Goal: Task Accomplishment & Management: Complete application form

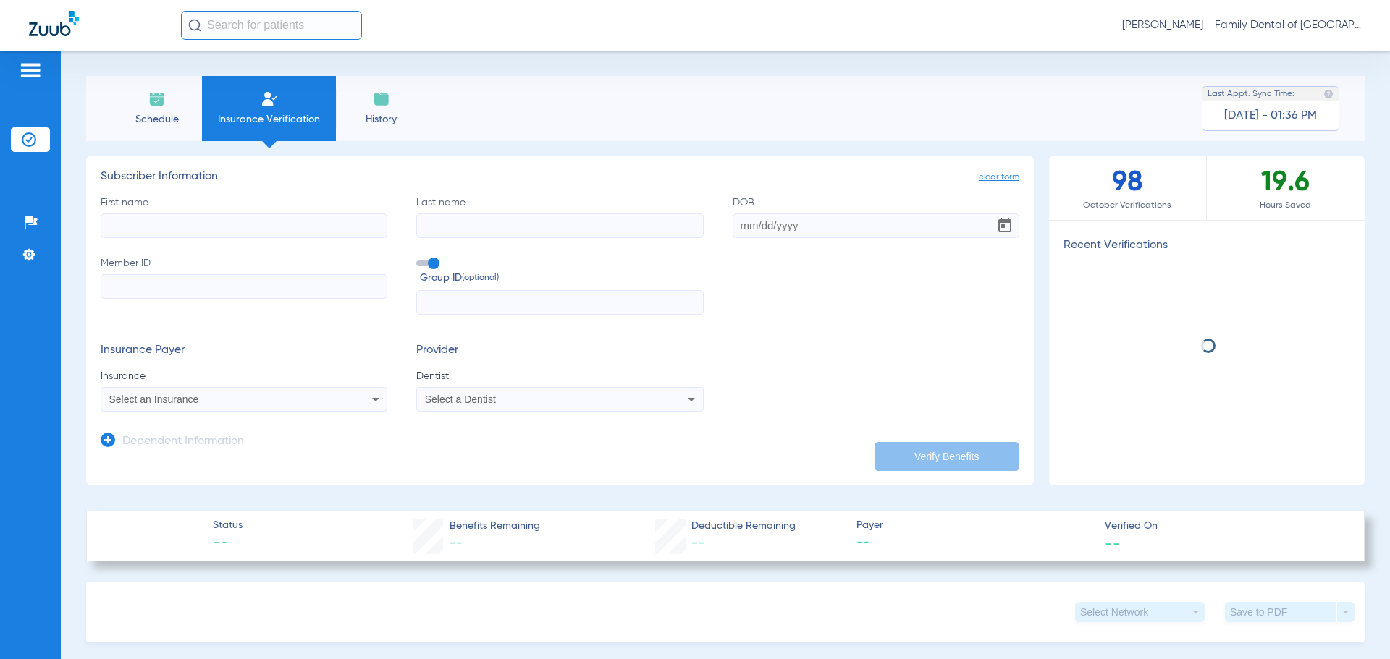
click at [224, 233] on input "First name" at bounding box center [244, 226] width 287 height 25
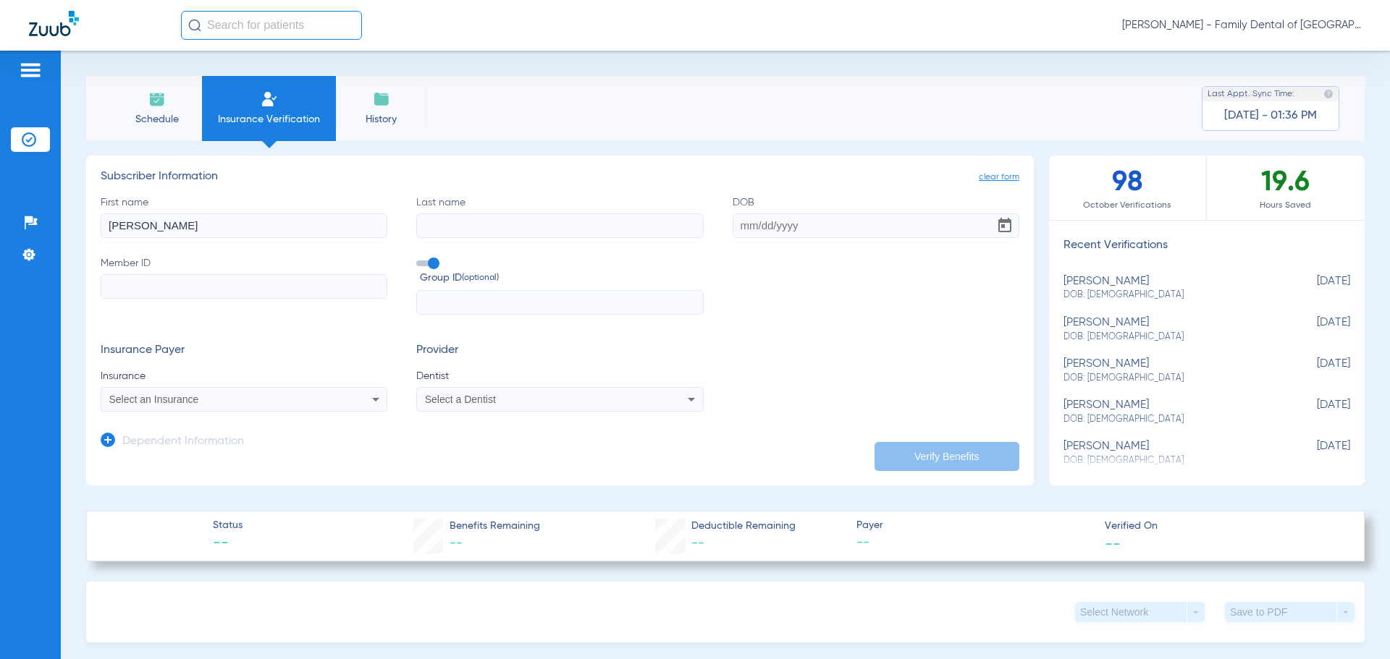
type input "[PERSON_NAME]"
click at [541, 233] on input "Last name" at bounding box center [559, 226] width 287 height 25
type input "[PERSON_NAME]"
click at [771, 223] on input "DOB" at bounding box center [875, 226] width 287 height 25
type input "[DATE]"
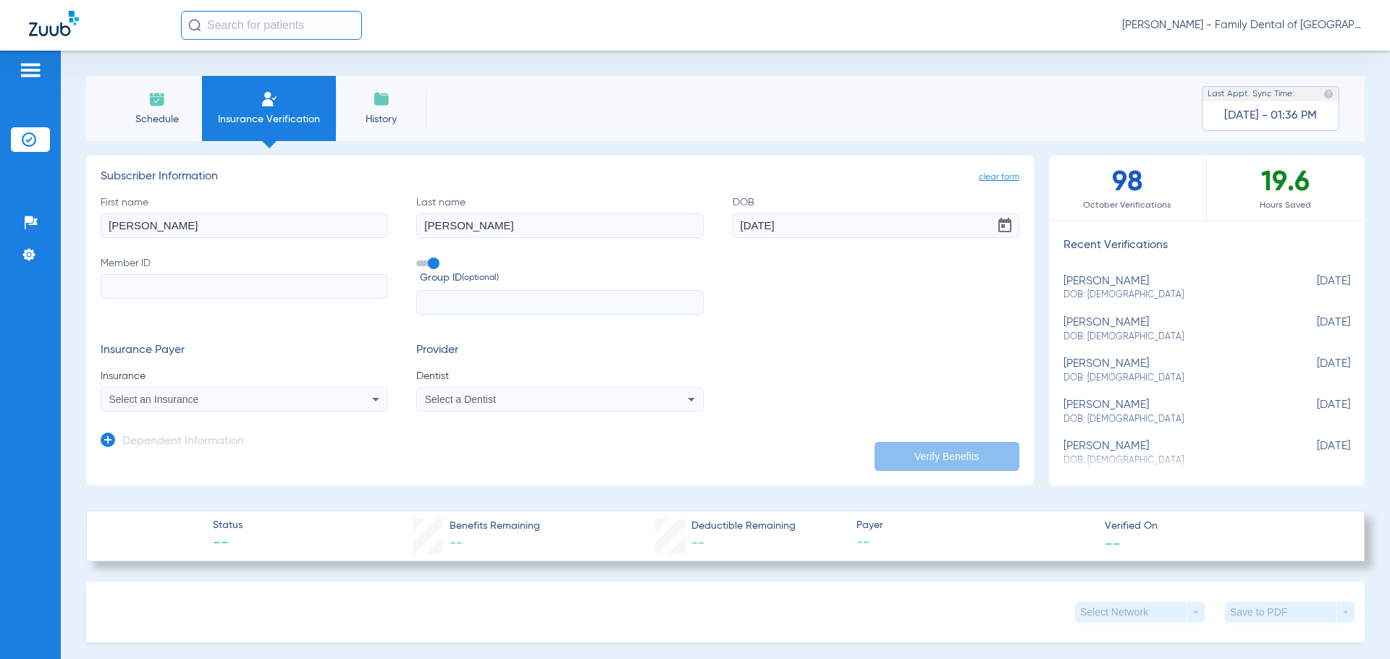
click at [332, 285] on input "Member ID" at bounding box center [244, 286] width 287 height 25
click at [253, 290] on input "Member ID Required" at bounding box center [244, 286] width 287 height 25
type input "H71283978"
click at [431, 261] on span at bounding box center [427, 264] width 22 height 6
click at [419, 258] on input "Group ID (optional)" at bounding box center [419, 258] width 0 height 0
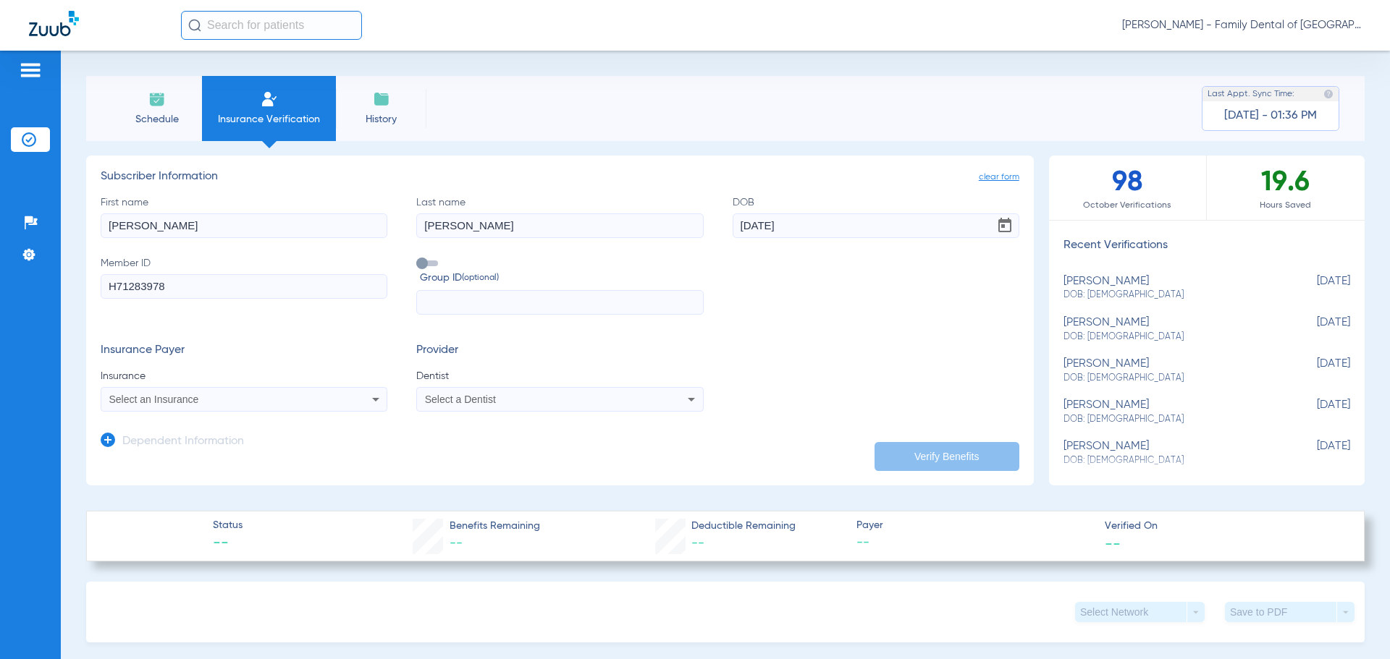
click at [373, 397] on icon at bounding box center [375, 399] width 17 height 17
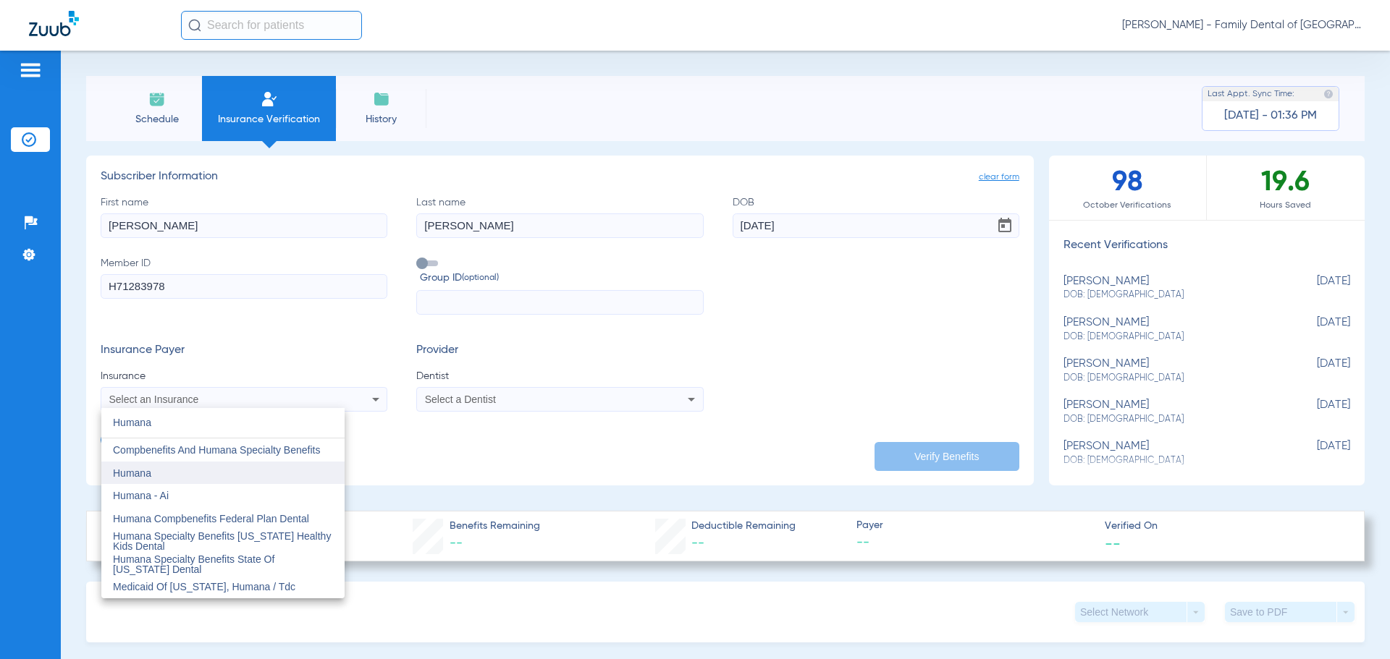
type input "Humana"
click at [146, 471] on span "Humana" at bounding box center [132, 474] width 38 height 12
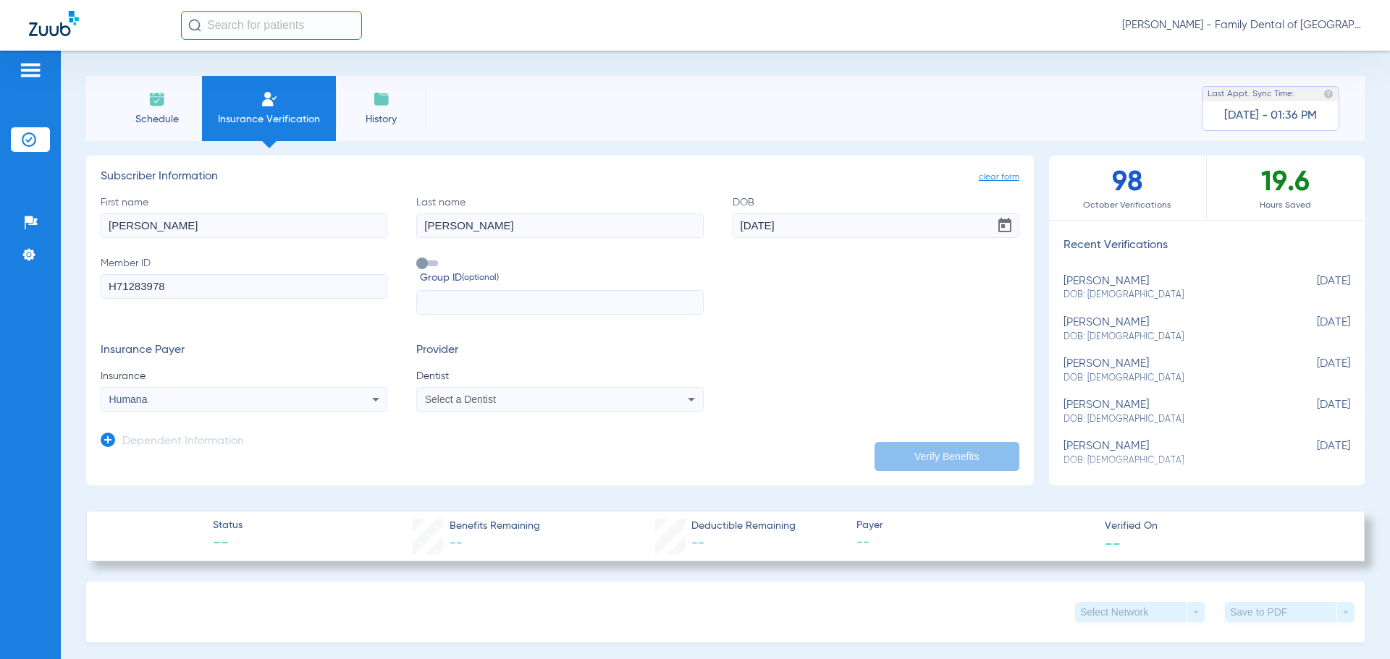
click at [652, 396] on div "Select a Dentist" at bounding box center [559, 399] width 285 height 17
type input "april"
click at [576, 453] on mat-option "[PERSON_NAME] 1487882031" at bounding box center [536, 450] width 243 height 23
click at [924, 452] on button "Verify Benefits" at bounding box center [946, 456] width 145 height 29
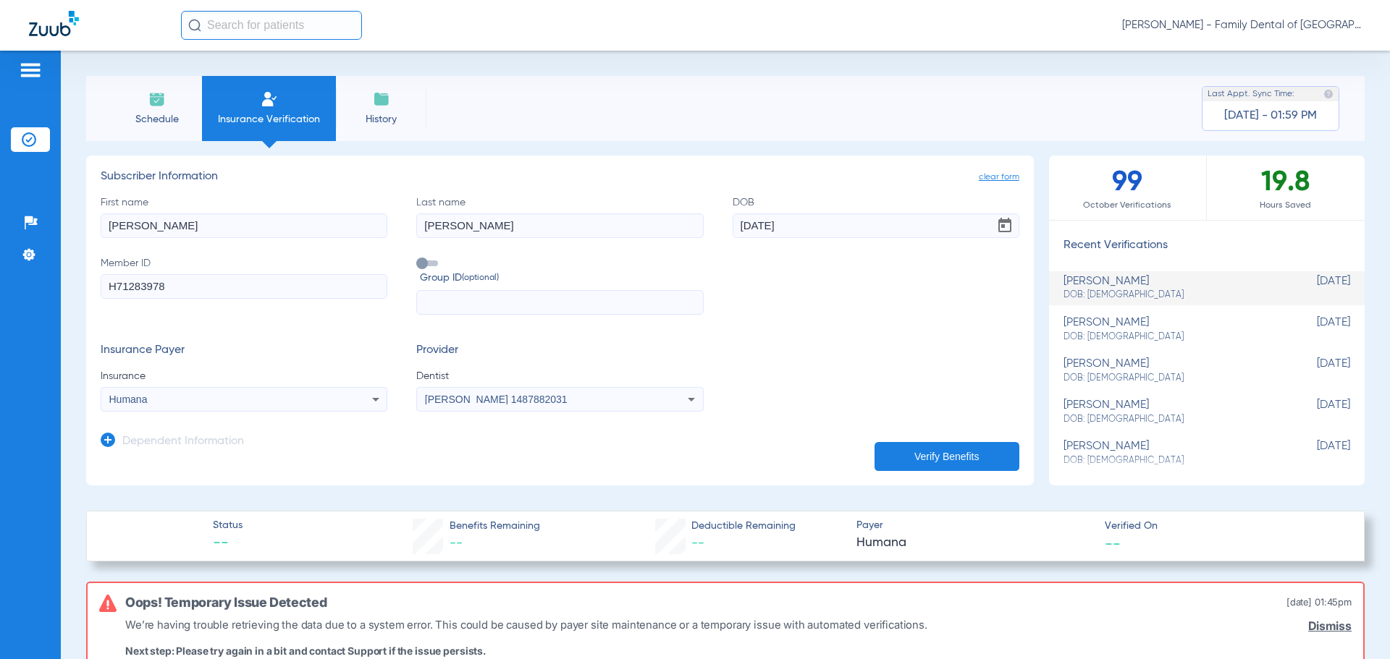
click at [935, 455] on button "Verify Benefits" at bounding box center [946, 456] width 145 height 29
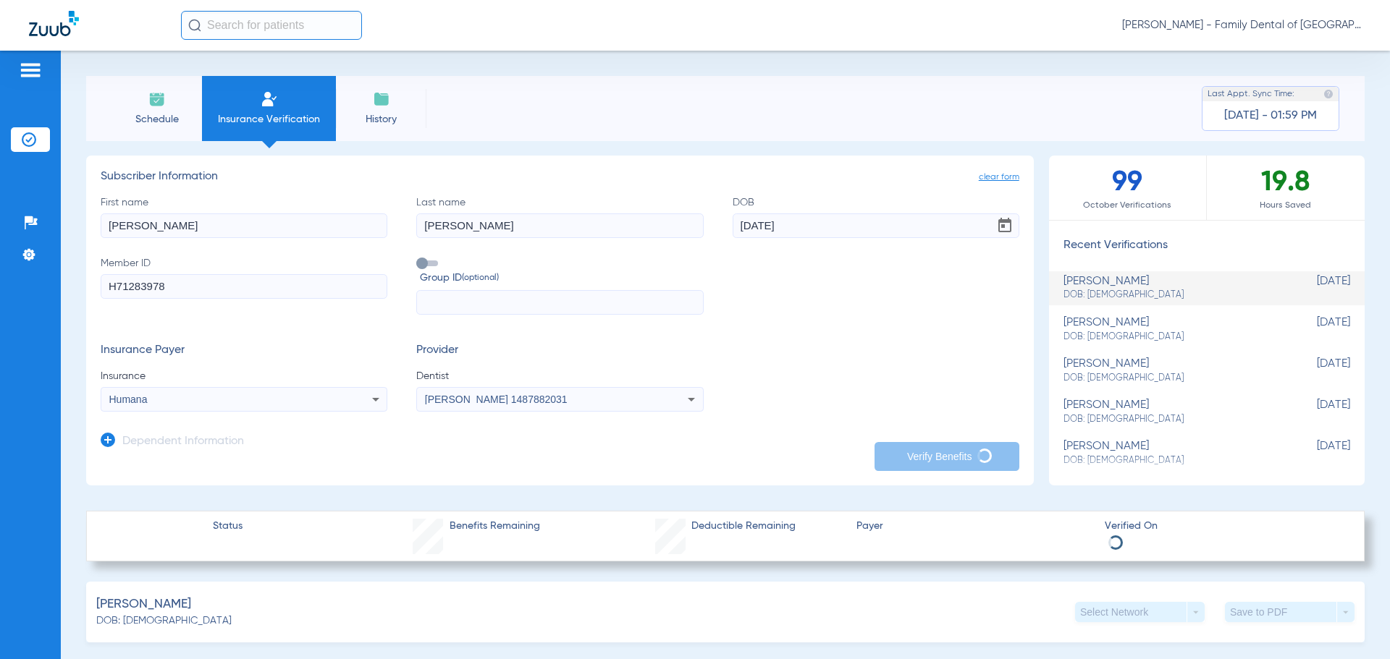
click at [138, 114] on span "Schedule" at bounding box center [156, 119] width 69 height 14
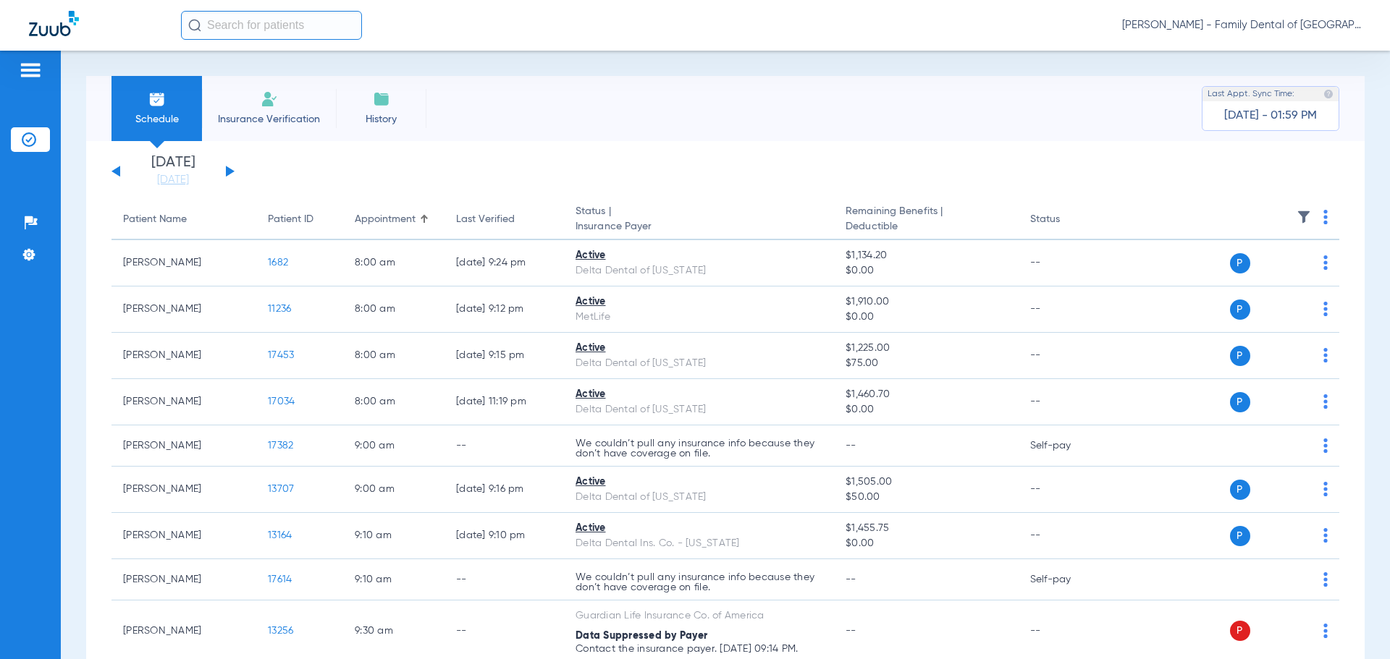
click at [280, 96] on li "Insurance Verification" at bounding box center [269, 108] width 134 height 65
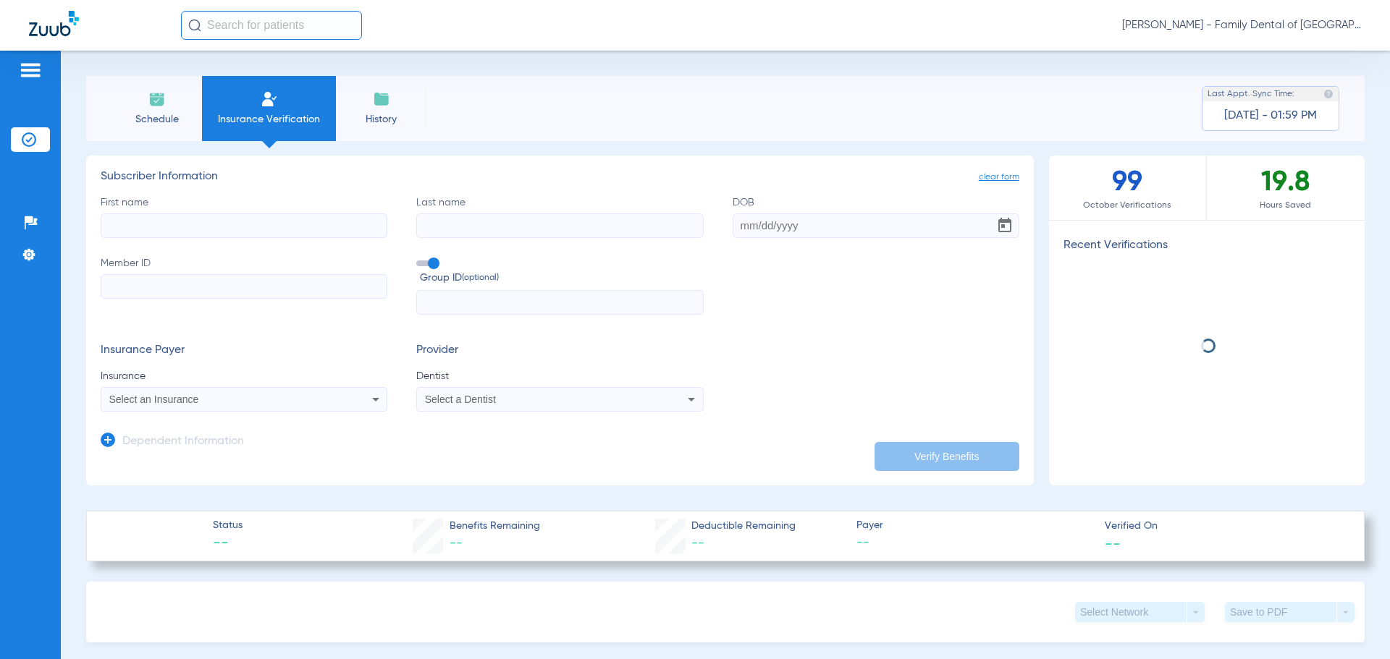
click at [229, 224] on input "First name" at bounding box center [244, 226] width 287 height 25
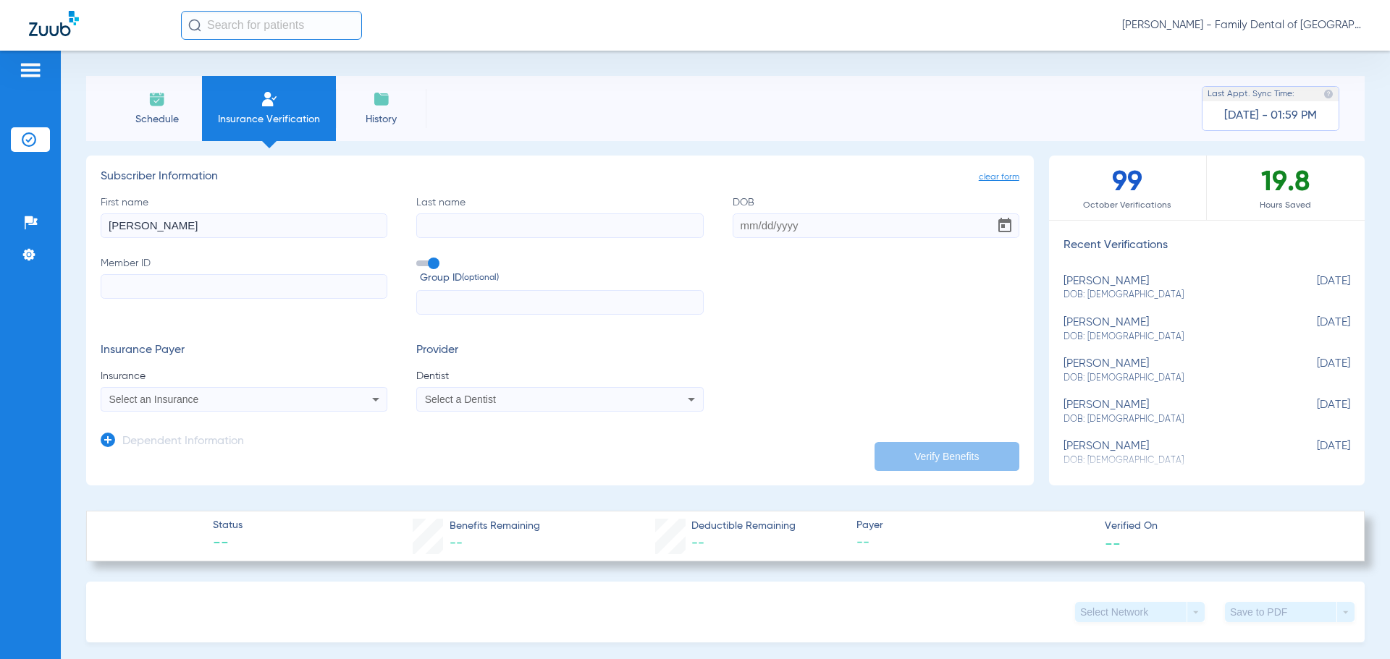
type input "[PERSON_NAME]"
drag, startPoint x: 467, startPoint y: 231, endPoint x: 470, endPoint y: 222, distance: 9.4
click at [469, 224] on input "Last name" at bounding box center [559, 226] width 287 height 25
type input "[PERSON_NAME]"
click at [803, 227] on input "DOB" at bounding box center [875, 226] width 287 height 25
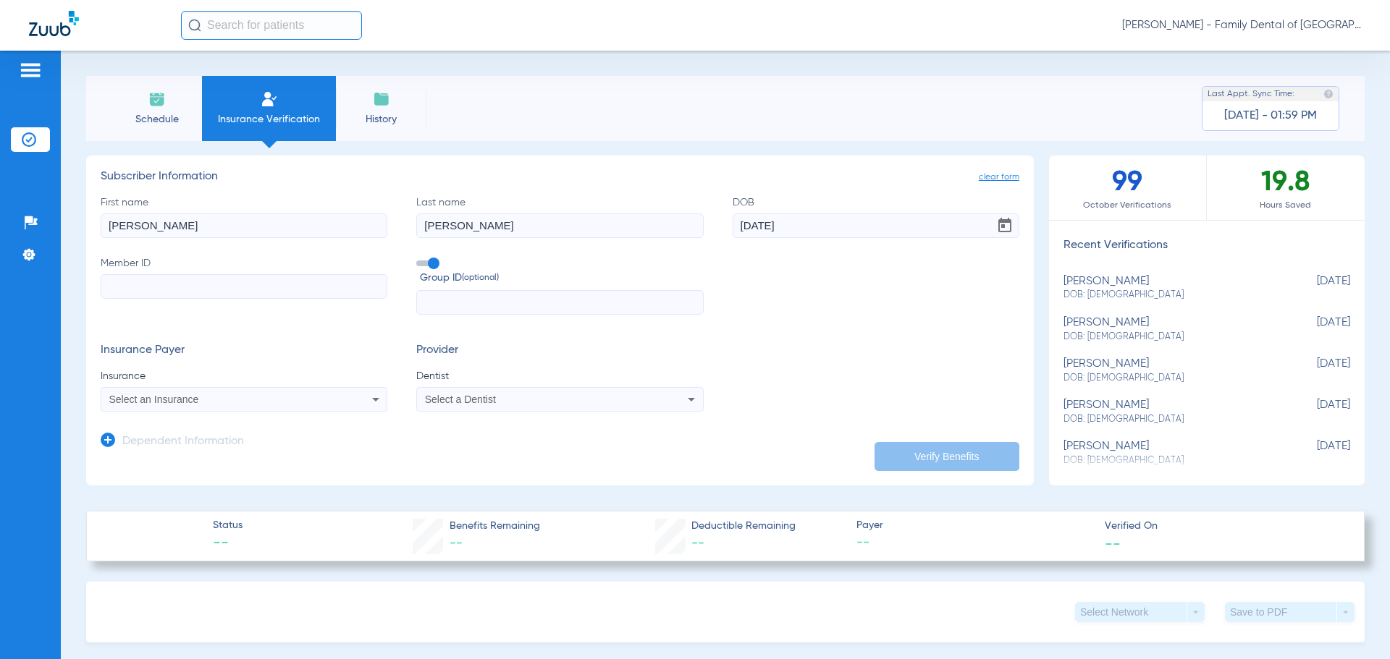
type input "[DATE]"
click at [300, 288] on input "Member ID" at bounding box center [244, 286] width 287 height 25
paste input "127859614"
type input "127859614"
click at [426, 258] on label "Group ID (optional)" at bounding box center [559, 271] width 287 height 31
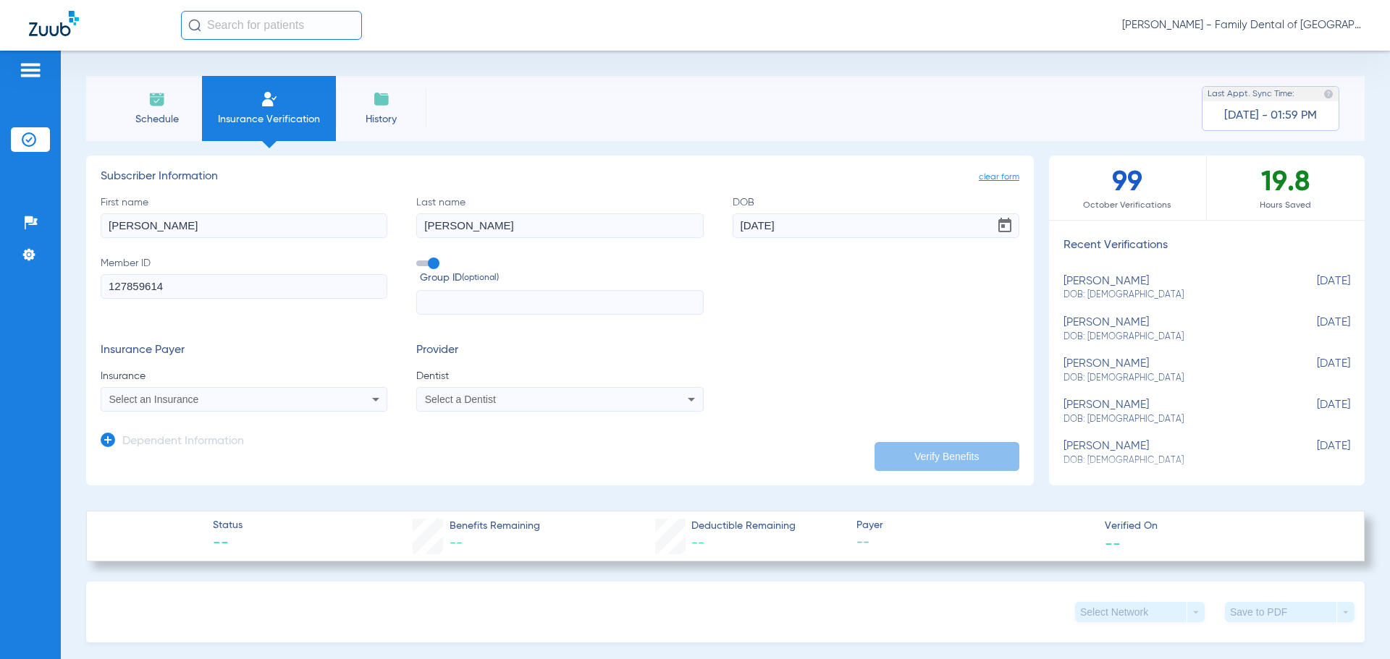
click at [419, 258] on input "Group ID (optional)" at bounding box center [419, 258] width 0 height 0
click at [375, 400] on icon at bounding box center [375, 400] width 7 height 4
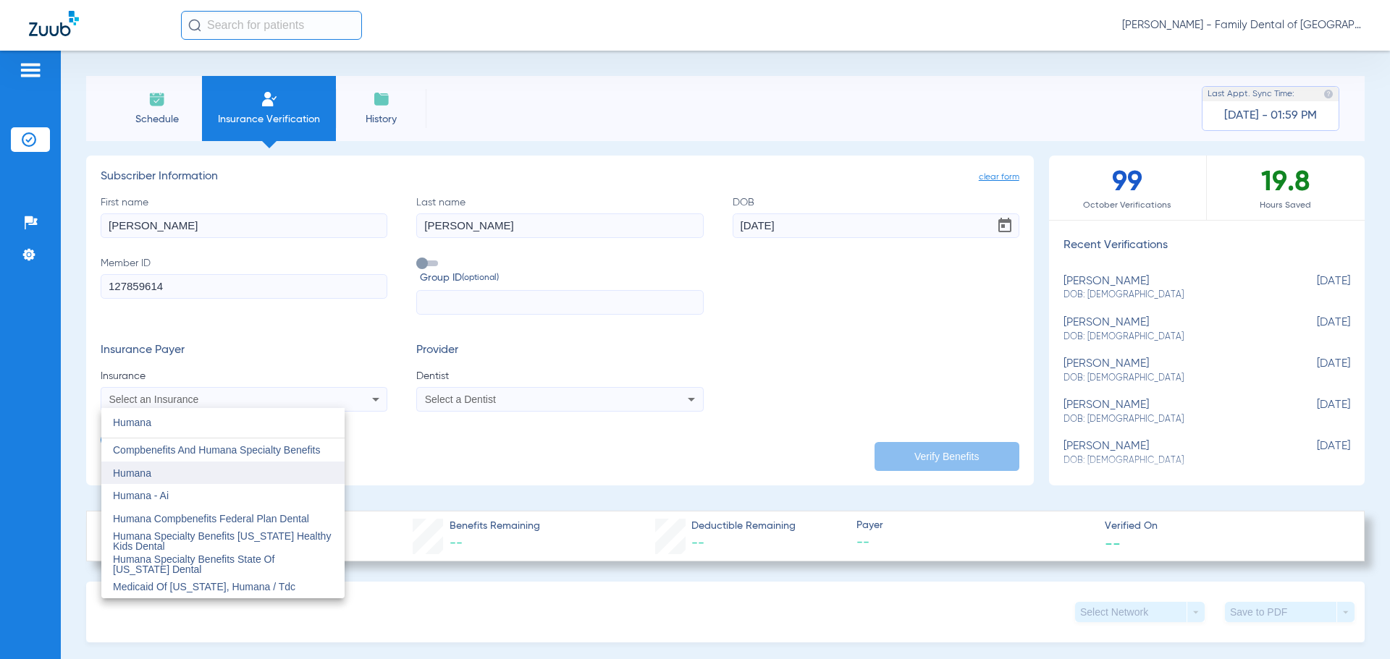
type input "Humana"
drag, startPoint x: 124, startPoint y: 471, endPoint x: 320, endPoint y: 429, distance: 200.6
click at [127, 470] on span "Humana" at bounding box center [132, 474] width 38 height 12
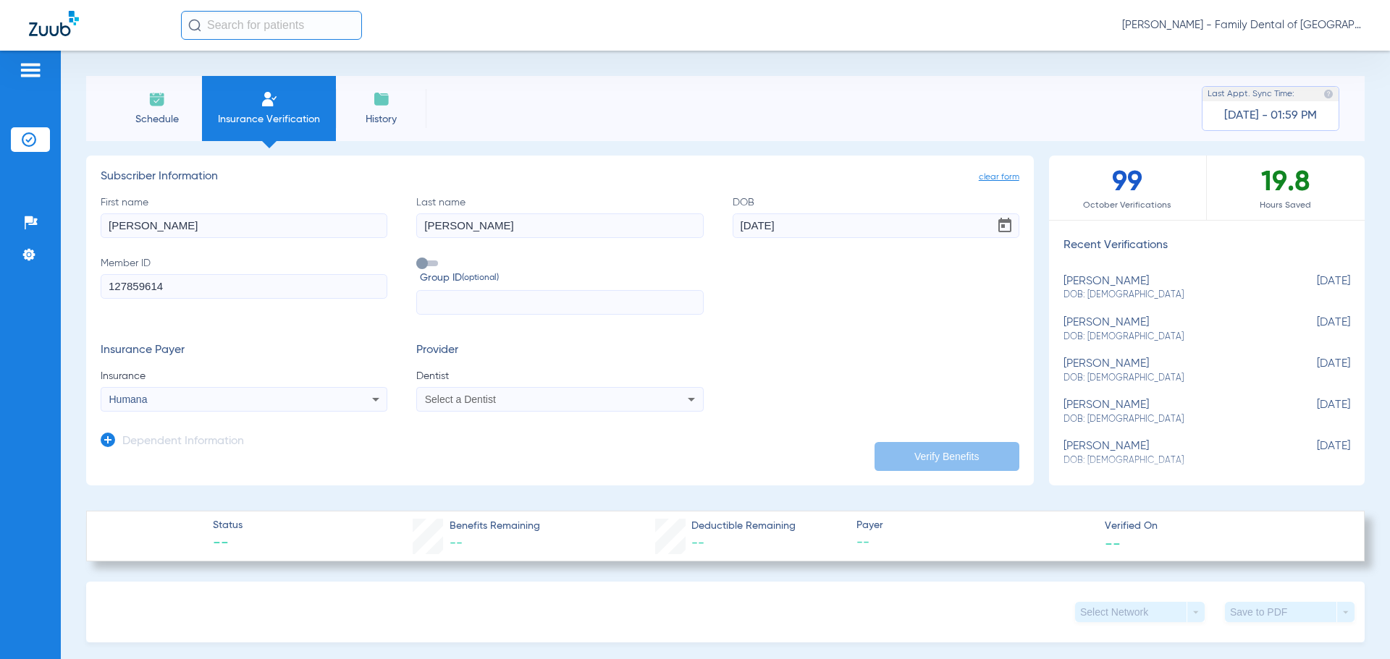
click at [532, 404] on div "Select a Dentist" at bounding box center [533, 399] width 216 height 10
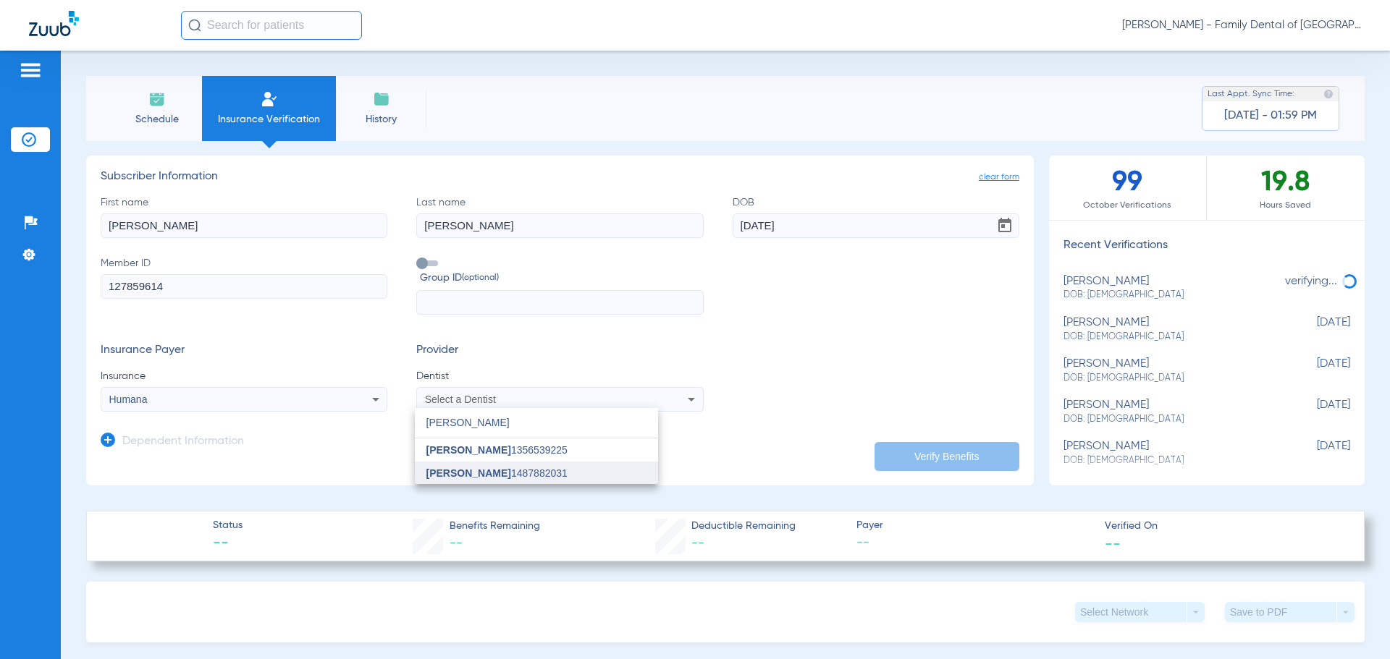
type input "[PERSON_NAME]"
click at [545, 468] on span "[PERSON_NAME] 1487882031" at bounding box center [496, 473] width 141 height 10
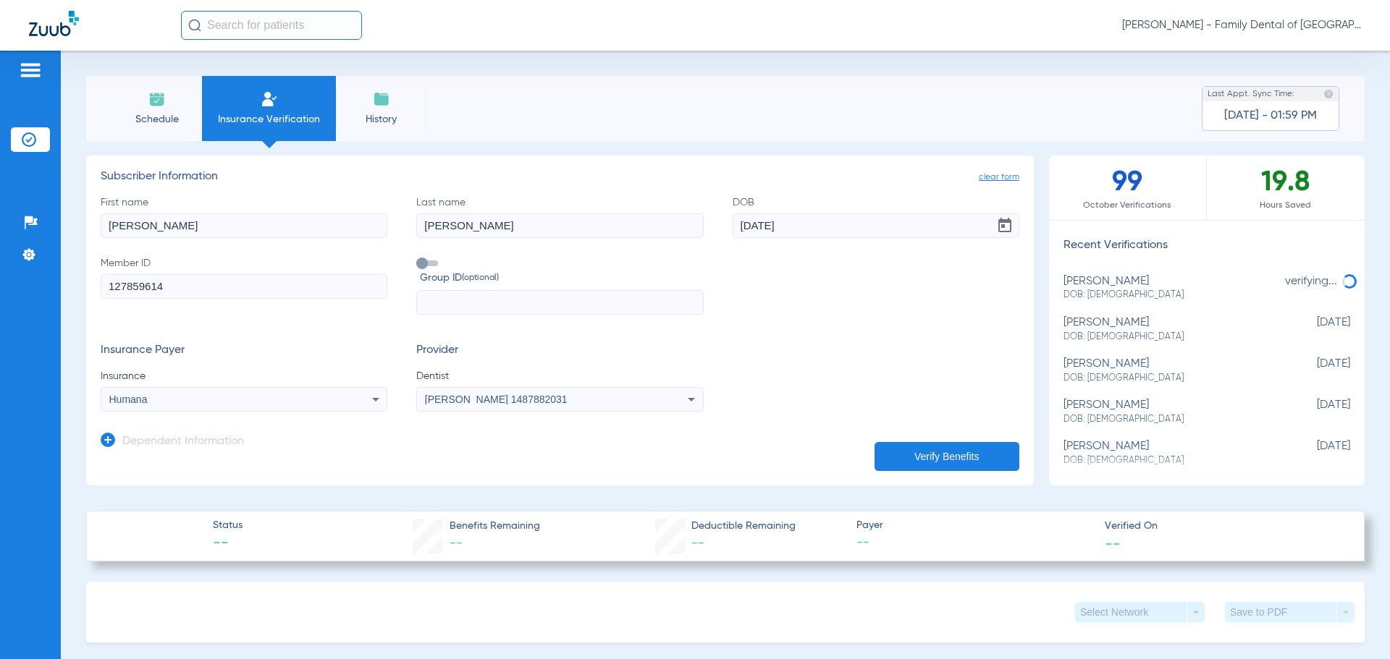
click at [952, 451] on button "Verify Benefits" at bounding box center [946, 456] width 145 height 29
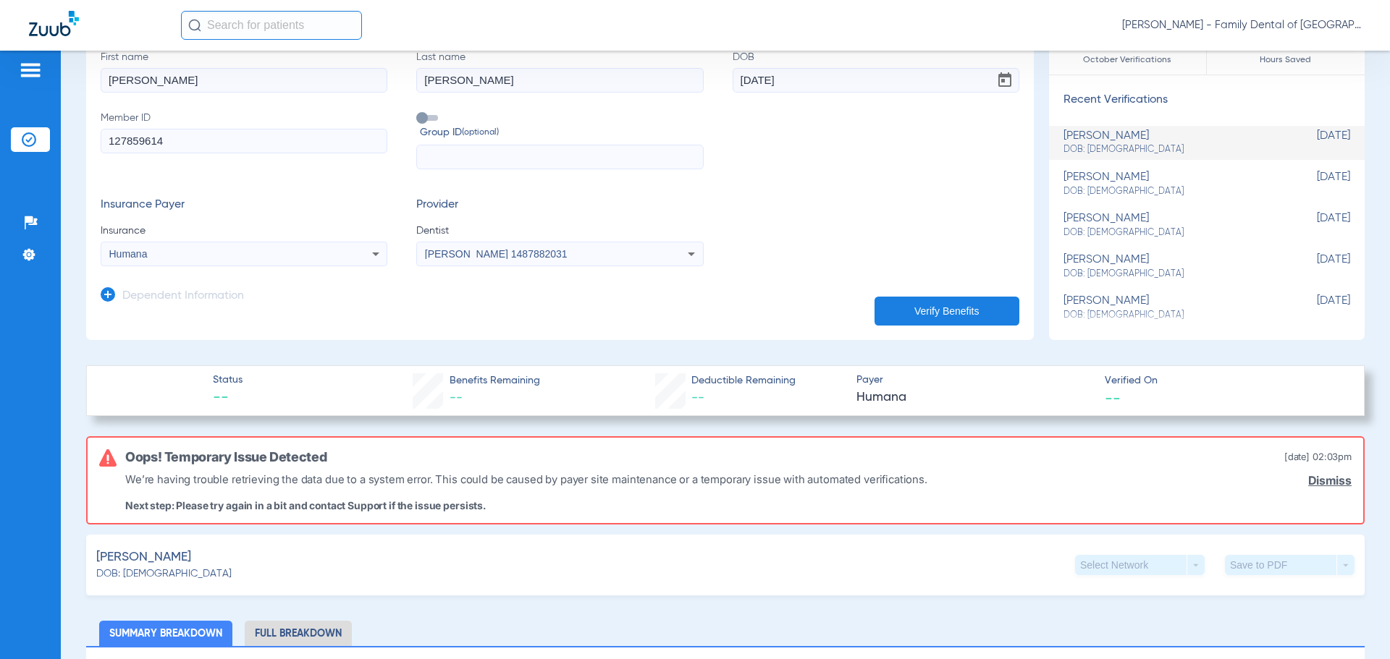
scroll to position [145, 0]
click at [925, 310] on button "Verify Benefits" at bounding box center [946, 311] width 145 height 29
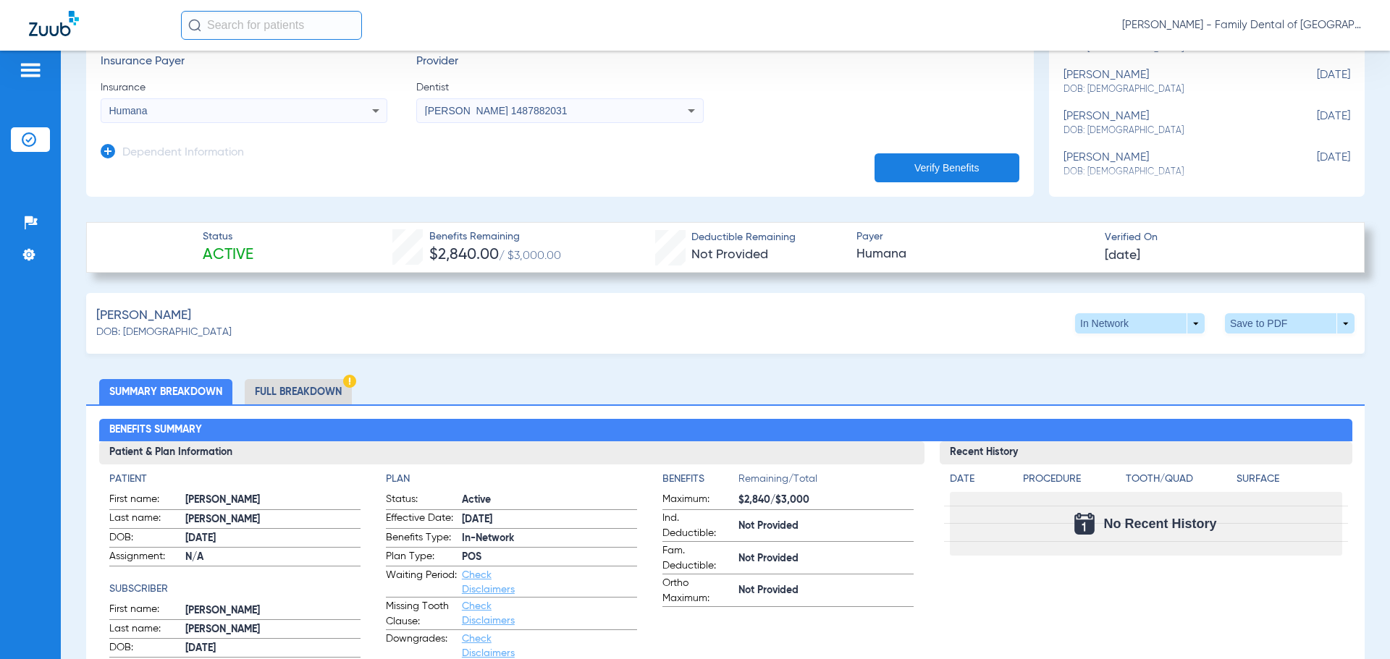
scroll to position [290, 0]
click at [1274, 318] on span at bounding box center [1289, 322] width 35 height 35
click at [1165, 354] on span "Save to PDF" at bounding box center [1169, 350] width 57 height 10
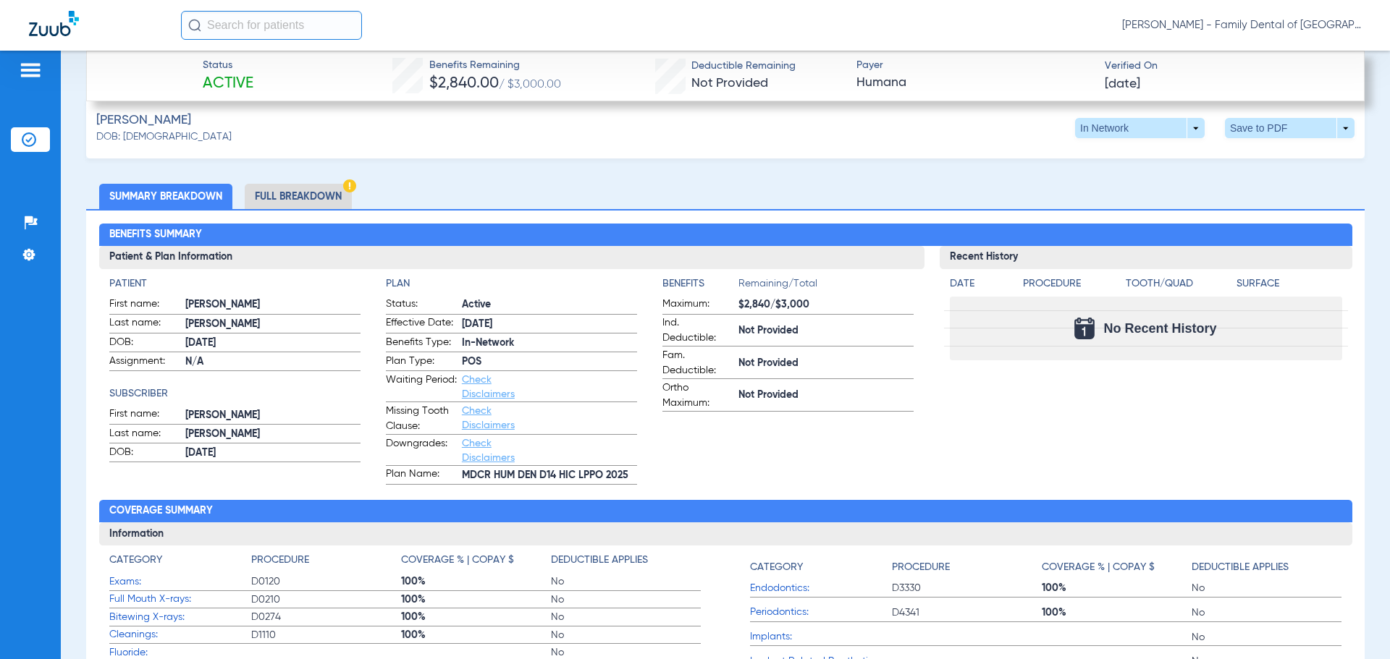
scroll to position [507, 0]
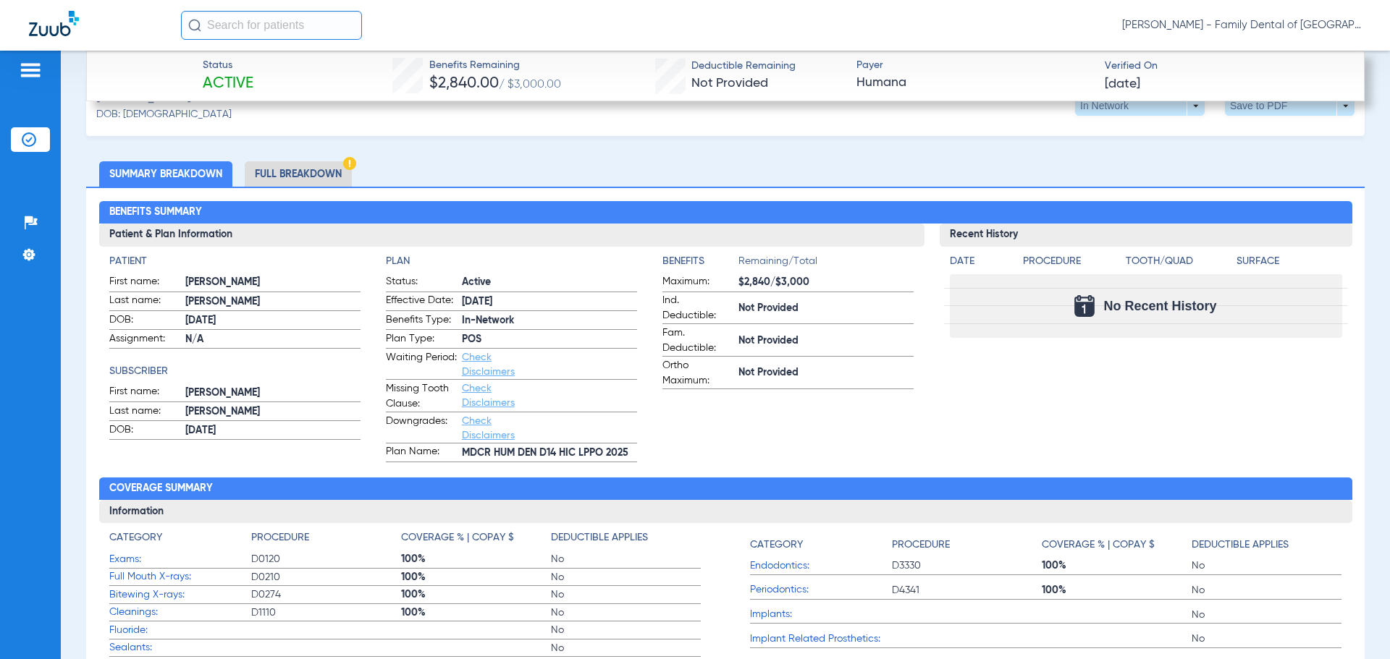
click at [295, 179] on li "Full Breakdown" at bounding box center [298, 173] width 107 height 25
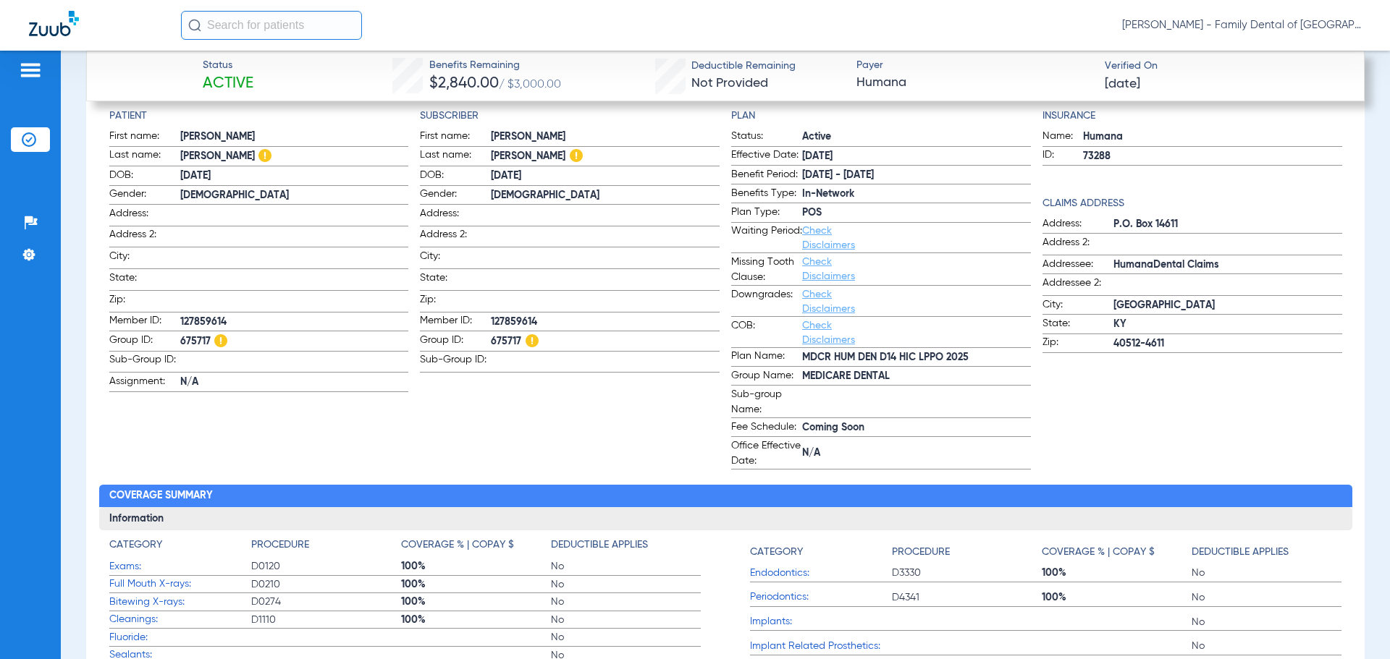
scroll to position [651, 0]
drag, startPoint x: 177, startPoint y: 314, endPoint x: 224, endPoint y: 316, distance: 46.3
click at [224, 316] on label "Member ID: 127859614" at bounding box center [259, 323] width 300 height 18
copy label "127859614"
click at [178, 314] on span "Member ID:" at bounding box center [144, 322] width 71 height 17
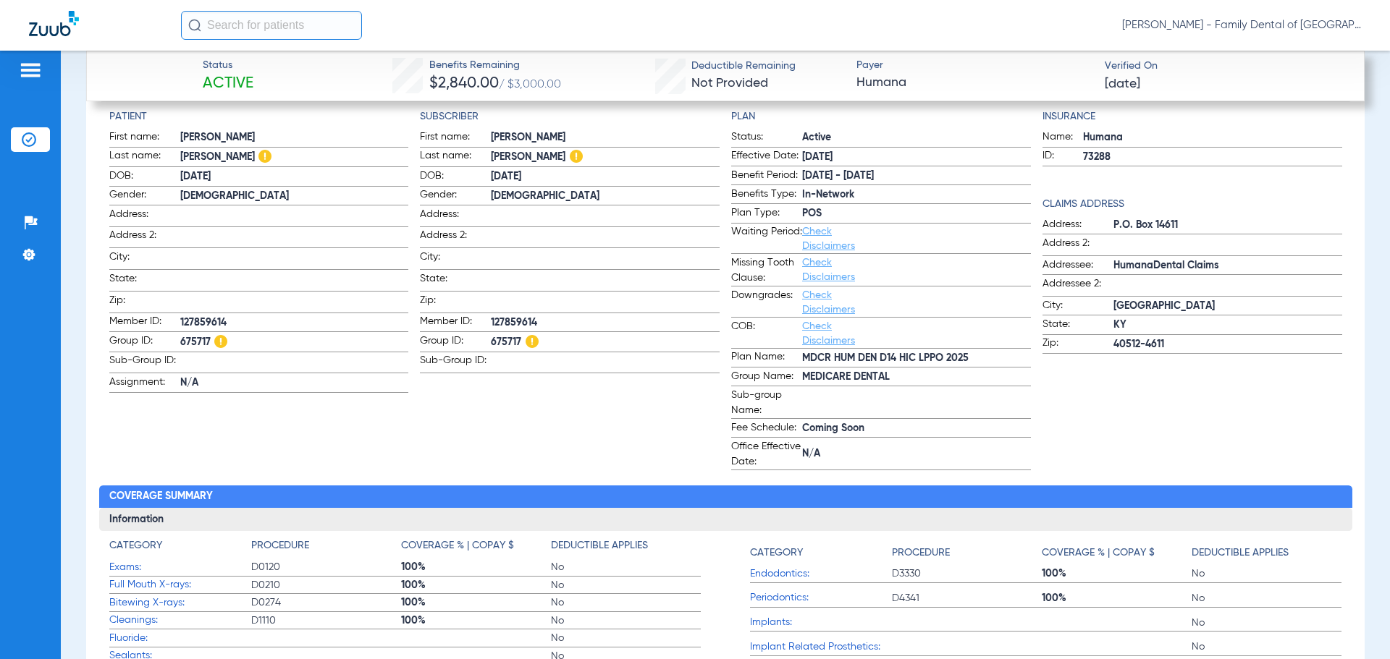
drag, startPoint x: 179, startPoint y: 315, endPoint x: 237, endPoint y: 317, distance: 57.2
click at [237, 317] on span "127859614" at bounding box center [294, 323] width 229 height 15
copy span "127859614"
click at [327, 392] on app-patient-information "Patient First name: [PERSON_NAME] Last name: [PERSON_NAME]: [DEMOGRAPHIC_DATA] …" at bounding box center [259, 289] width 300 height 361
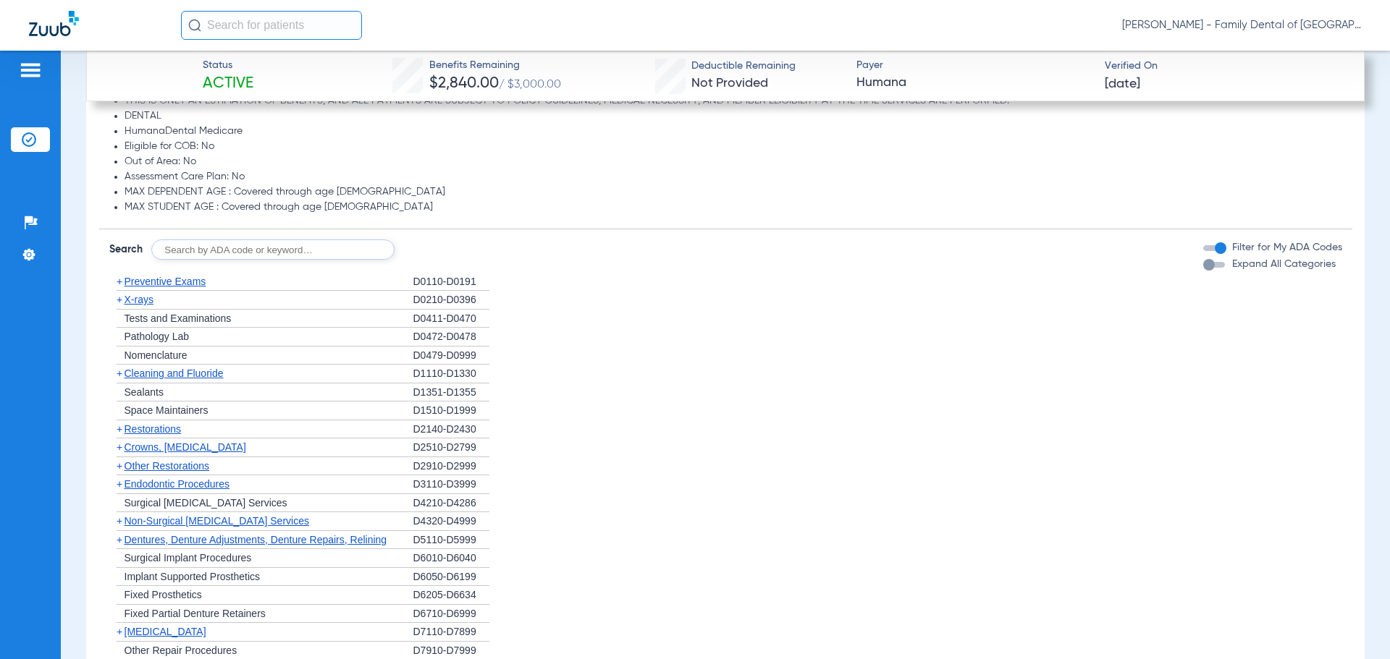
scroll to position [1613, 0]
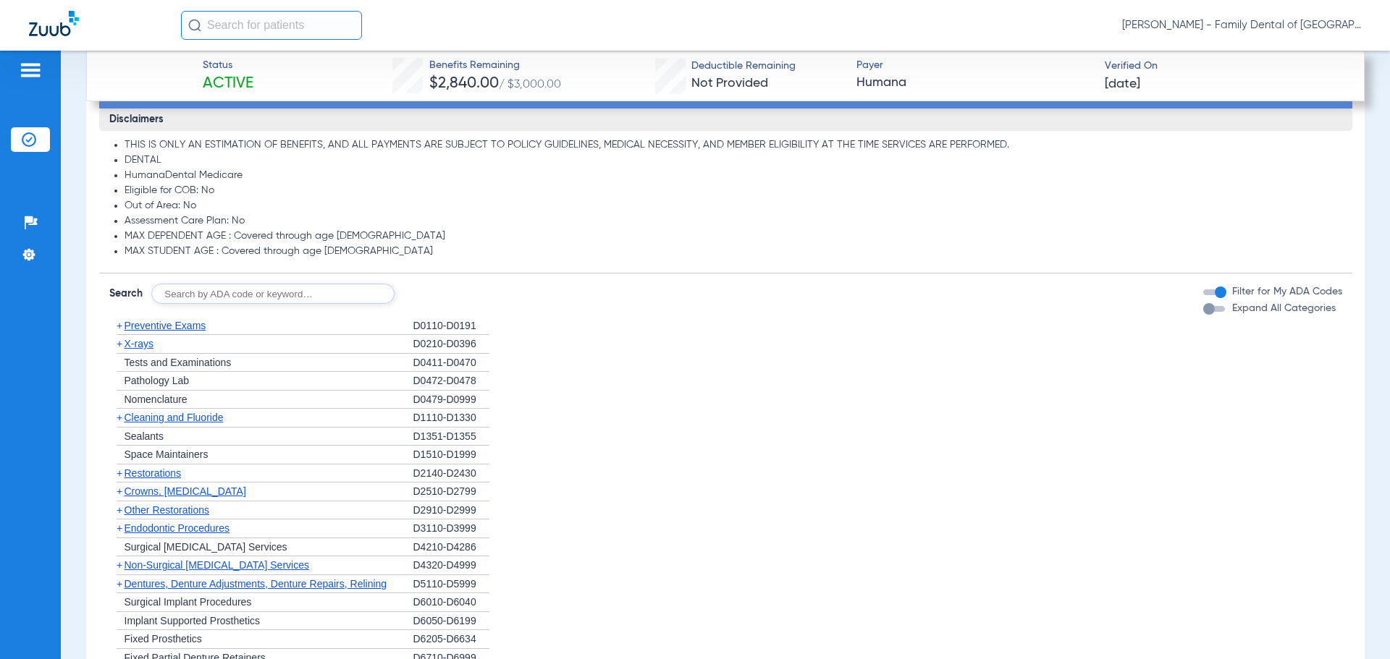
click at [161, 326] on span "Preventive Exams" at bounding box center [165, 326] width 82 height 12
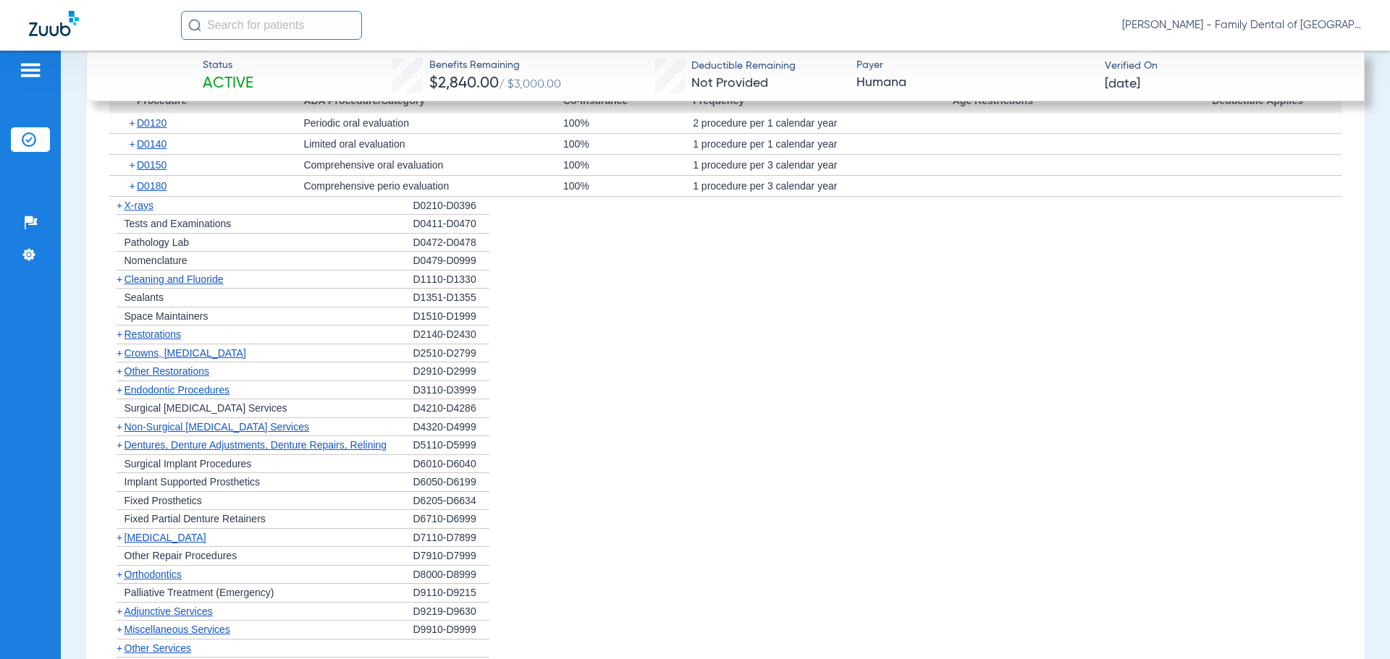
scroll to position [1903, 0]
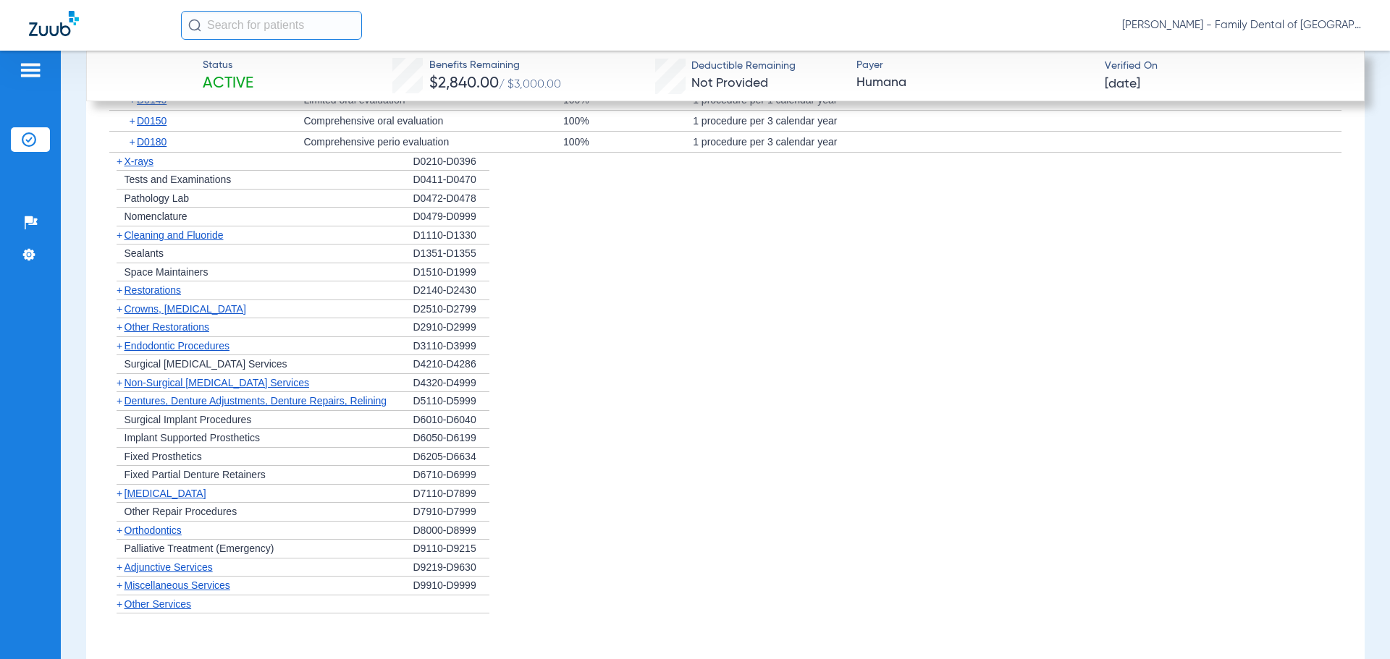
click at [179, 310] on span "Crowns, [MEDICAL_DATA]" at bounding box center [185, 309] width 122 height 12
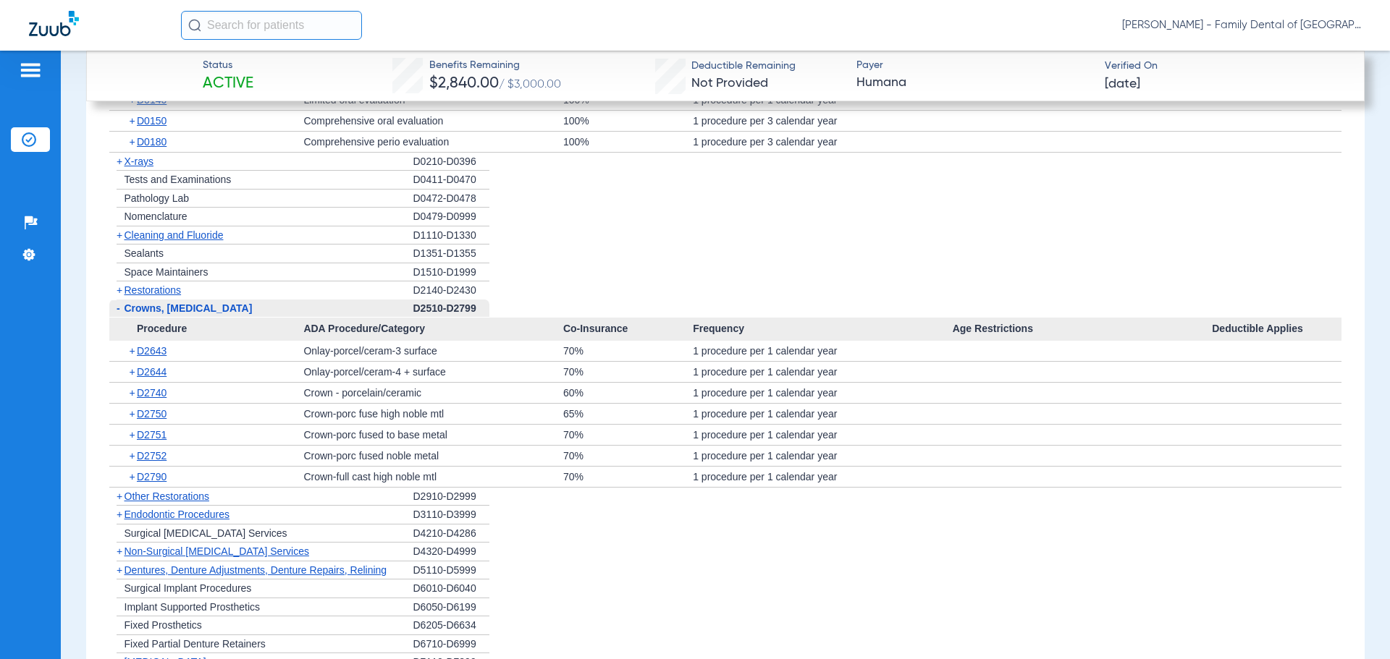
click at [179, 310] on span "Crowns, [MEDICAL_DATA]" at bounding box center [188, 309] width 128 height 12
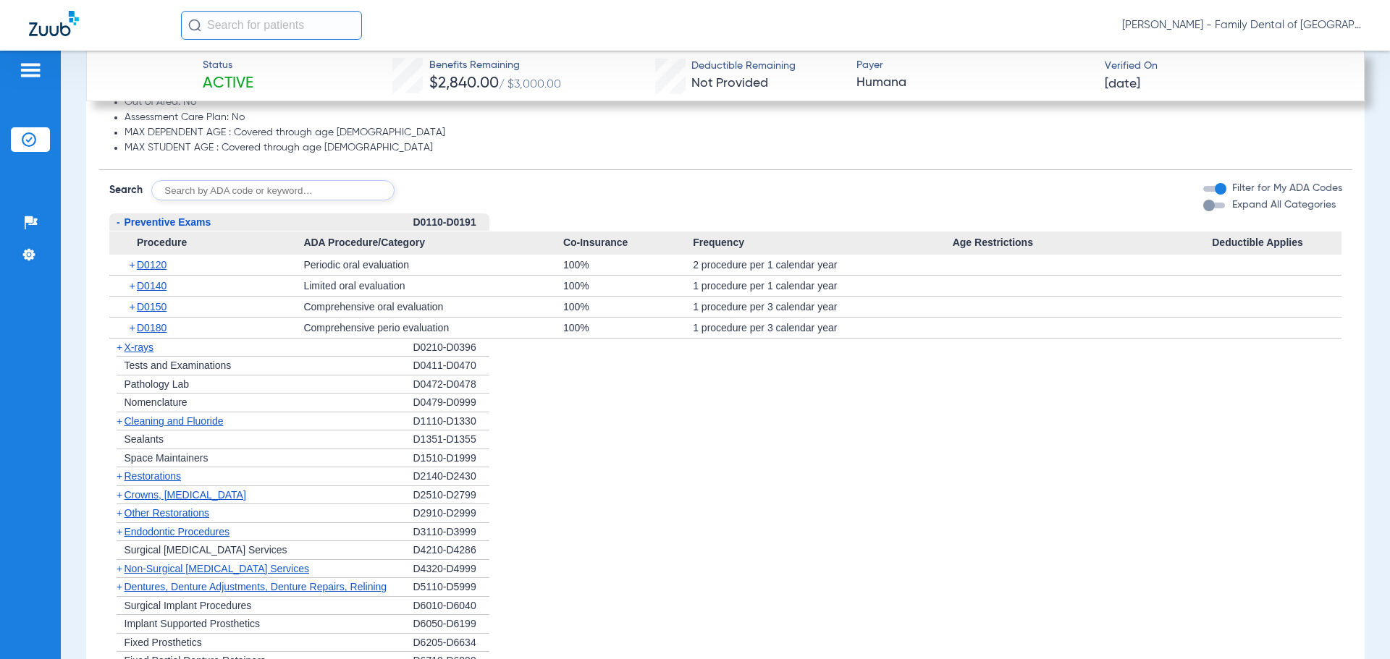
scroll to position [1720, 0]
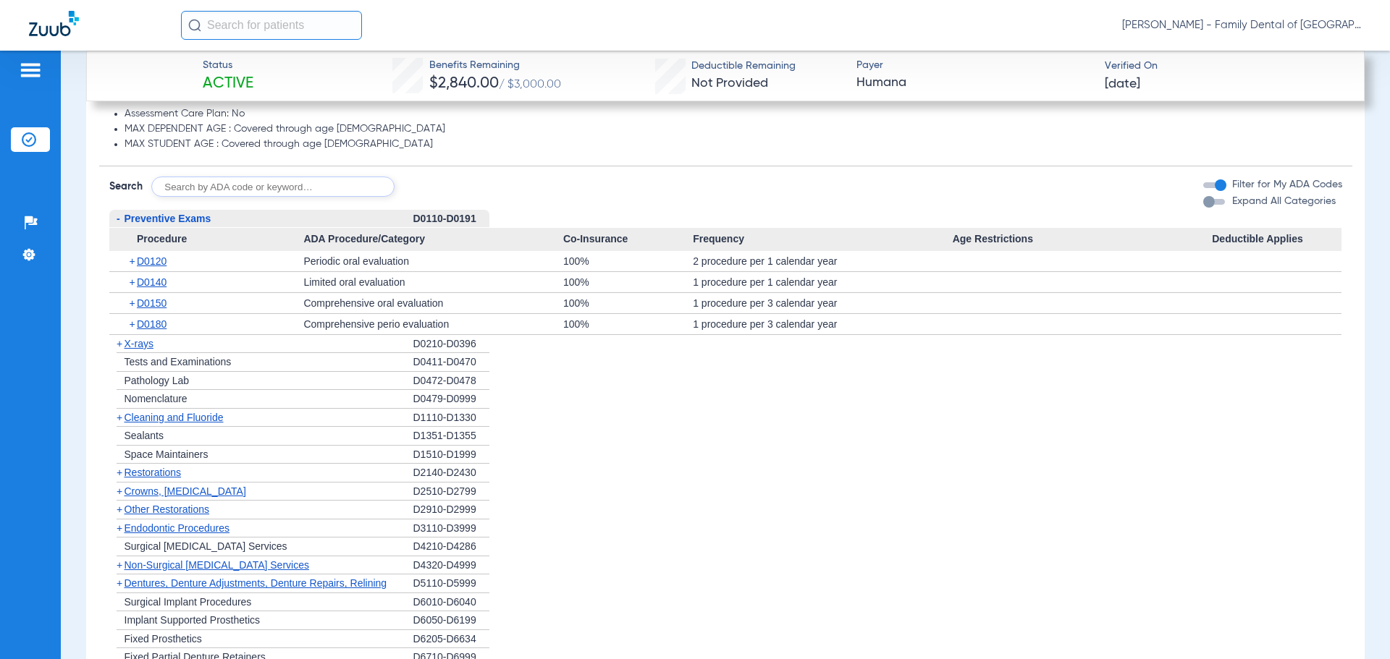
click at [135, 344] on span "X-rays" at bounding box center [138, 344] width 29 height 12
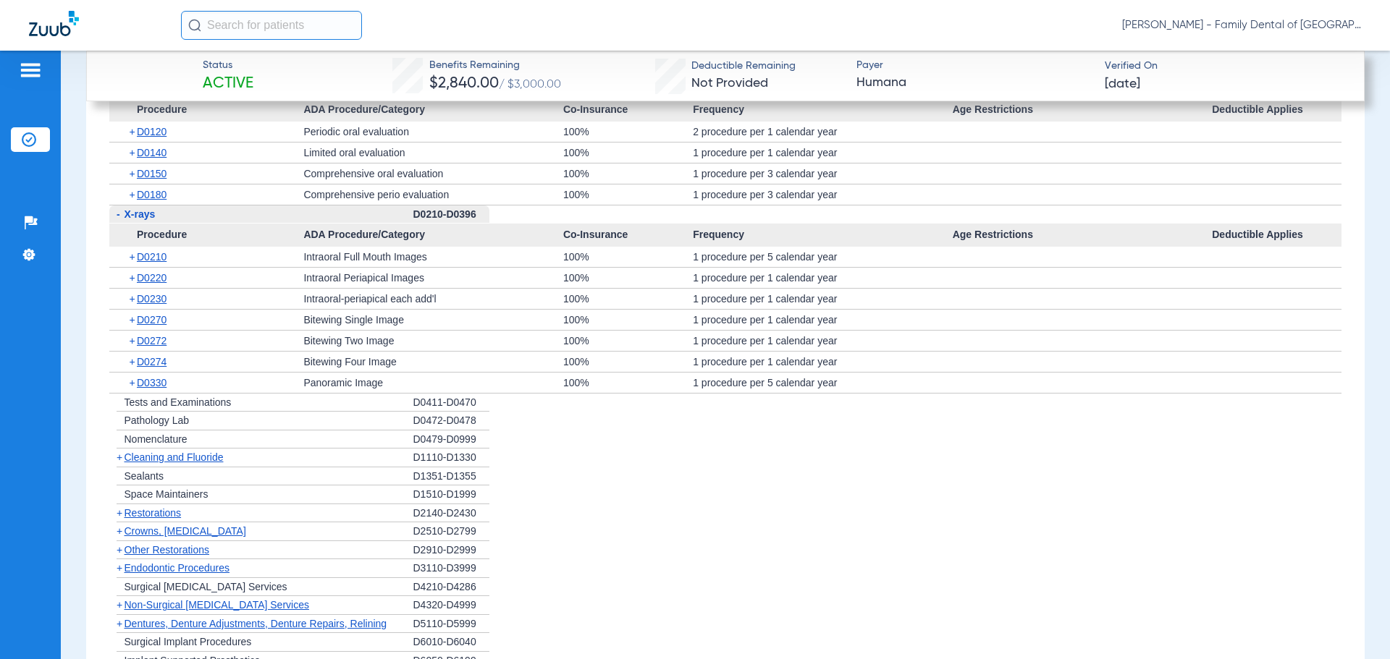
scroll to position [1865, 0]
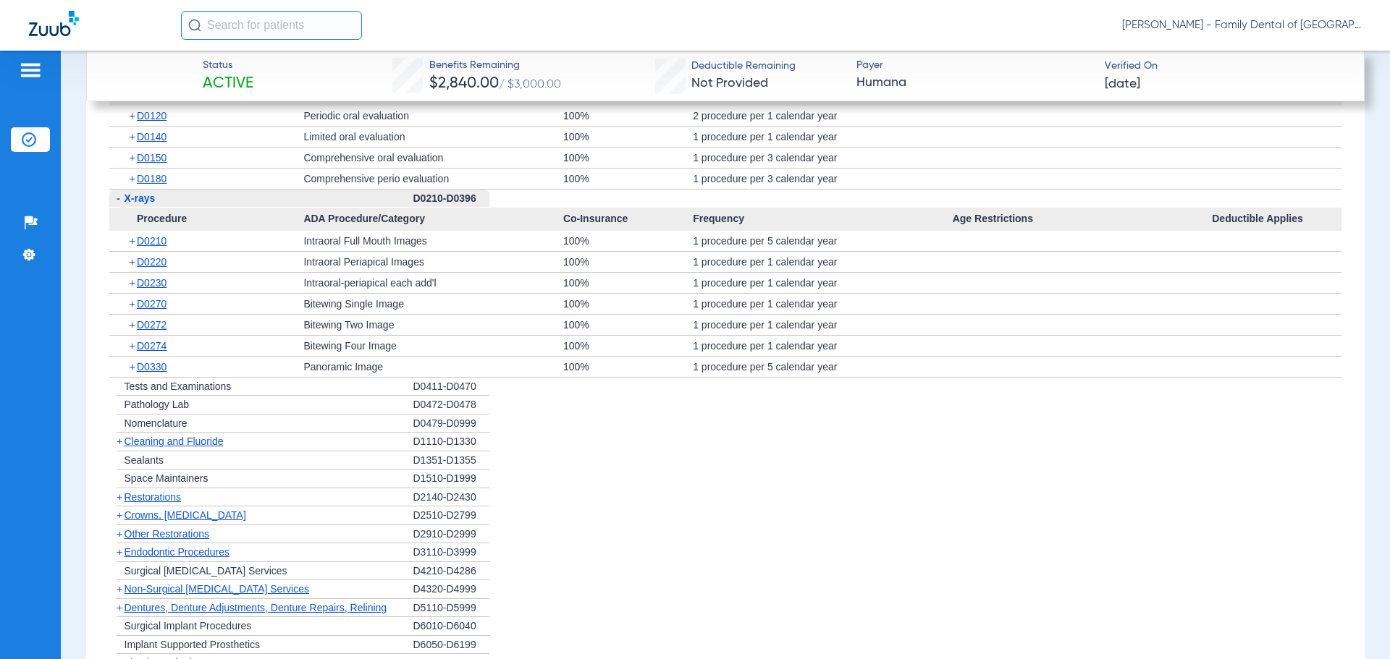
click at [200, 440] on span "Cleaning and Fluoride" at bounding box center [173, 442] width 99 height 12
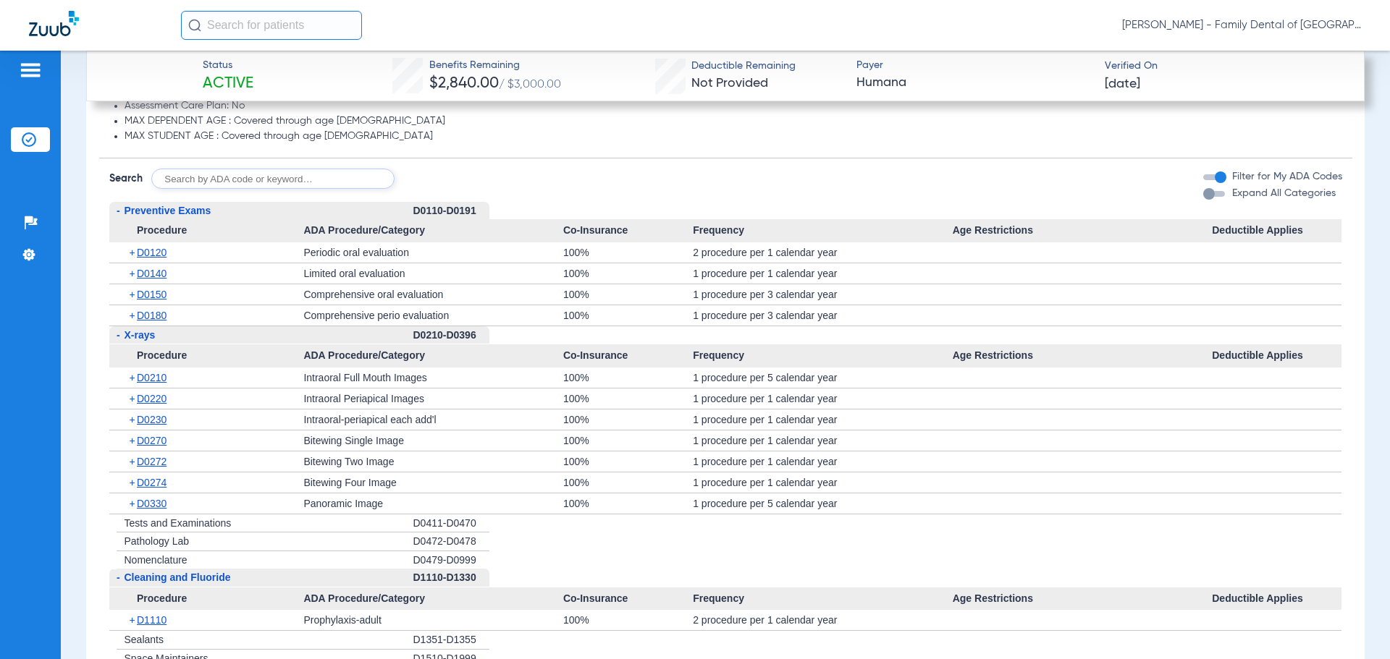
scroll to position [1648, 0]
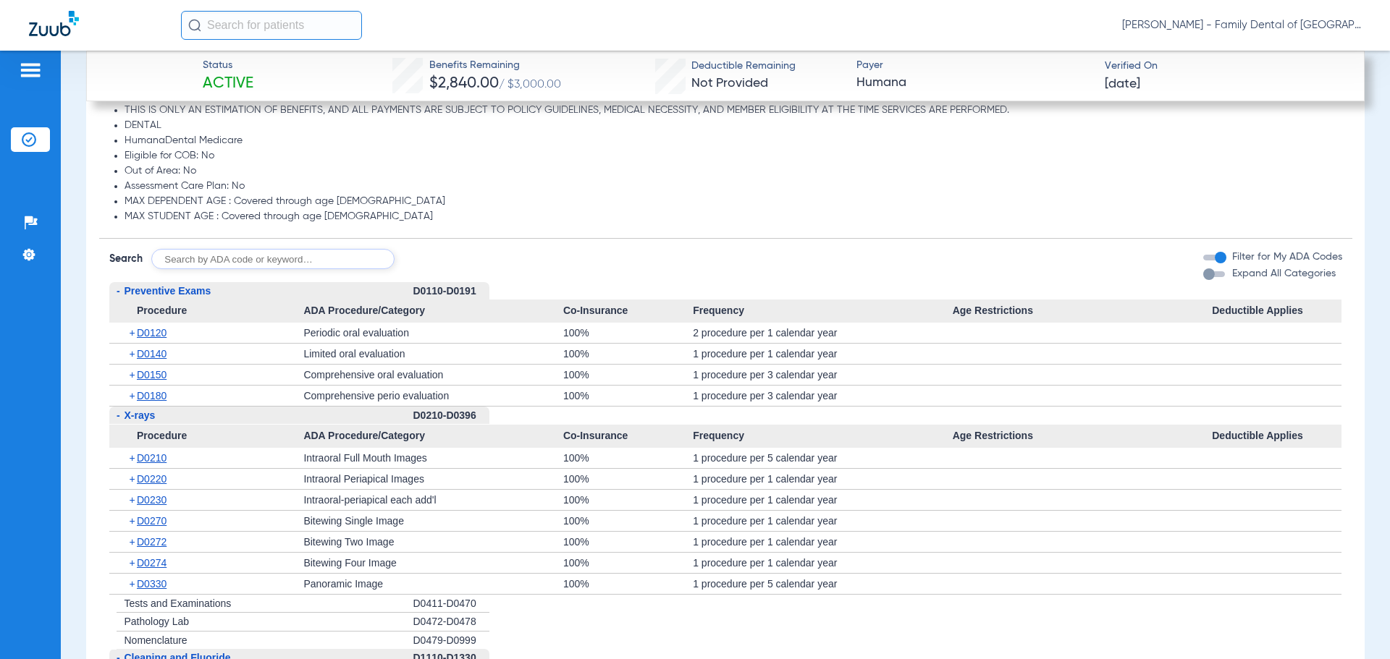
click at [283, 261] on input "text" at bounding box center [272, 259] width 243 height 20
type input "1206"
click button "Search" at bounding box center [448, 259] width 57 height 20
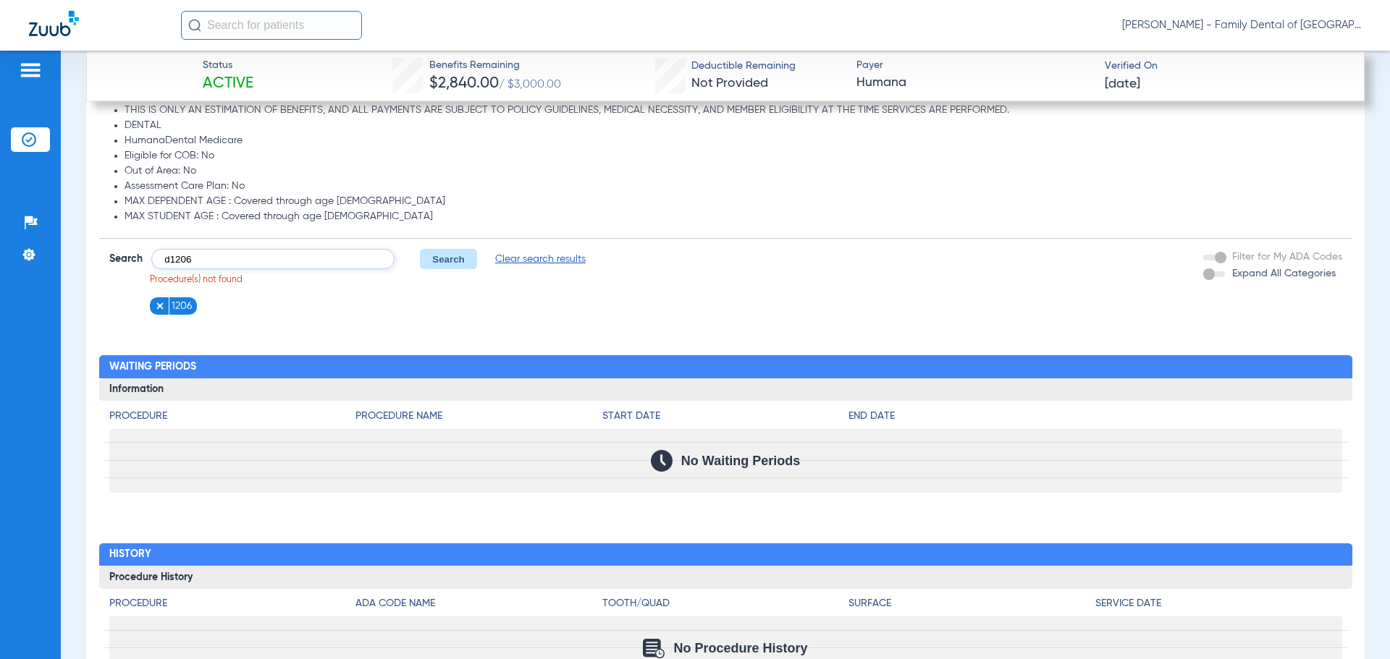
type input "d1206"
click button "Search" at bounding box center [448, 259] width 57 height 20
click at [441, 261] on span "Clear search results" at bounding box center [457, 259] width 90 height 14
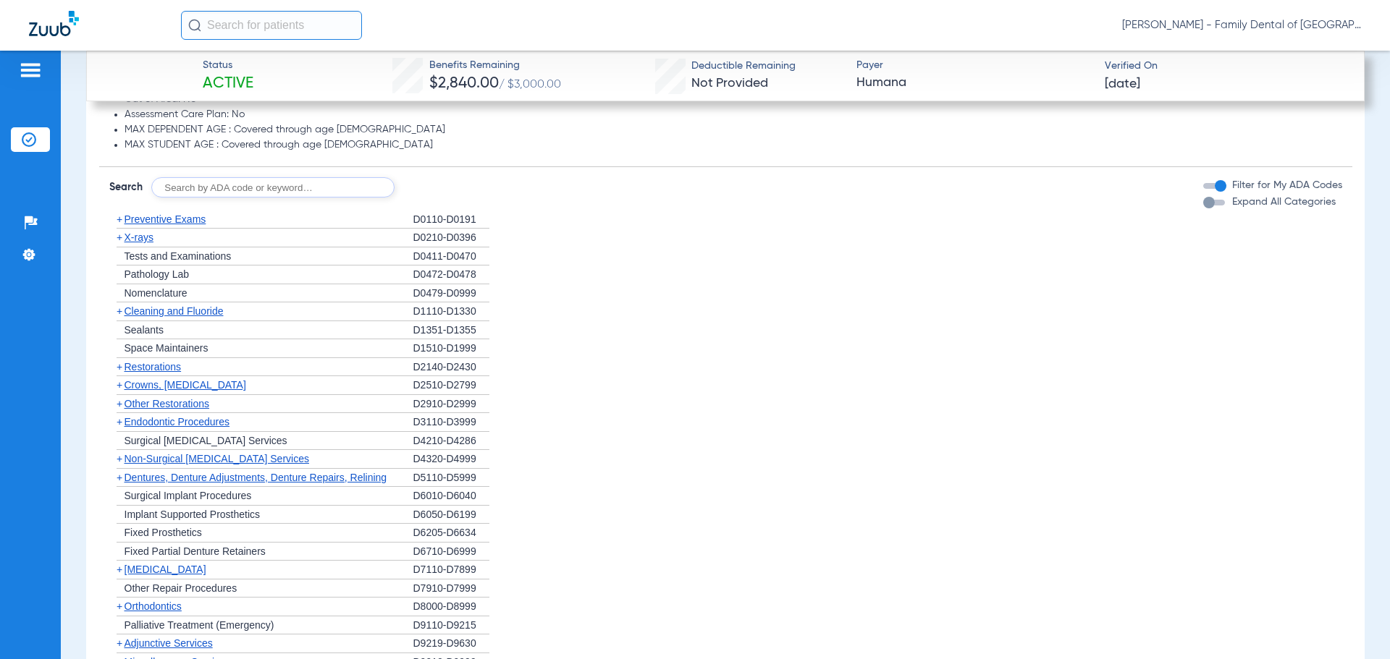
scroll to position [1720, 0]
click at [205, 310] on span "Cleaning and Fluoride" at bounding box center [173, 311] width 99 height 12
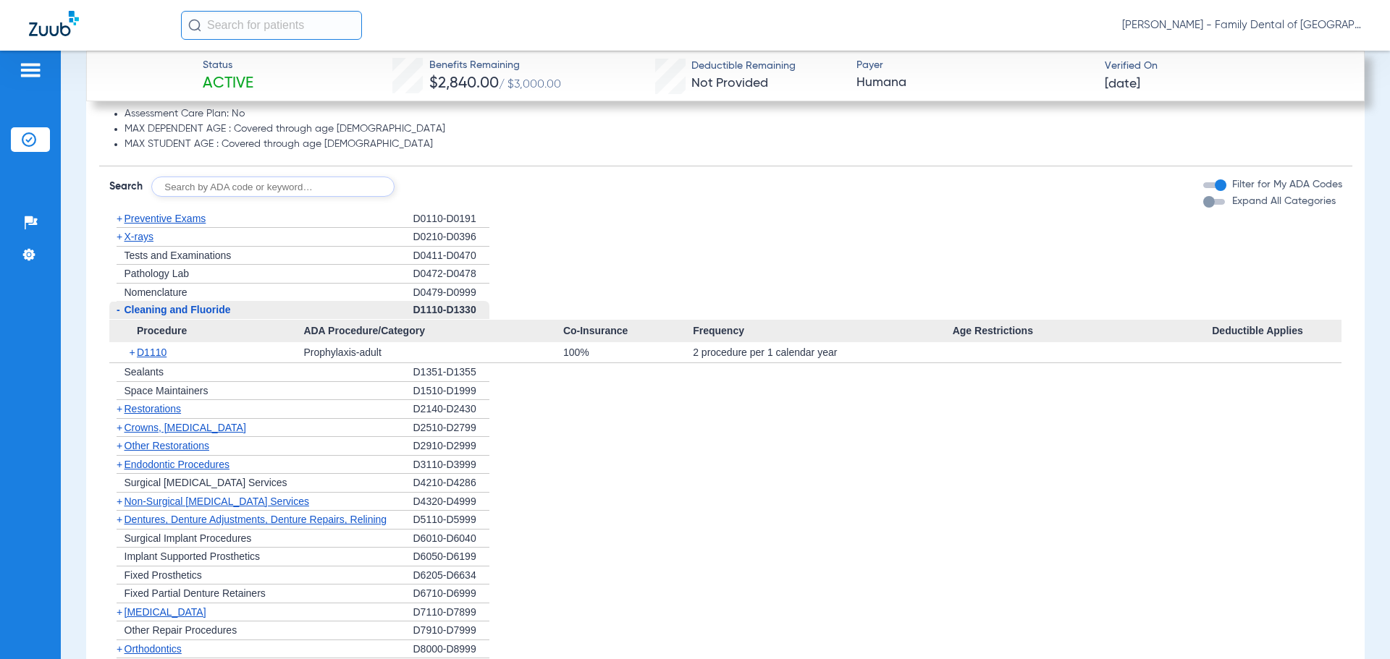
click at [206, 310] on span "Cleaning and Fluoride" at bounding box center [177, 310] width 106 height 12
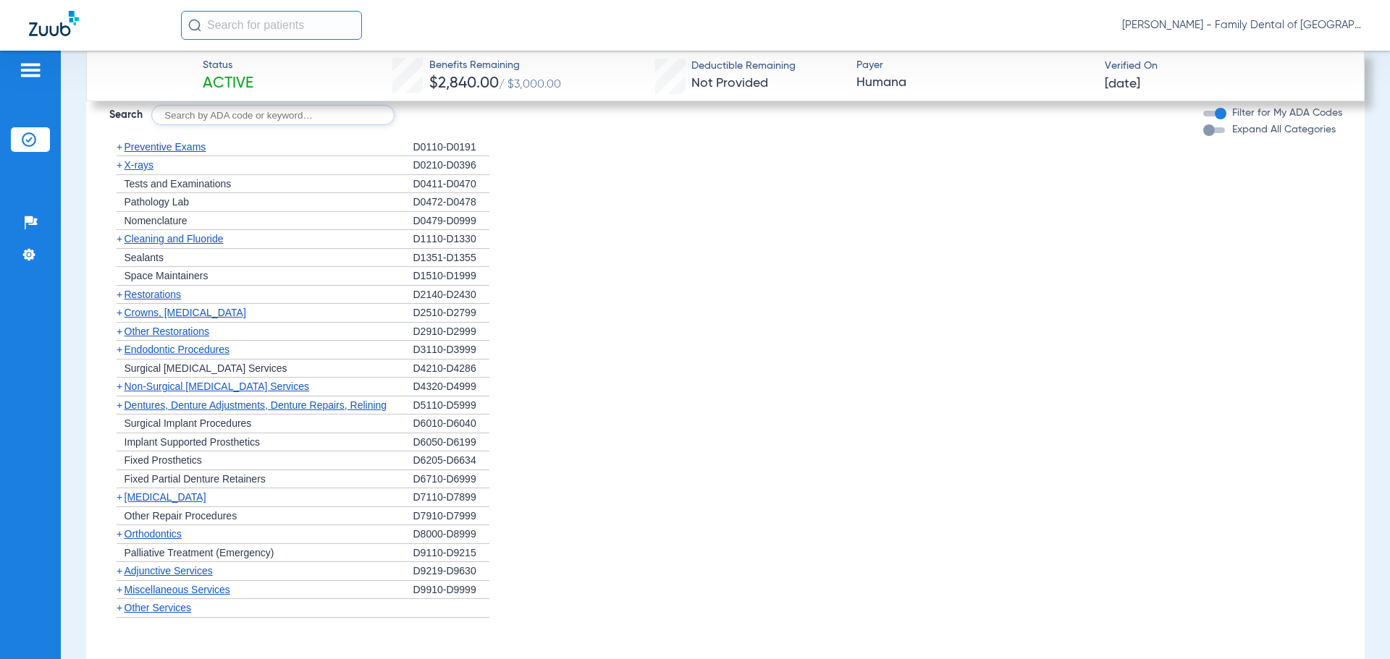
scroll to position [1793, 0]
click at [164, 295] on span "Restorations" at bounding box center [152, 294] width 57 height 12
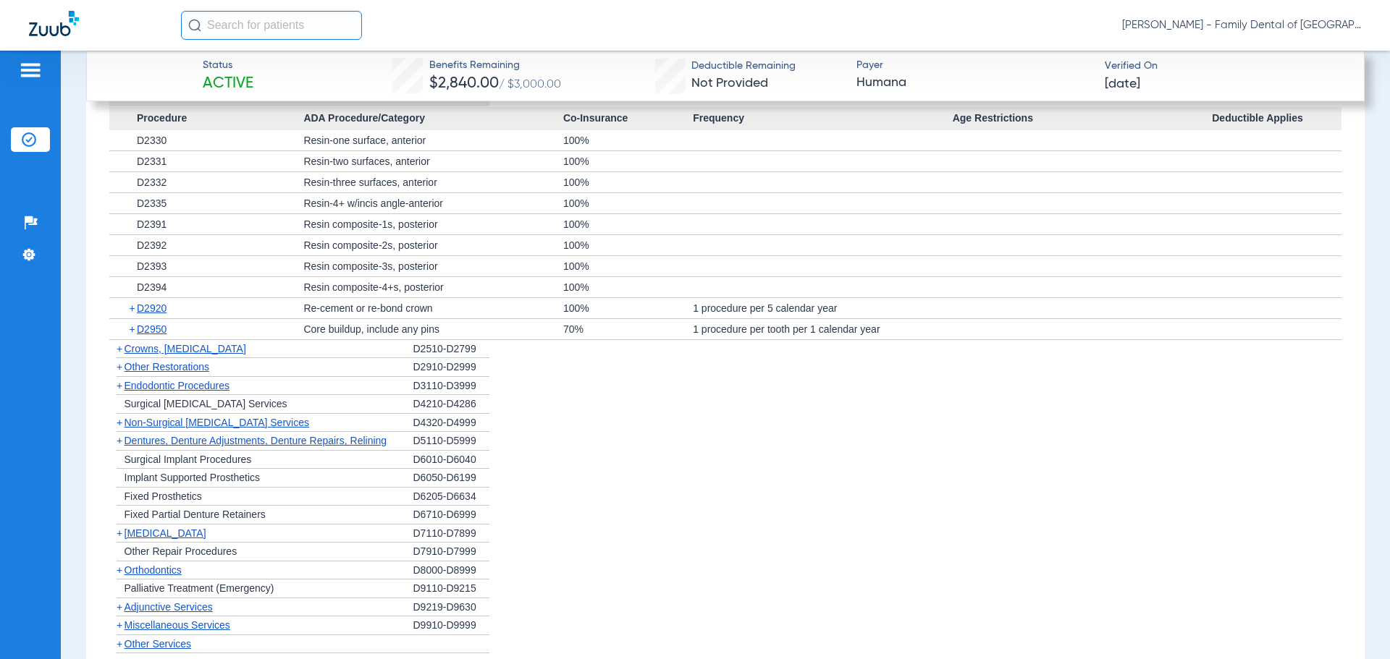
scroll to position [2010, 0]
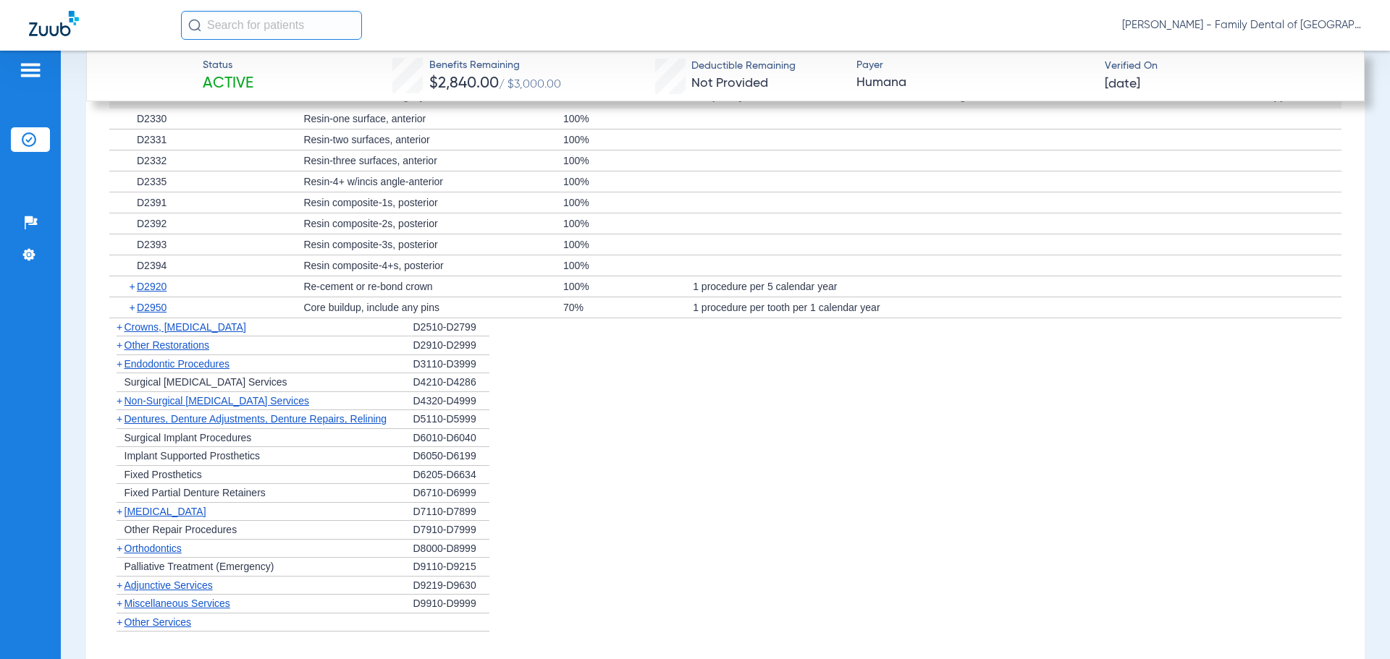
click at [155, 328] on span "Crowns, [MEDICAL_DATA]" at bounding box center [185, 327] width 122 height 12
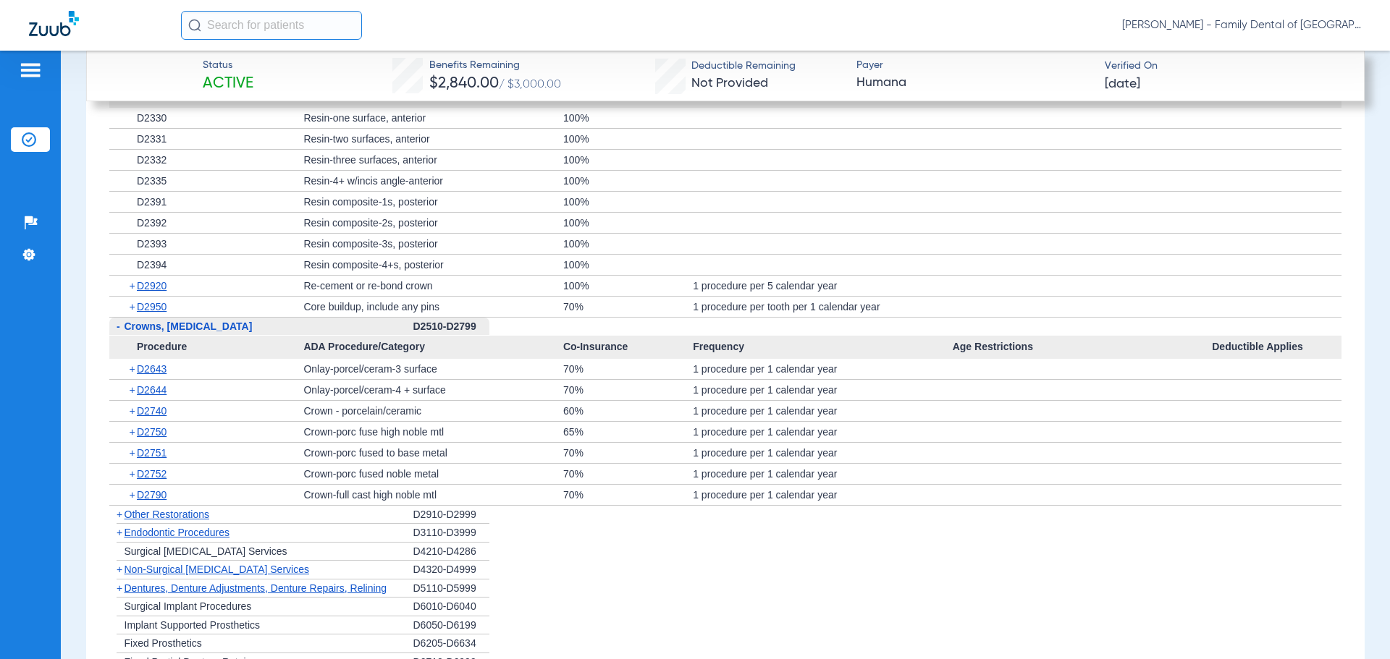
click at [212, 324] on span "Crowns, [MEDICAL_DATA]" at bounding box center [188, 327] width 128 height 12
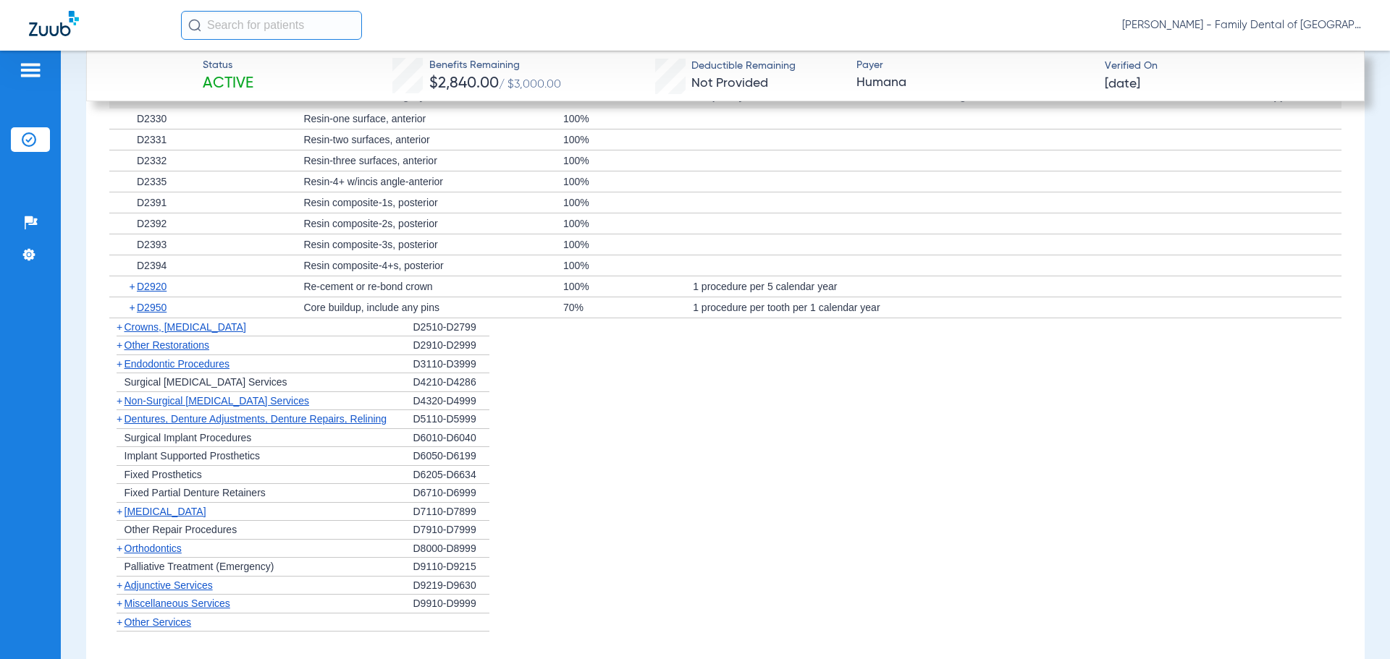
click at [190, 327] on span "Crowns, [MEDICAL_DATA]" at bounding box center [185, 327] width 122 height 12
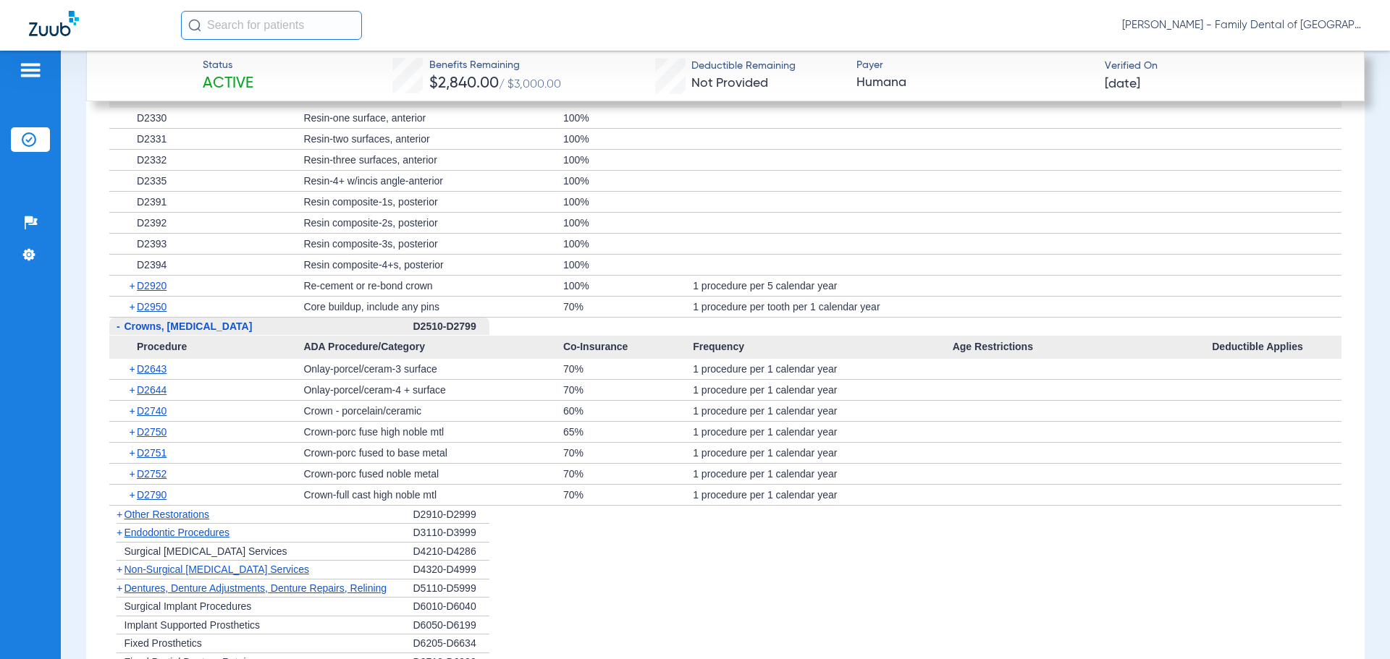
click at [190, 327] on span "Crowns, [MEDICAL_DATA]" at bounding box center [188, 327] width 128 height 12
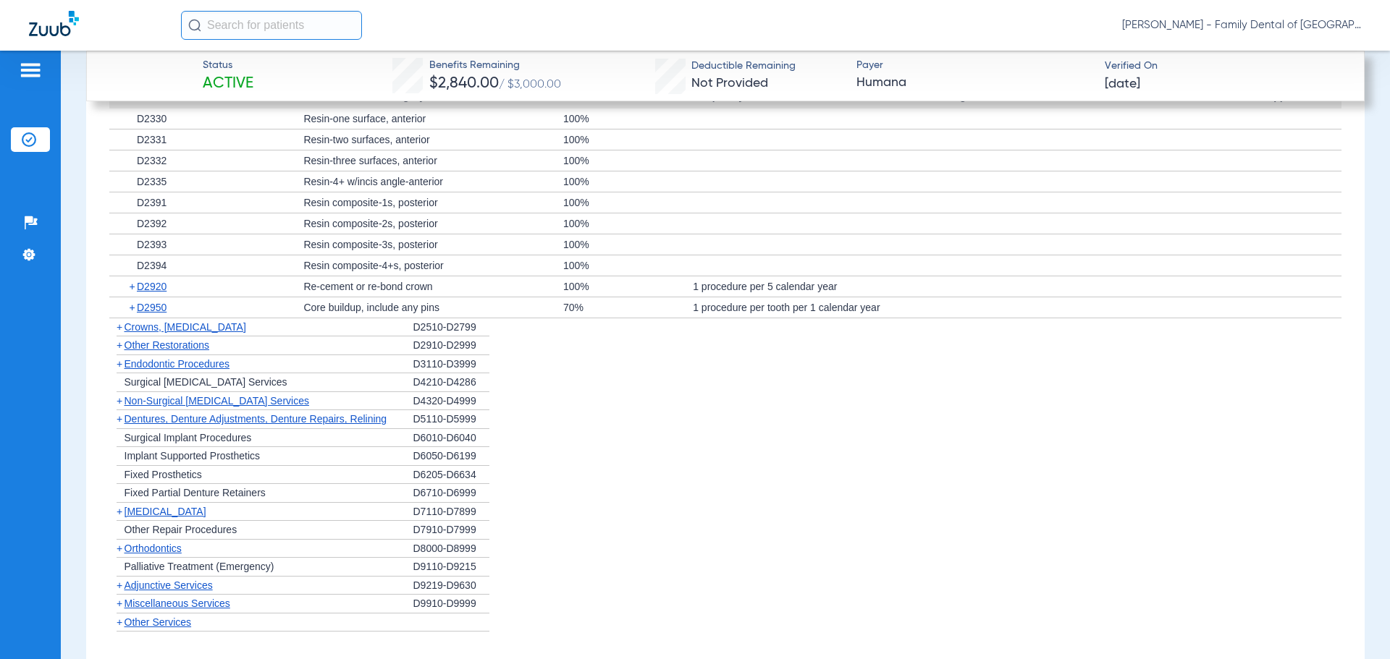
click at [184, 344] on span "Other Restorations" at bounding box center [166, 345] width 85 height 12
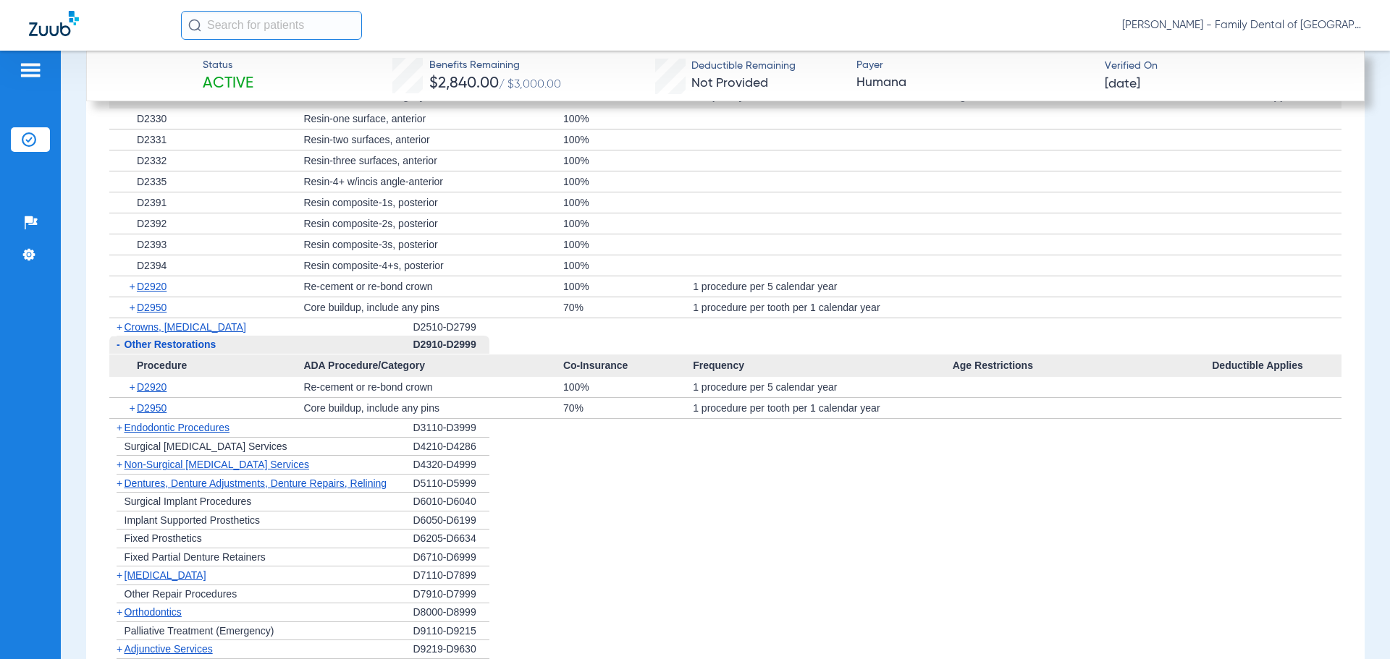
click at [184, 344] on span "Other Restorations" at bounding box center [170, 345] width 92 height 12
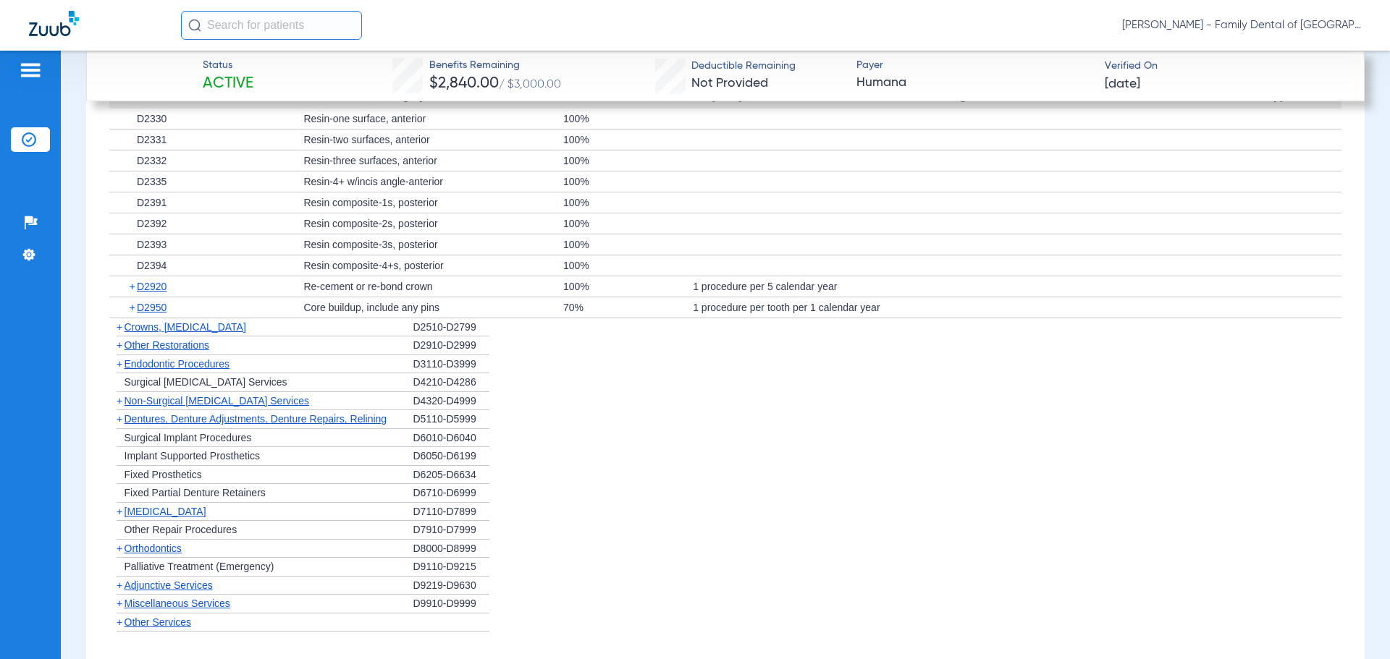
click at [191, 364] on span "Endodontic Procedures" at bounding box center [177, 364] width 106 height 12
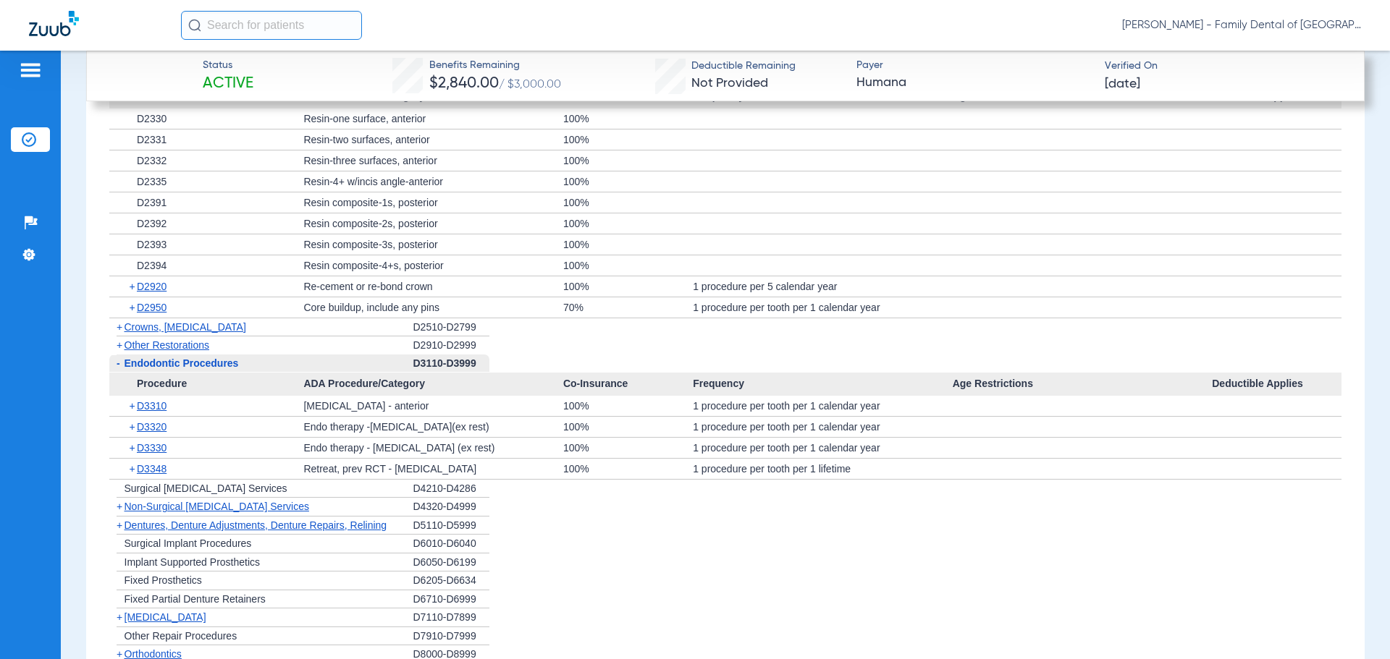
click at [169, 360] on span "Endodontic Procedures" at bounding box center [181, 364] width 114 height 12
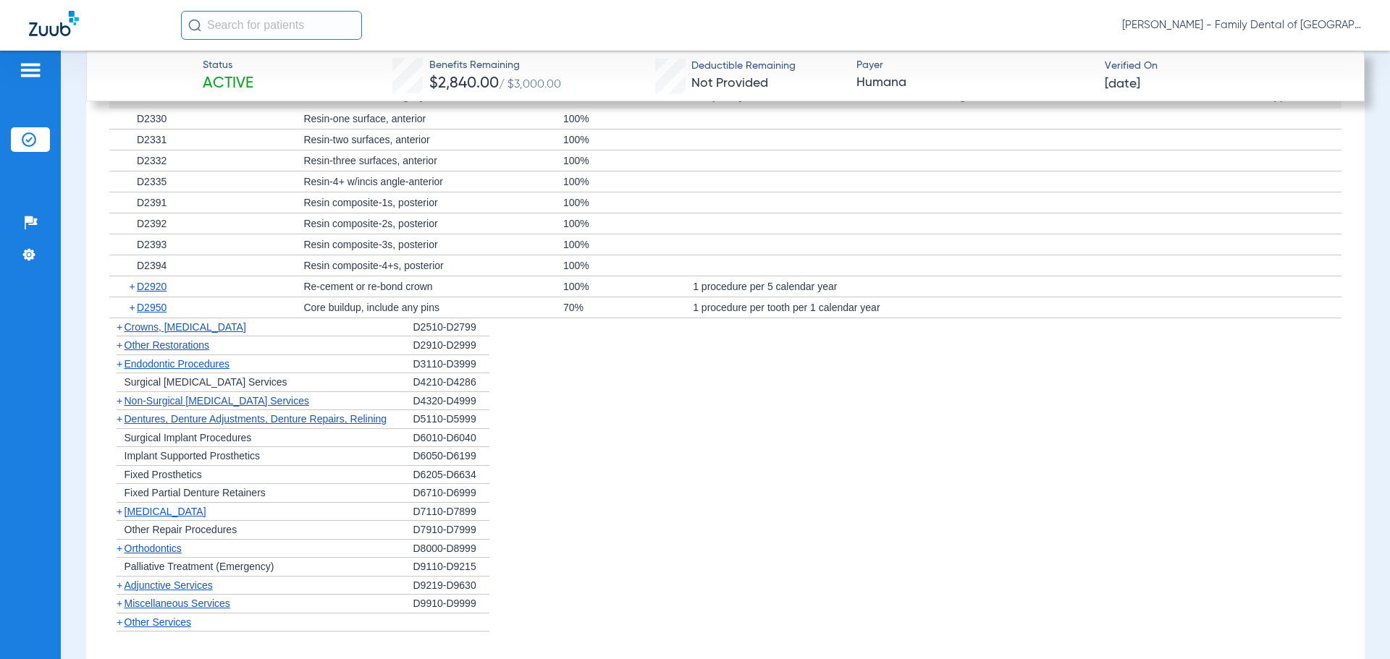
click at [199, 399] on span "Non-Surgical [MEDICAL_DATA] Services" at bounding box center [216, 401] width 185 height 12
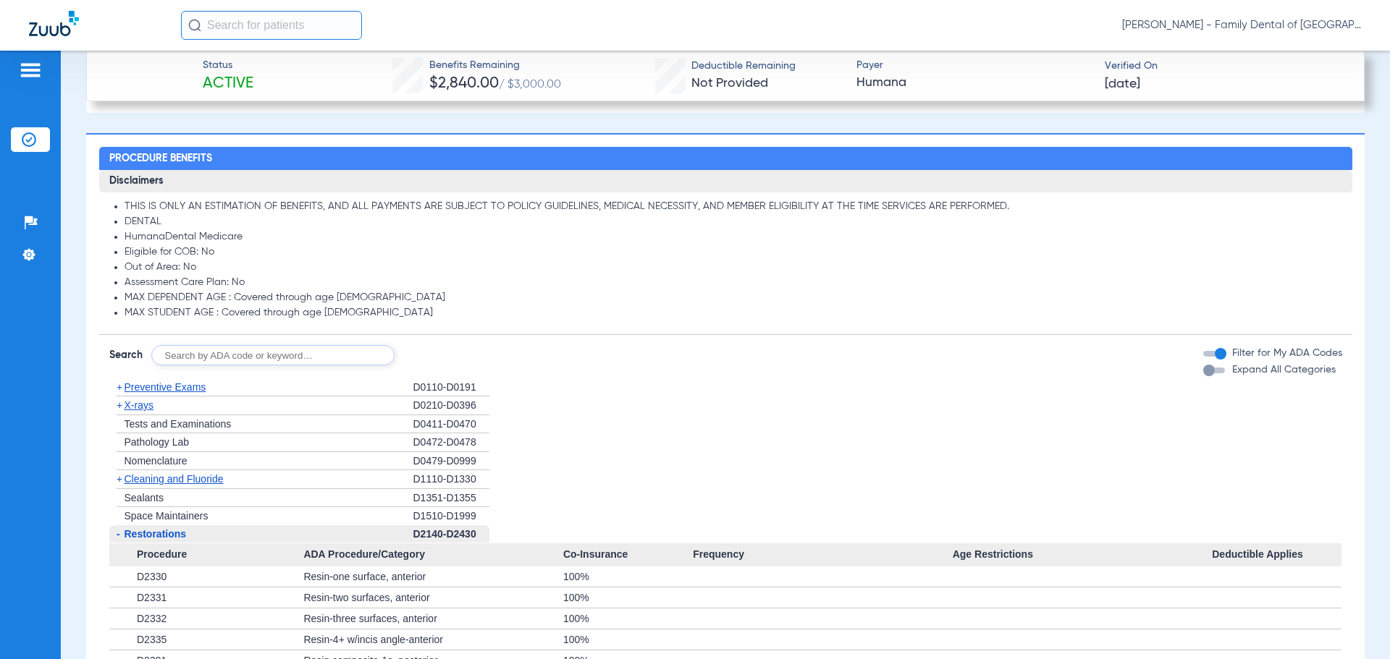
scroll to position [1576, 0]
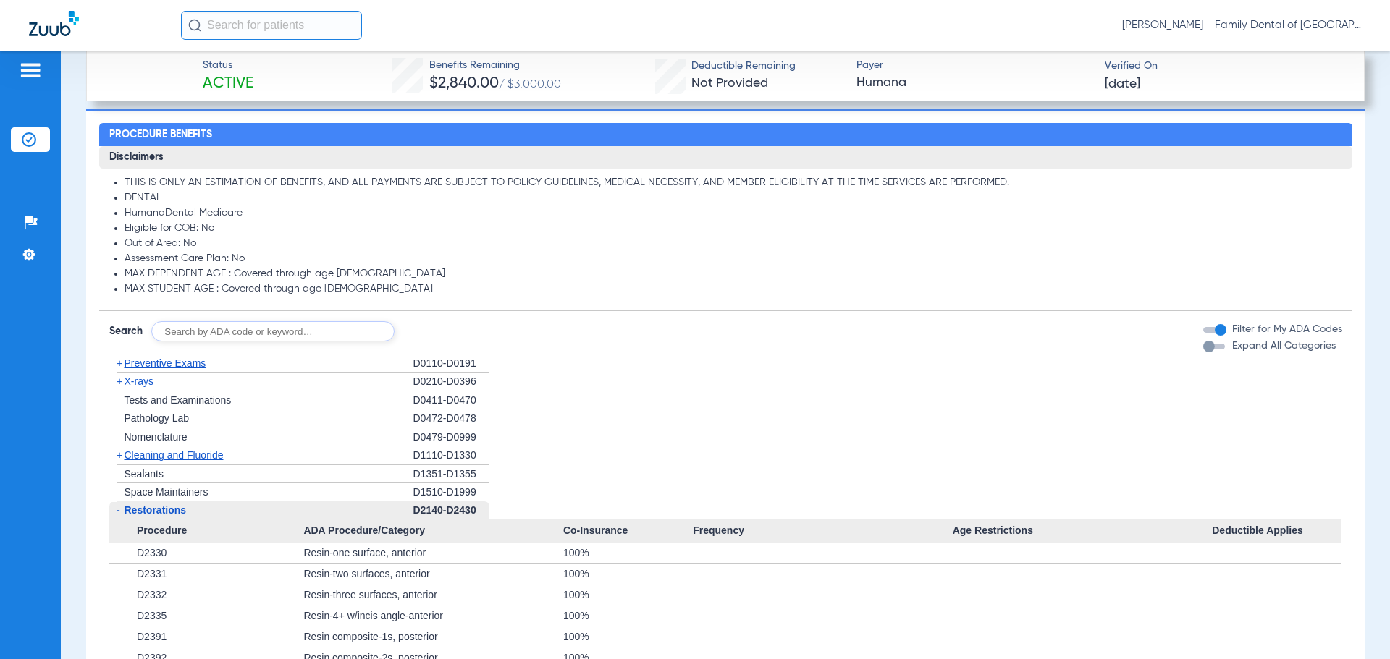
click at [271, 333] on input "text" at bounding box center [272, 331] width 243 height 20
type input "4346"
click button "Search" at bounding box center [448, 331] width 57 height 20
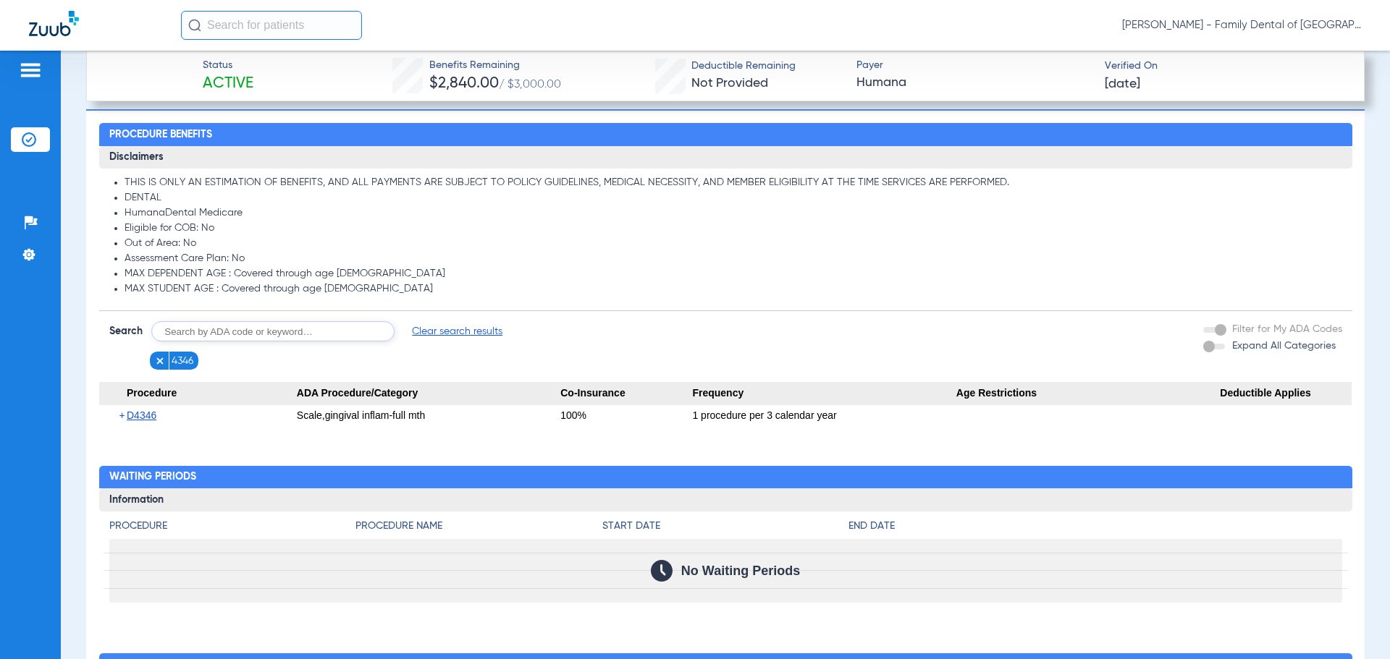
click at [323, 331] on input "text" at bounding box center [272, 331] width 243 height 20
type input "4355"
click button "Search" at bounding box center [448, 331] width 57 height 20
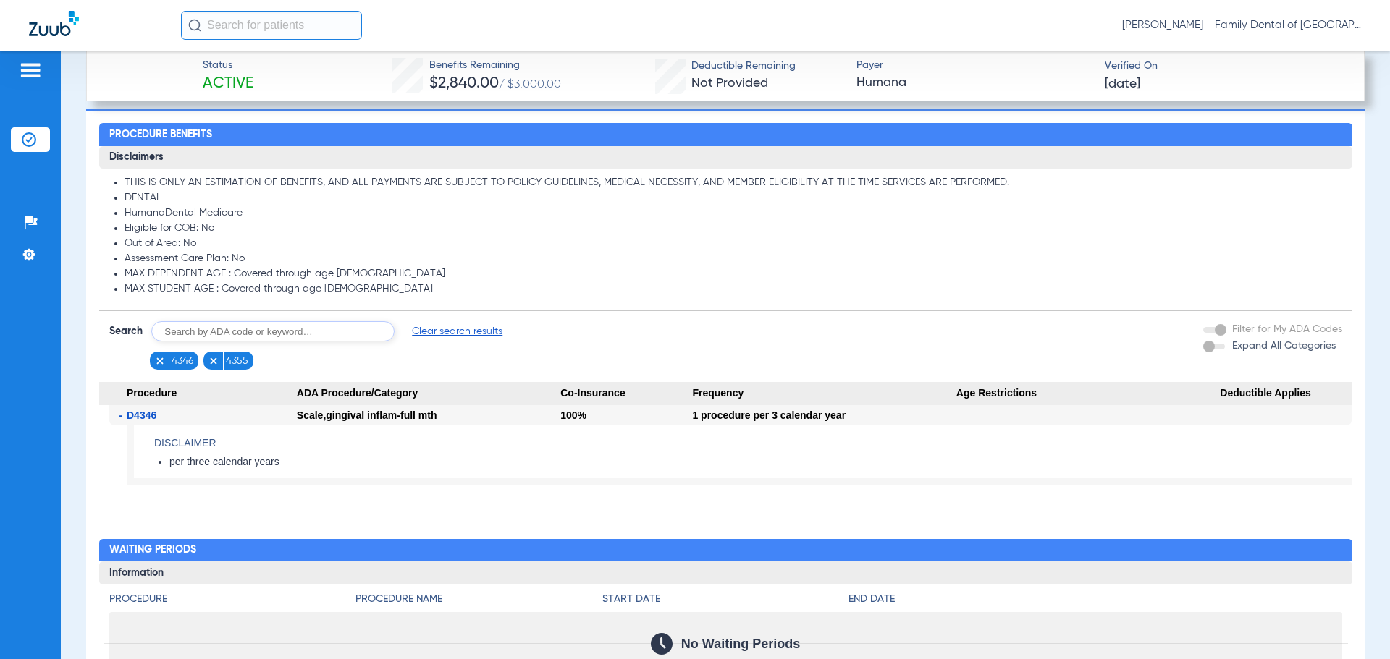
click at [229, 331] on input "text" at bounding box center [272, 331] width 243 height 20
type input "4356"
click button "Search" at bounding box center [448, 331] width 57 height 20
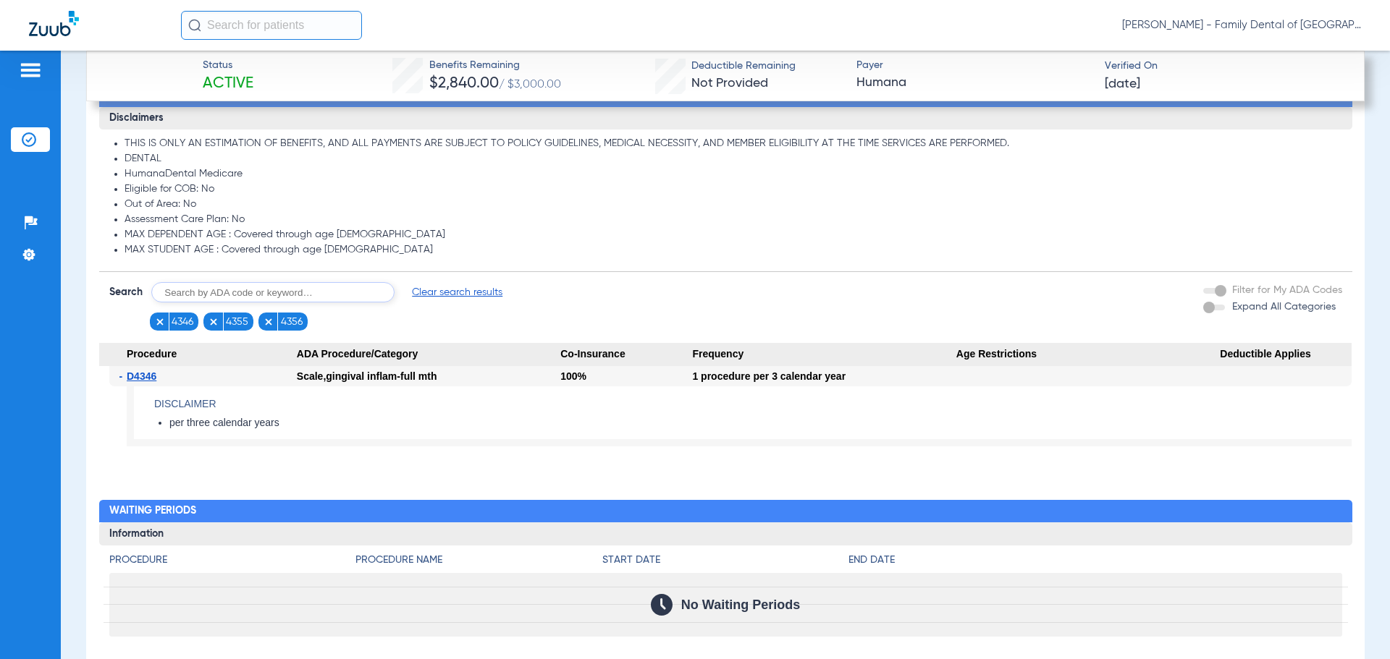
scroll to position [1484, 0]
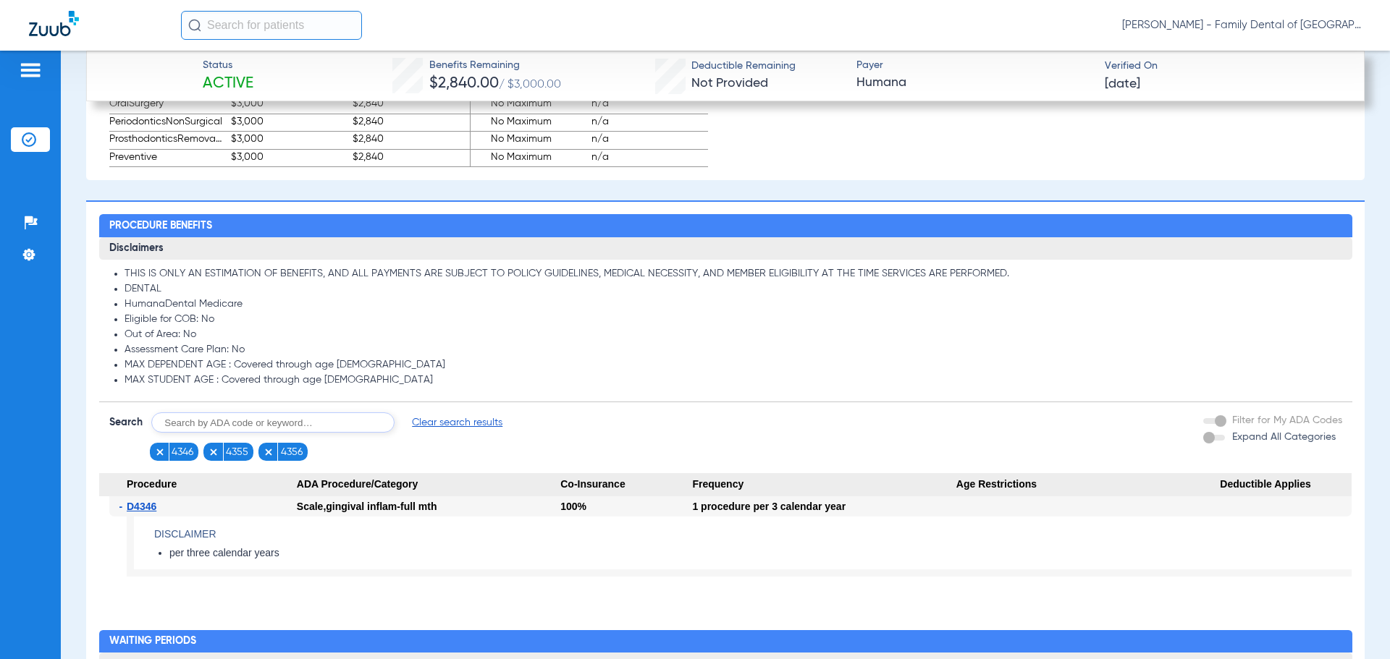
click at [442, 424] on span "Clear search results" at bounding box center [457, 422] width 90 height 14
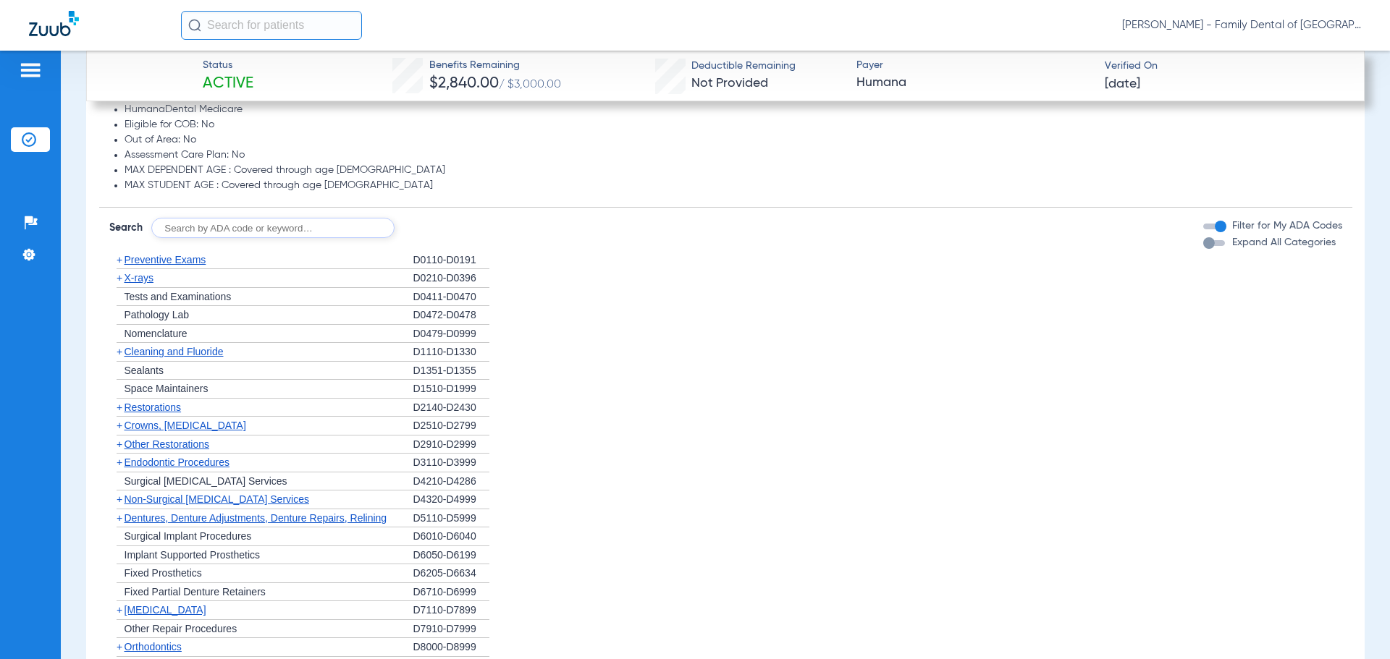
scroll to position [1702, 0]
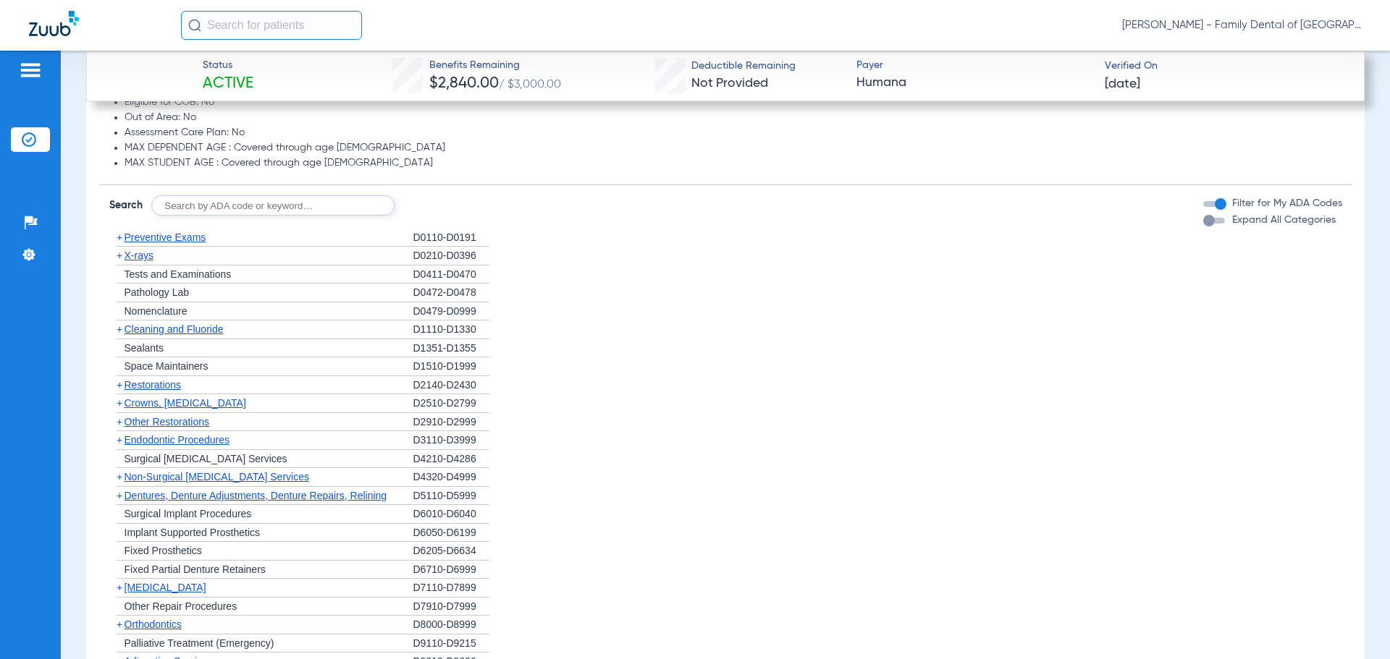
click at [171, 476] on span "Non-Surgical [MEDICAL_DATA] Services" at bounding box center [216, 477] width 185 height 12
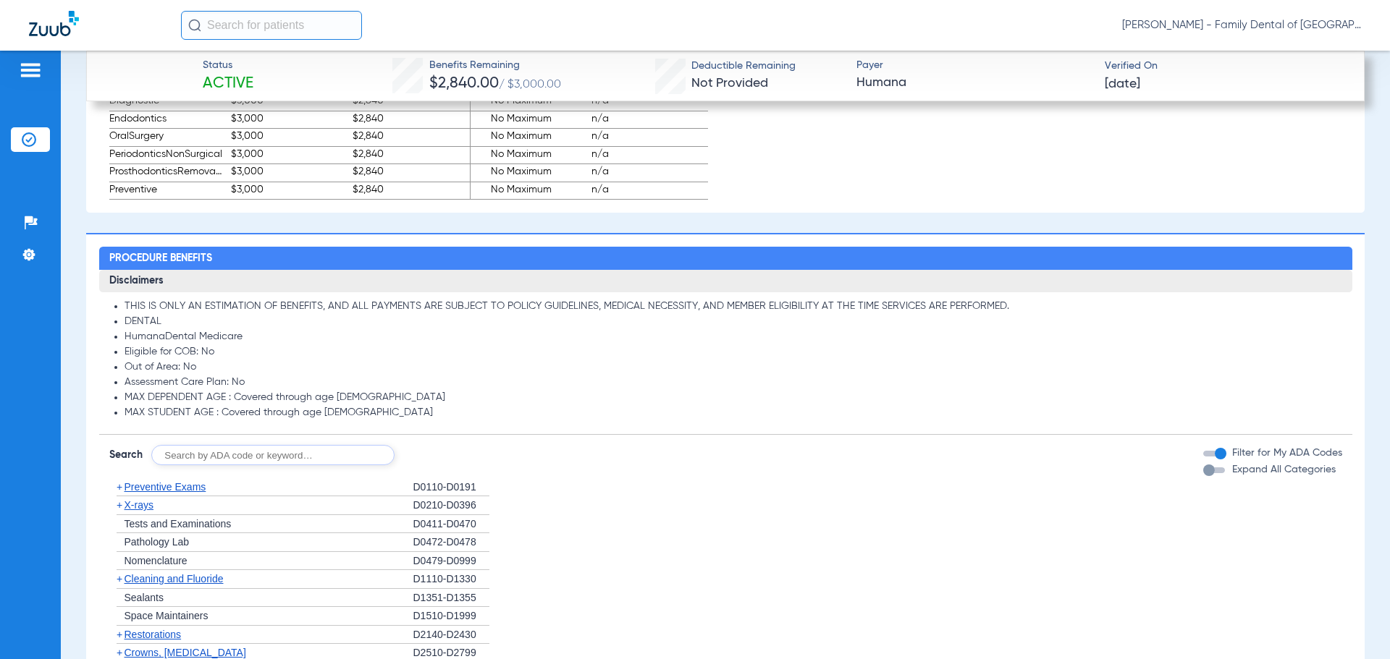
scroll to position [1484, 0]
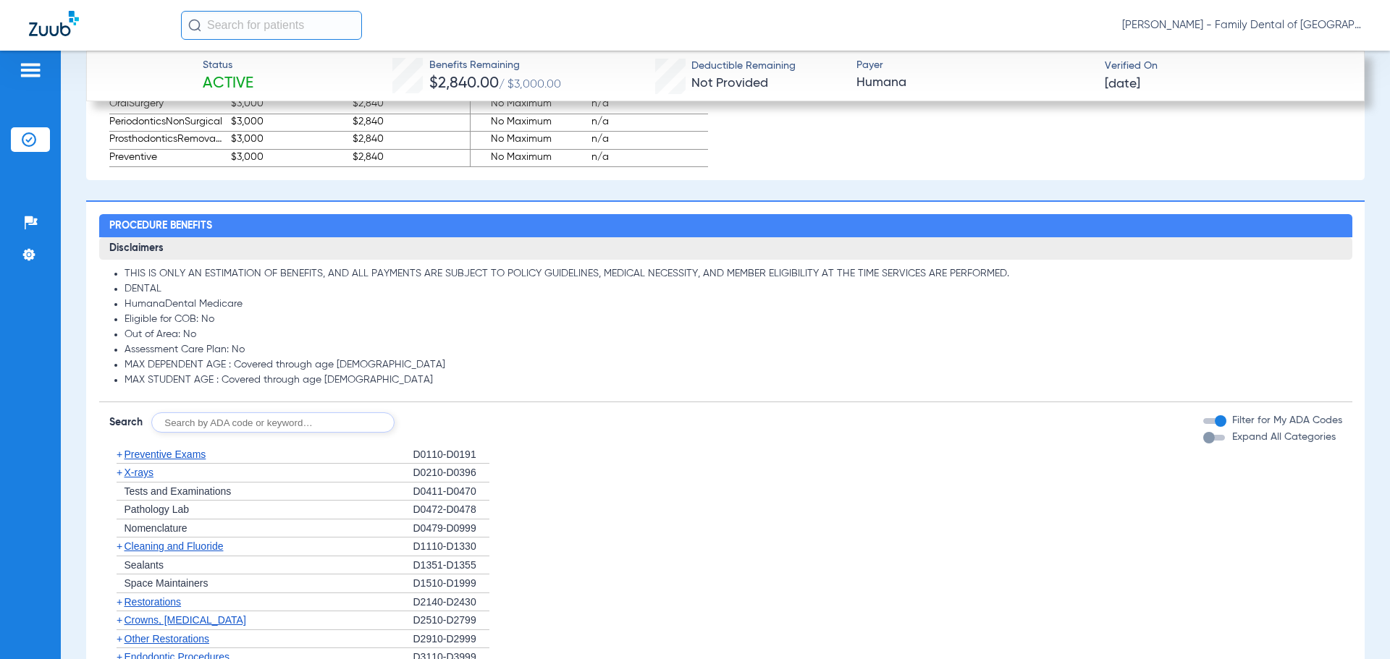
click at [346, 418] on input "text" at bounding box center [272, 423] width 243 height 20
type input "4382-4909"
click button "Search" at bounding box center [448, 423] width 57 height 20
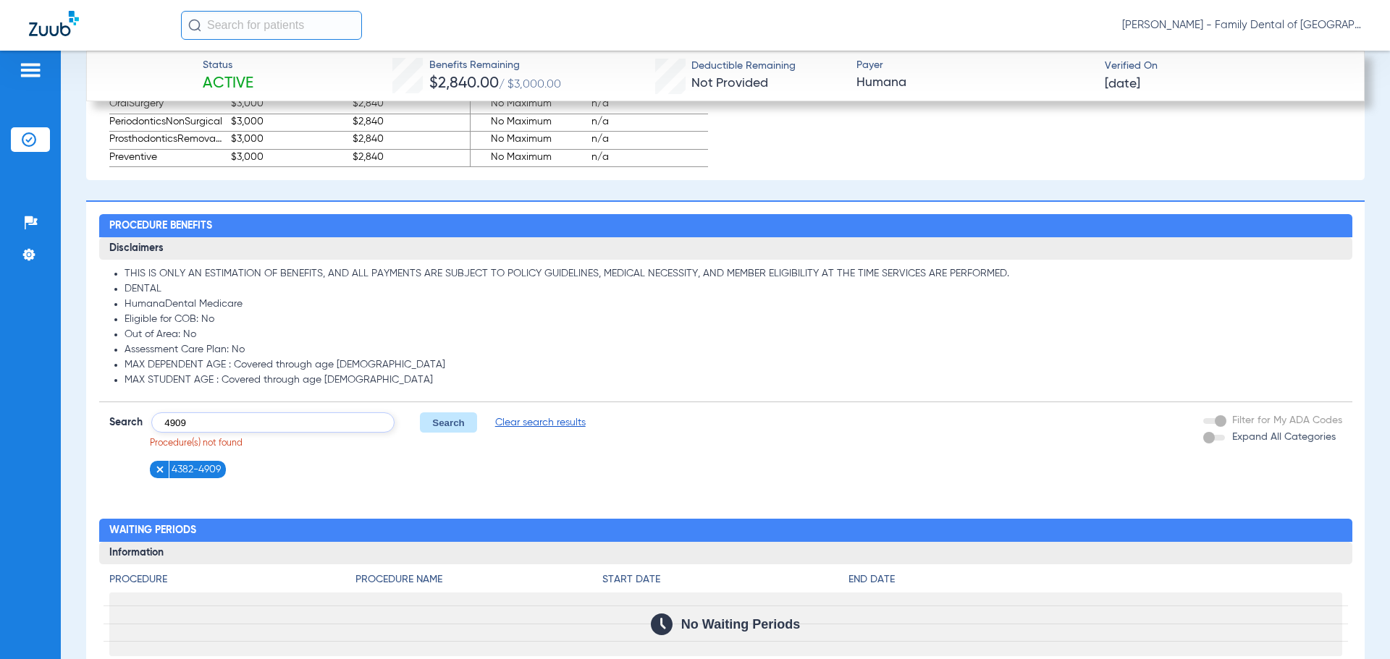
type input "4909"
click button "Search" at bounding box center [448, 423] width 57 height 20
type input "periodontics"
click button "Search" at bounding box center [448, 423] width 57 height 20
click at [455, 420] on span "Clear search results" at bounding box center [457, 422] width 90 height 14
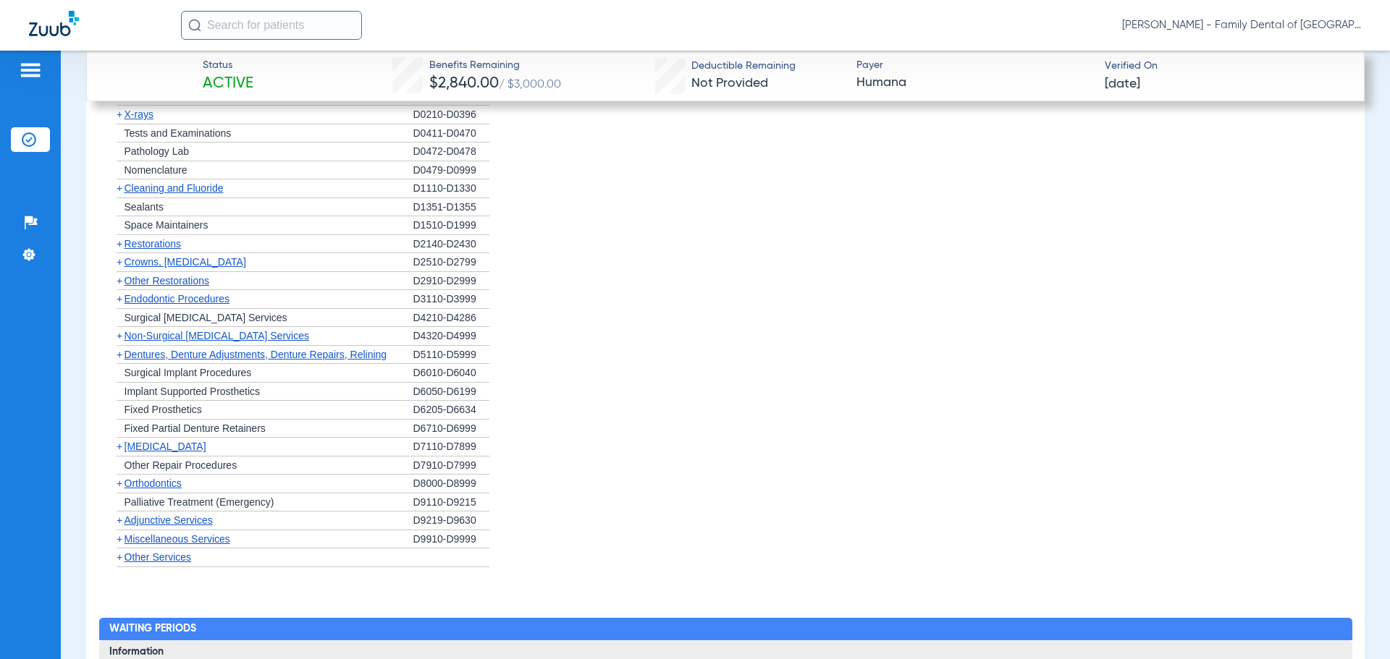
scroll to position [1846, 0]
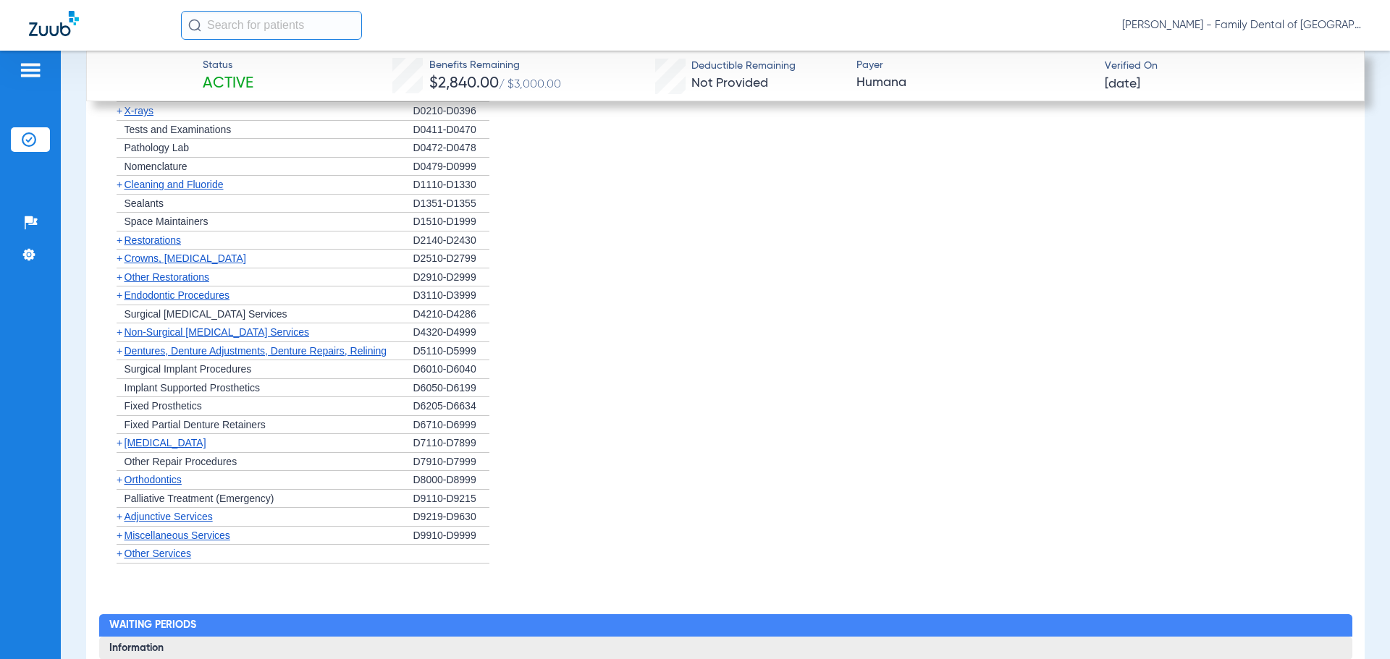
click at [174, 350] on span "Dentures, Denture Adjustments, Denture Repairs, Relining" at bounding box center [255, 351] width 263 height 12
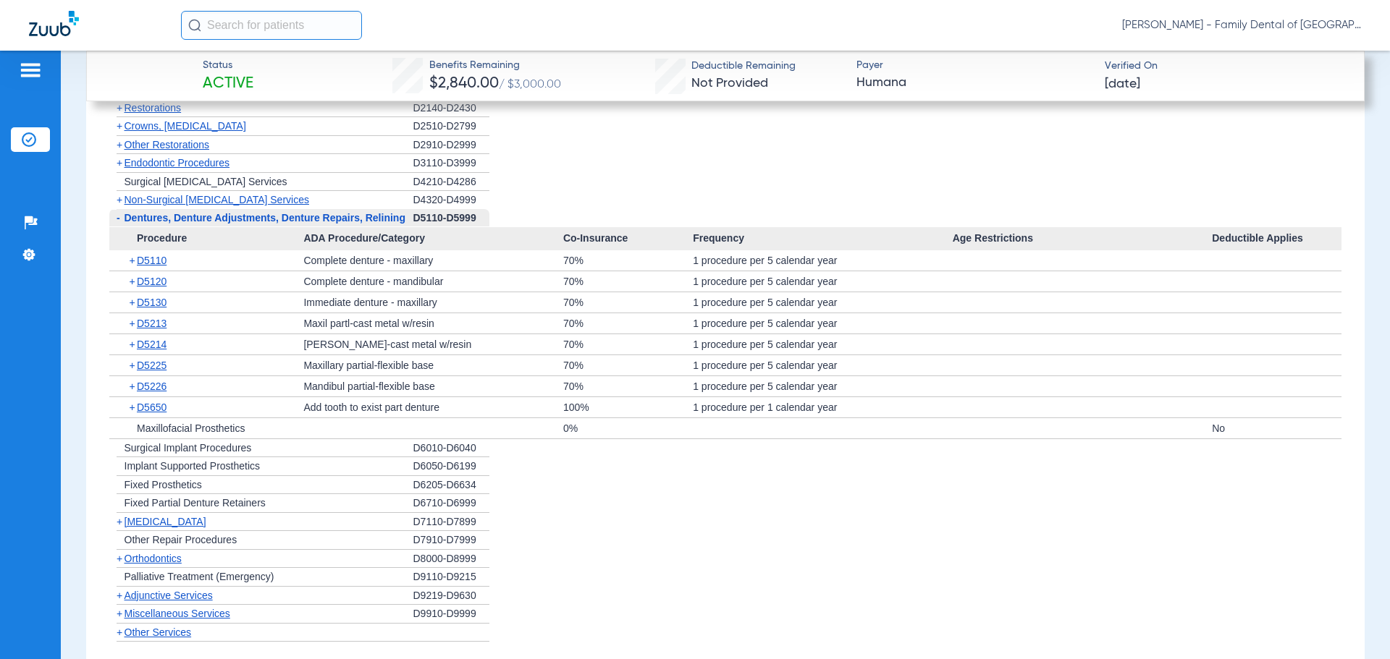
scroll to position [1991, 0]
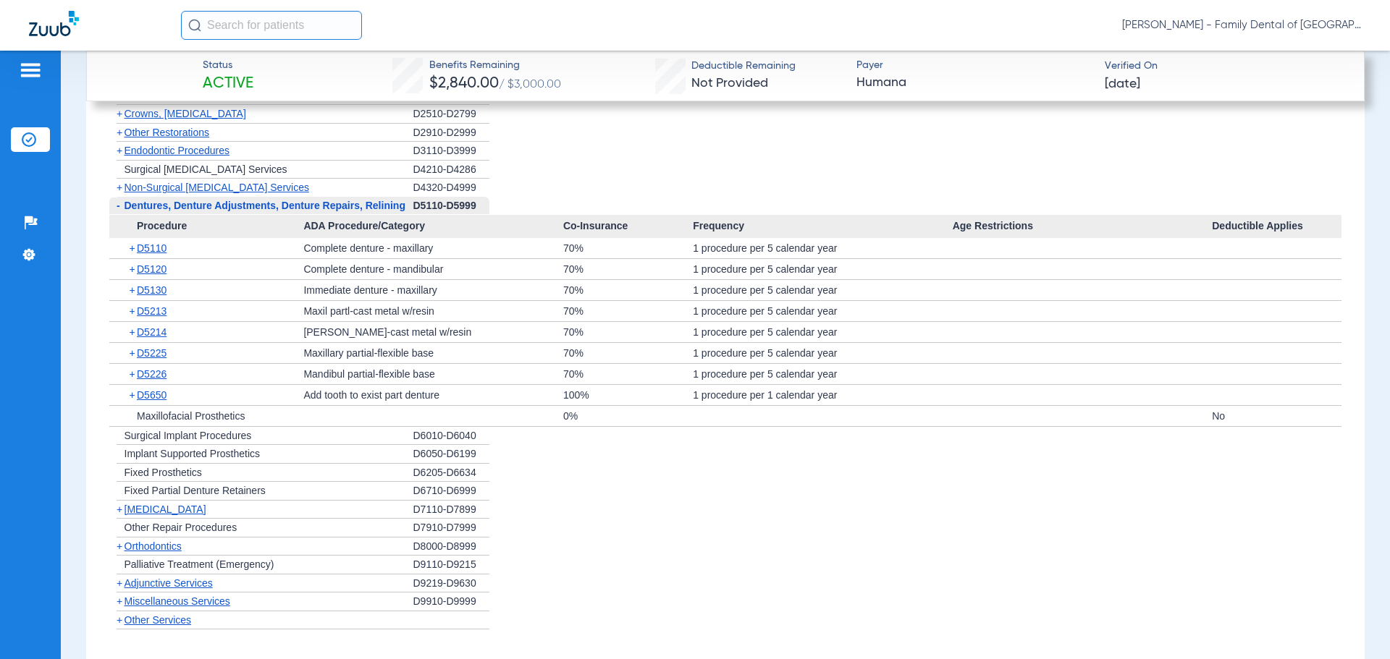
click at [161, 509] on span "[MEDICAL_DATA]" at bounding box center [165, 510] width 82 height 12
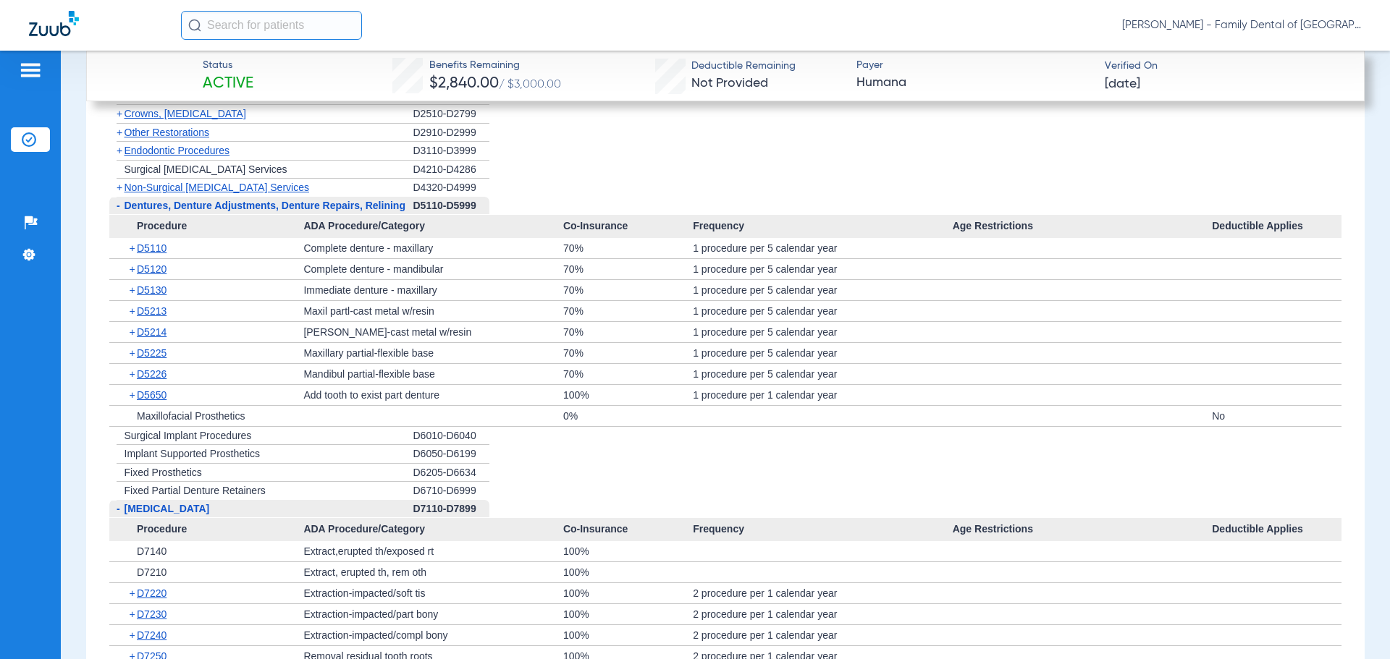
click at [166, 203] on span "Dentures, Denture Adjustments, Denture Repairs, Relining" at bounding box center [264, 206] width 281 height 12
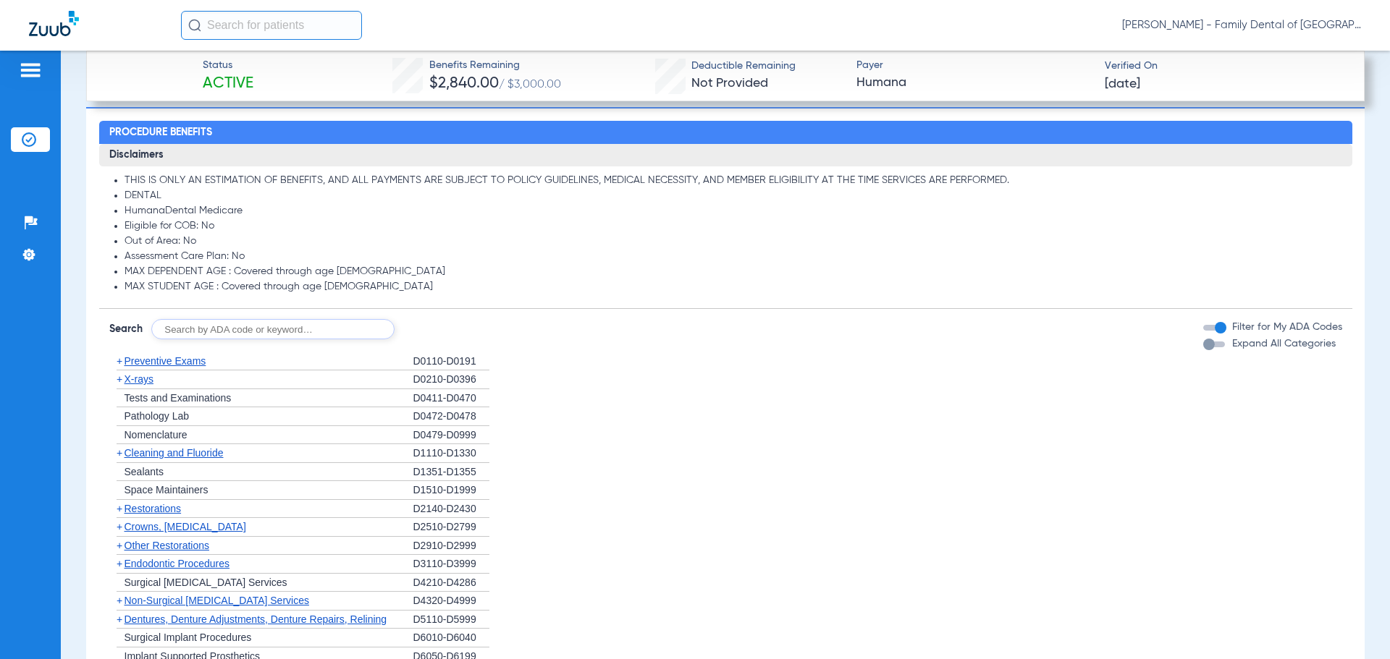
scroll to position [1629, 0]
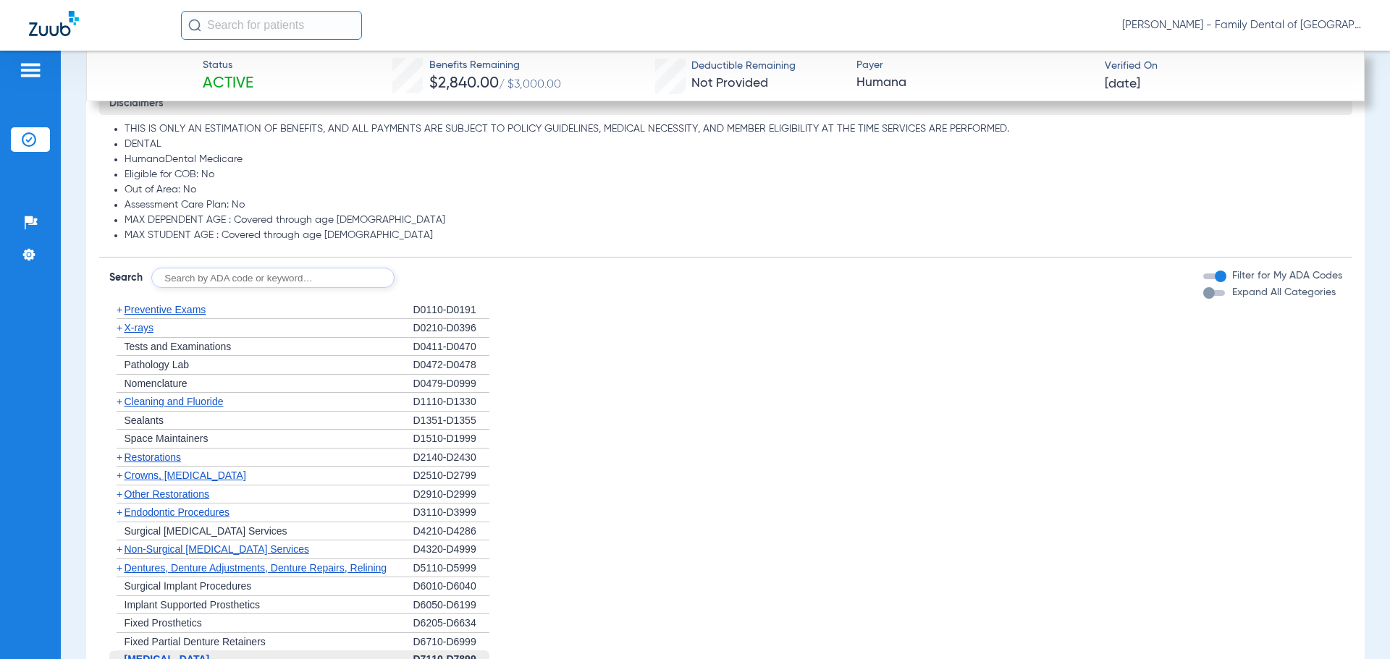
click at [312, 283] on input "text" at bounding box center [272, 278] width 243 height 20
type input "7150"
click button "Search" at bounding box center [448, 278] width 57 height 20
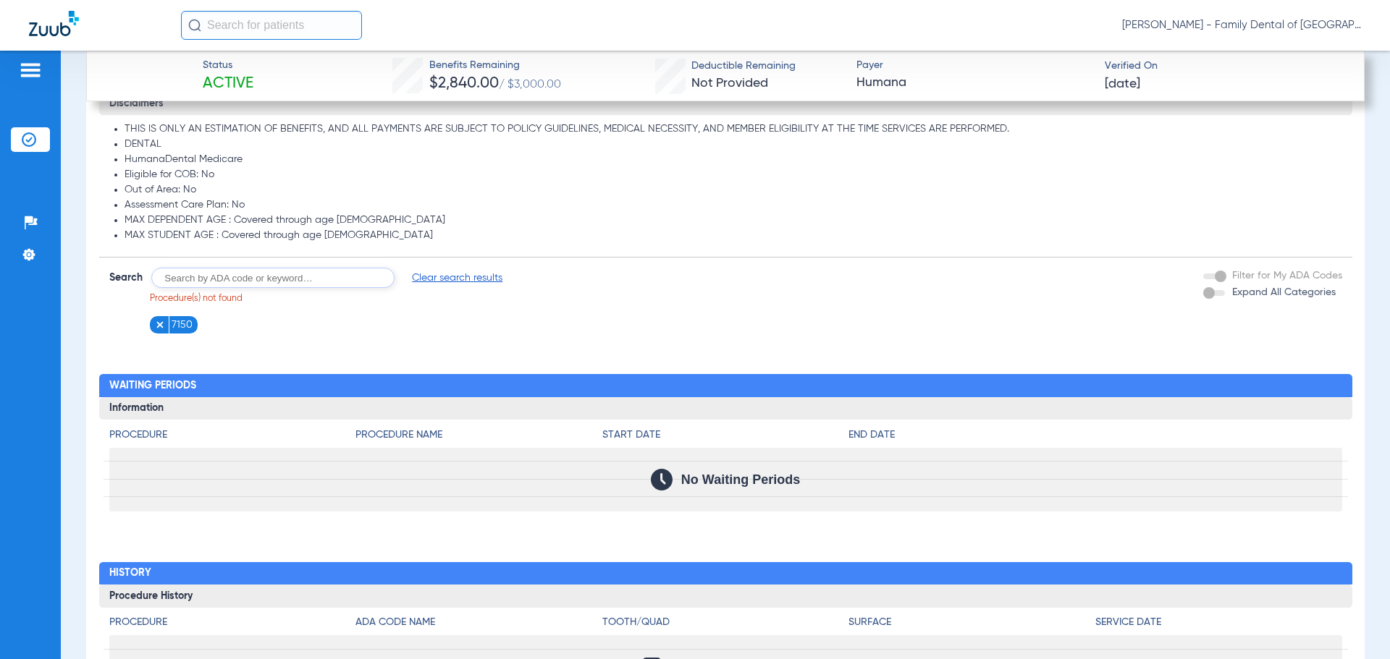
click at [429, 280] on span "Clear search results" at bounding box center [457, 278] width 90 height 14
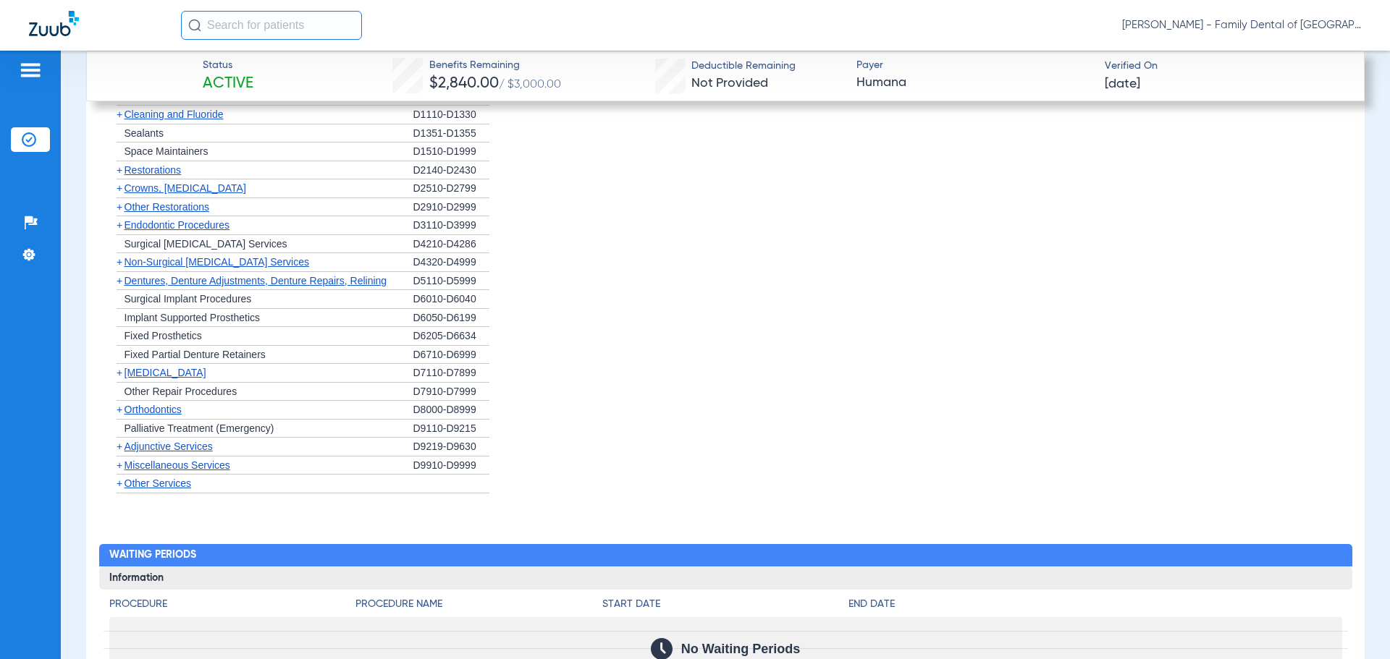
scroll to position [1919, 0]
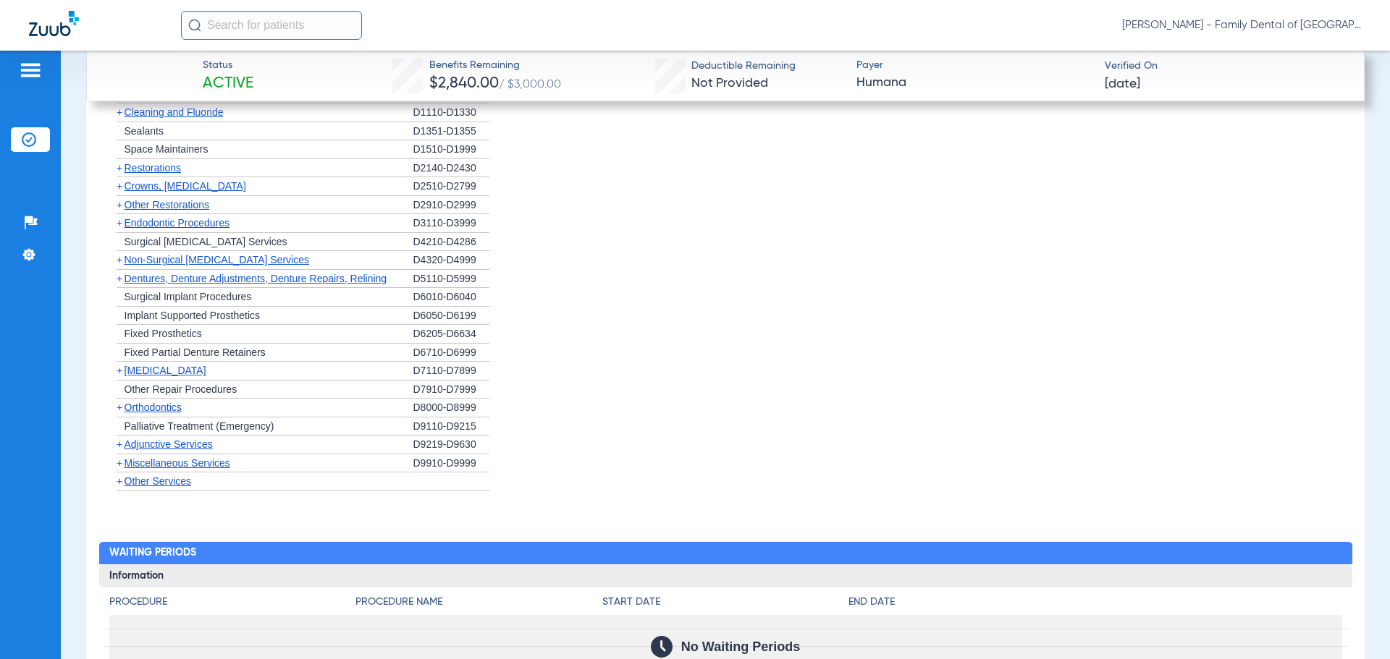
click at [166, 409] on span "Orthodontics" at bounding box center [152, 408] width 57 height 12
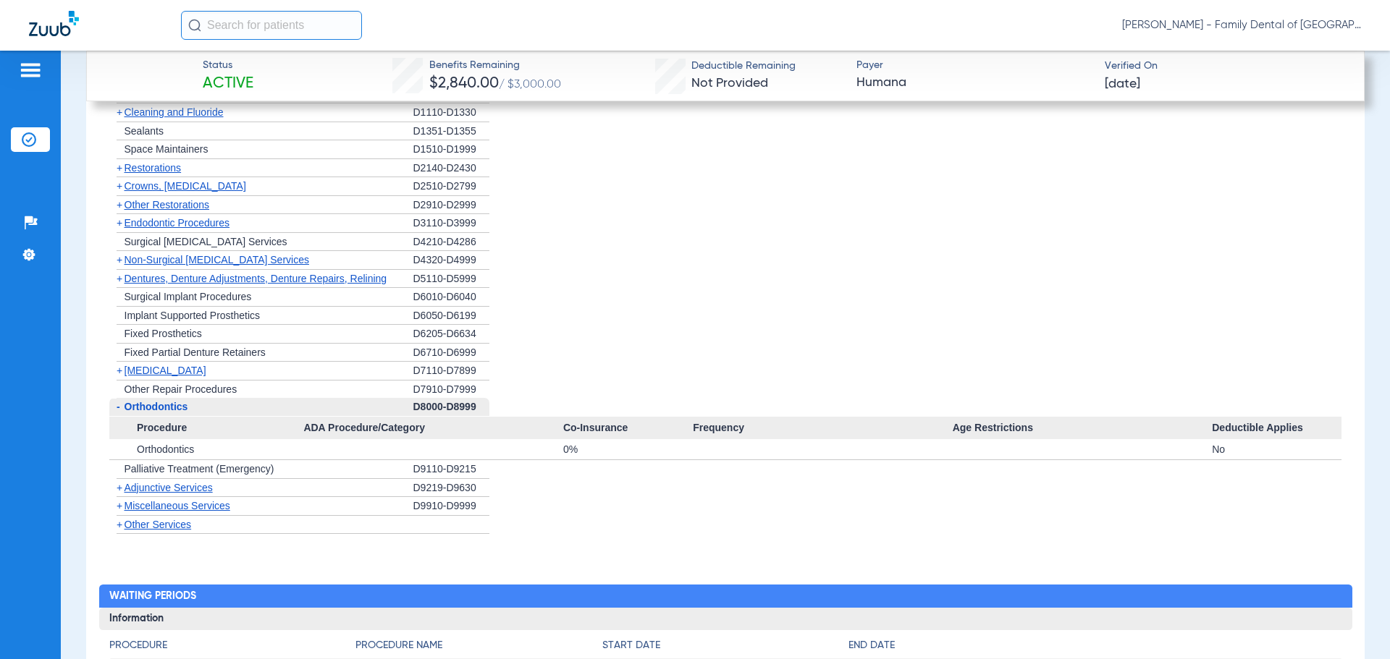
click at [176, 407] on span "Orthodontics" at bounding box center [156, 407] width 64 height 12
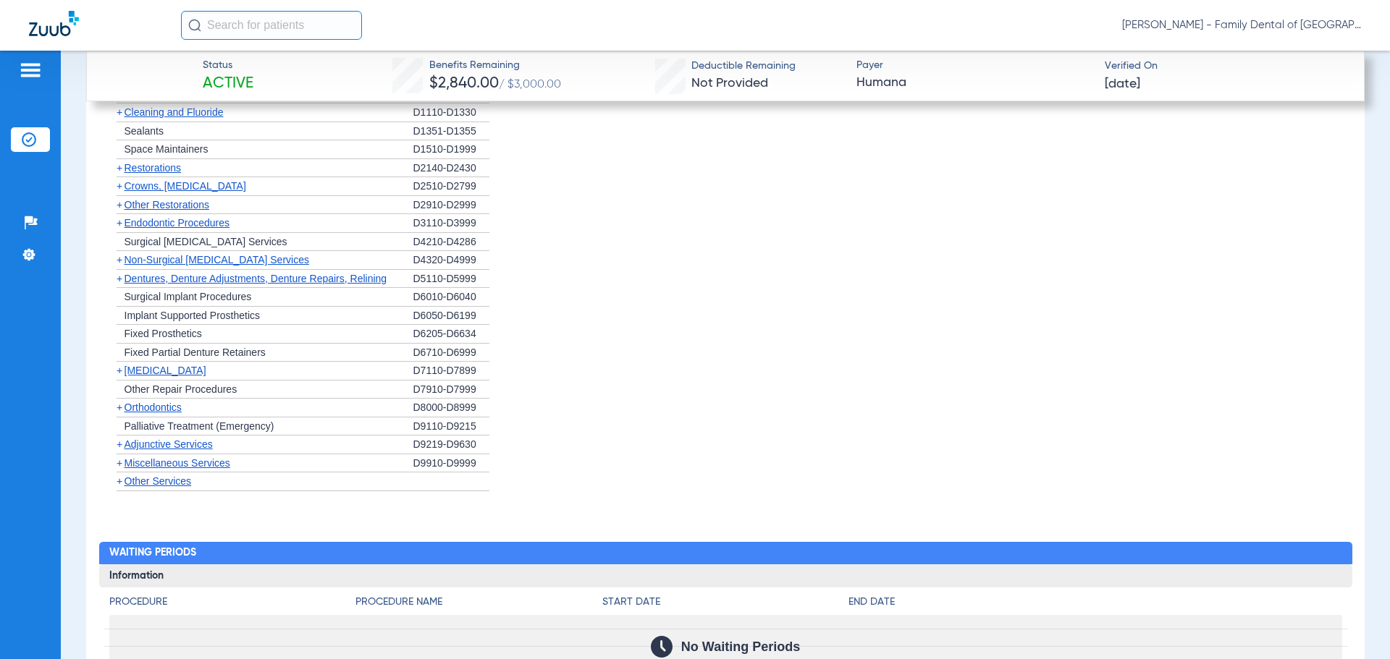
click at [179, 445] on span "Adjunctive Services" at bounding box center [168, 445] width 88 height 12
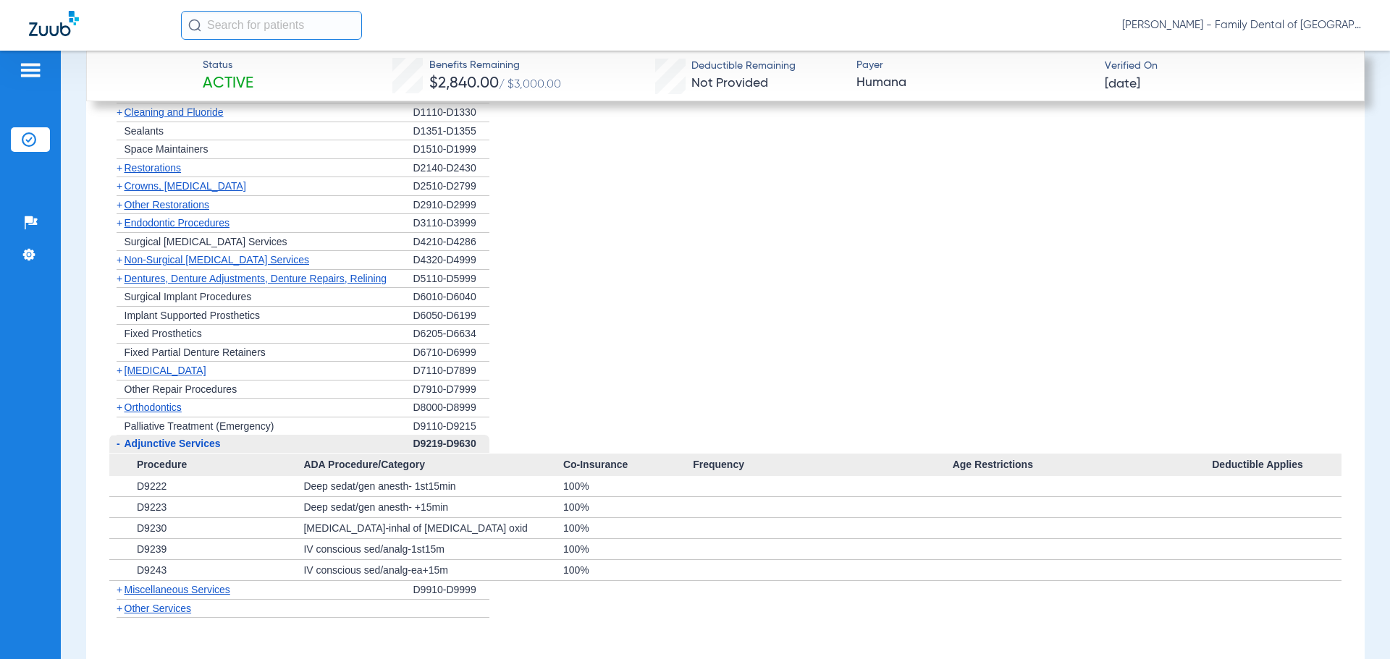
click at [179, 445] on span "Adjunctive Services" at bounding box center [172, 444] width 96 height 12
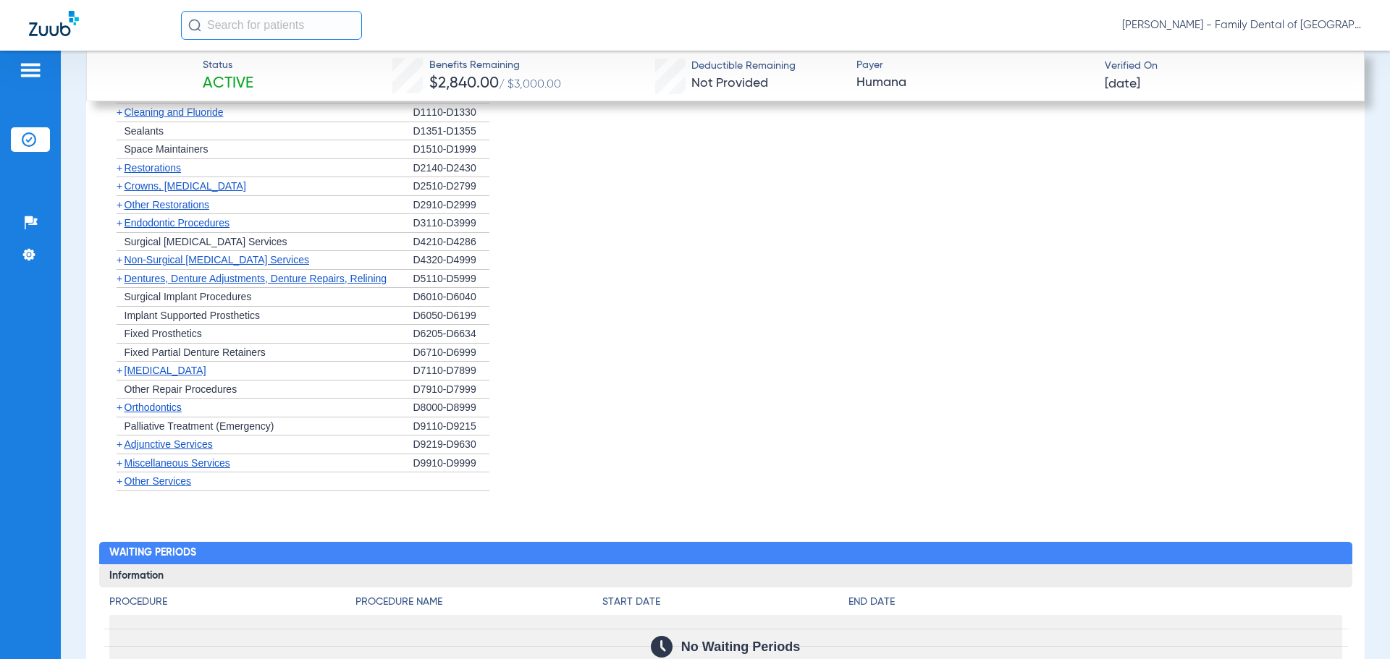
click at [180, 445] on span "Adjunctive Services" at bounding box center [168, 445] width 88 height 12
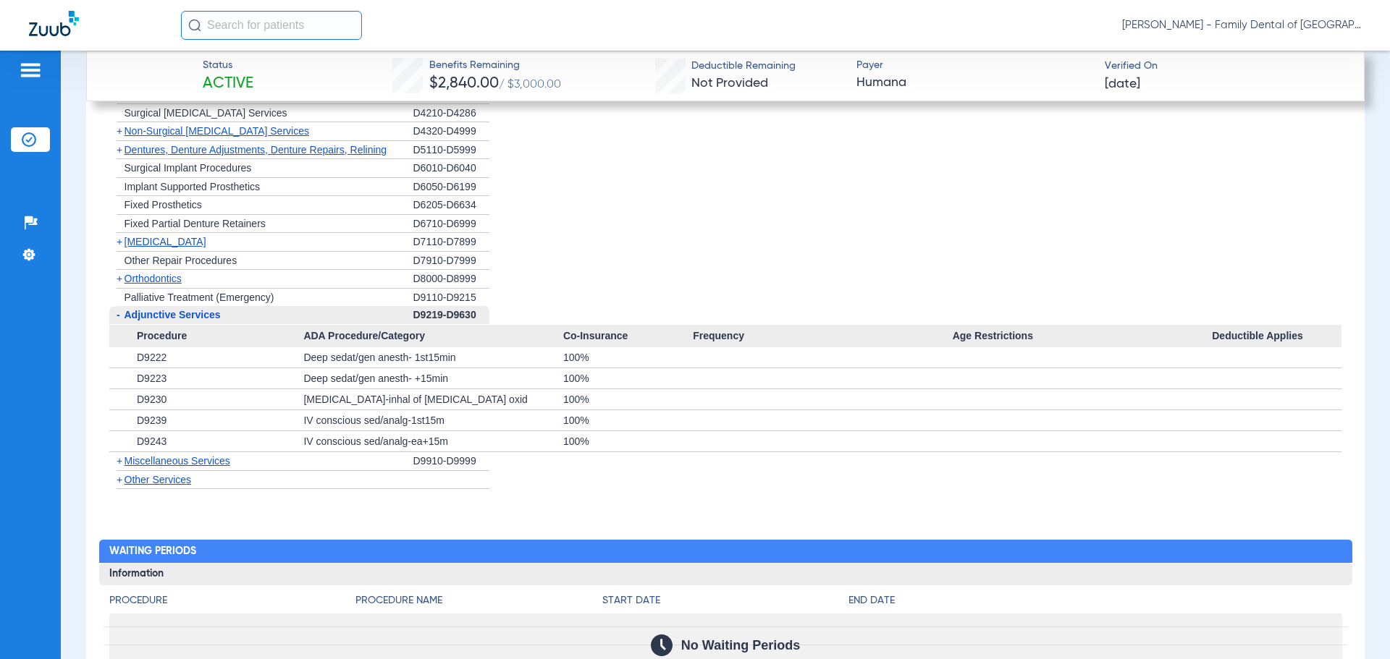
scroll to position [2063, 0]
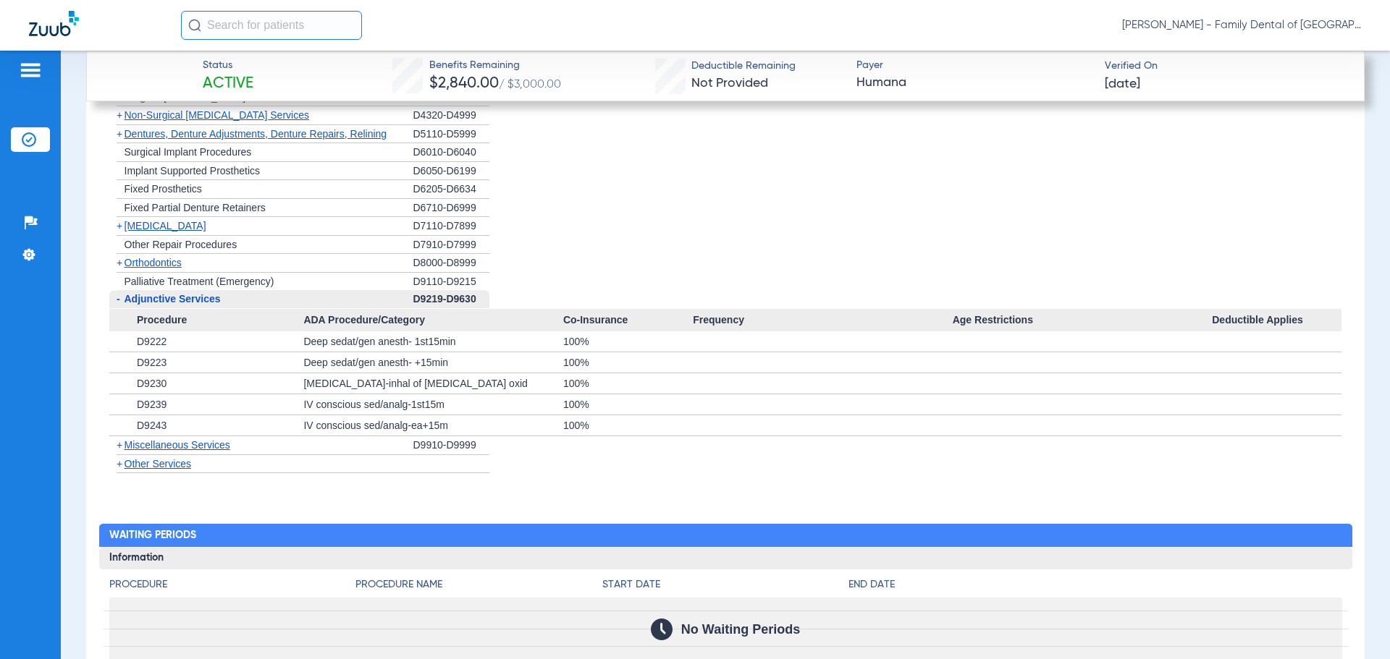
click at [190, 448] on span "Miscellaneous Services" at bounding box center [177, 445] width 106 height 12
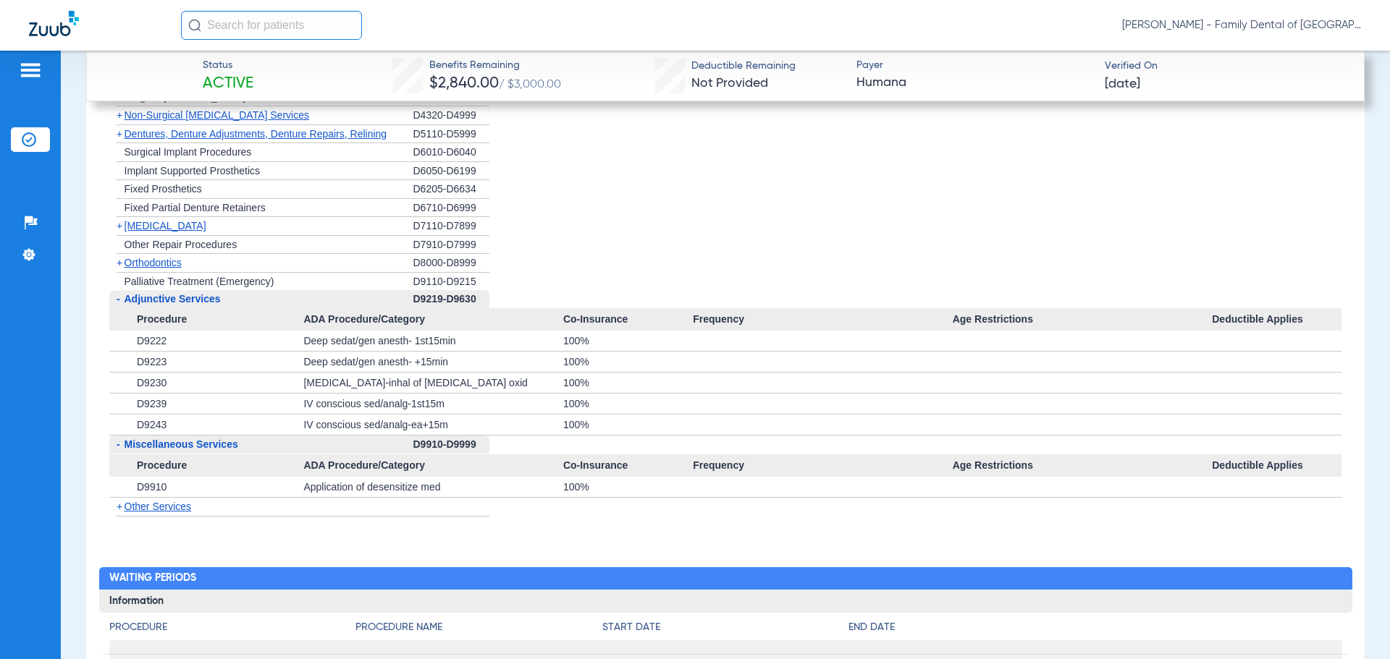
click at [156, 506] on span "Other Services" at bounding box center [157, 507] width 67 height 12
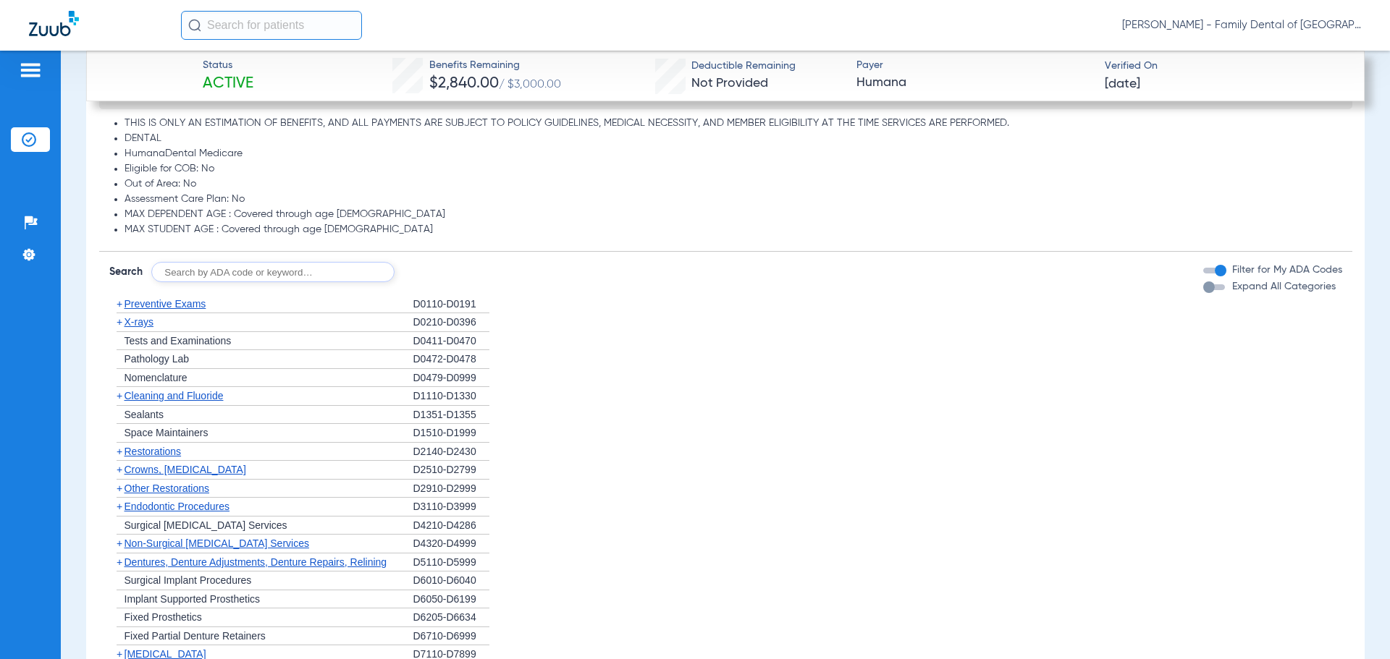
scroll to position [1629, 0]
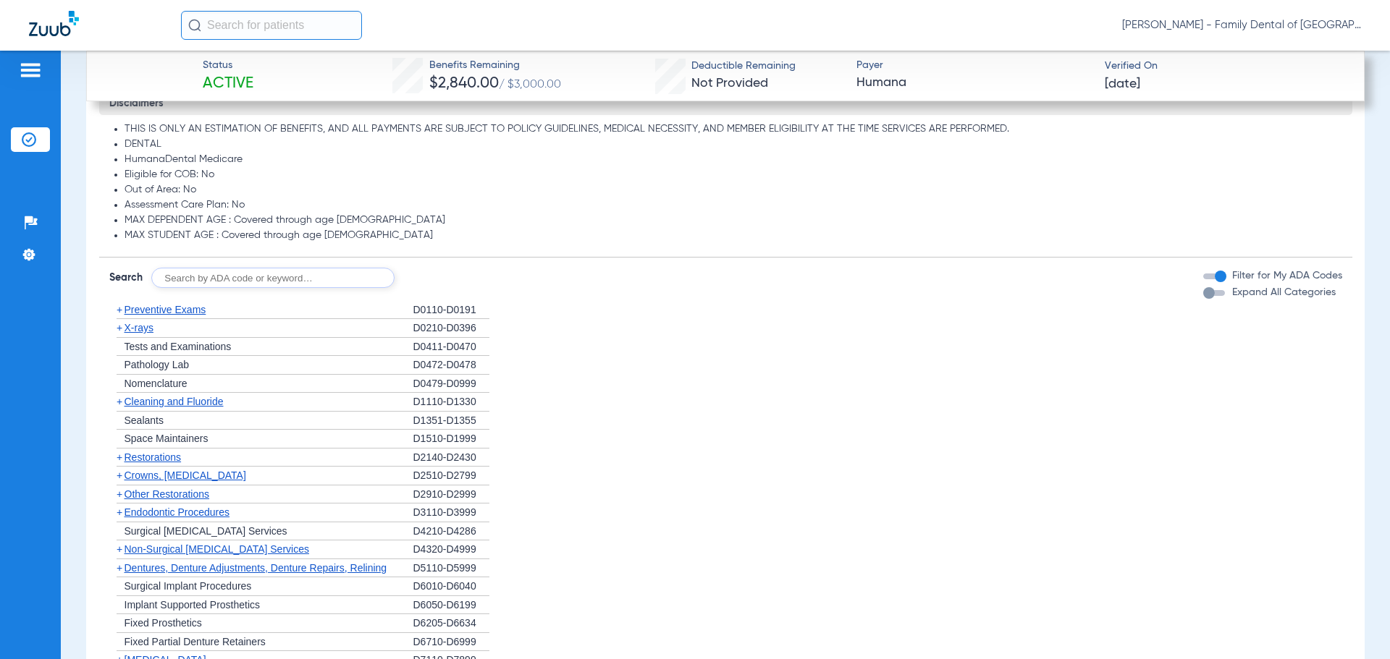
click at [155, 313] on span "Preventive Exams" at bounding box center [165, 310] width 82 height 12
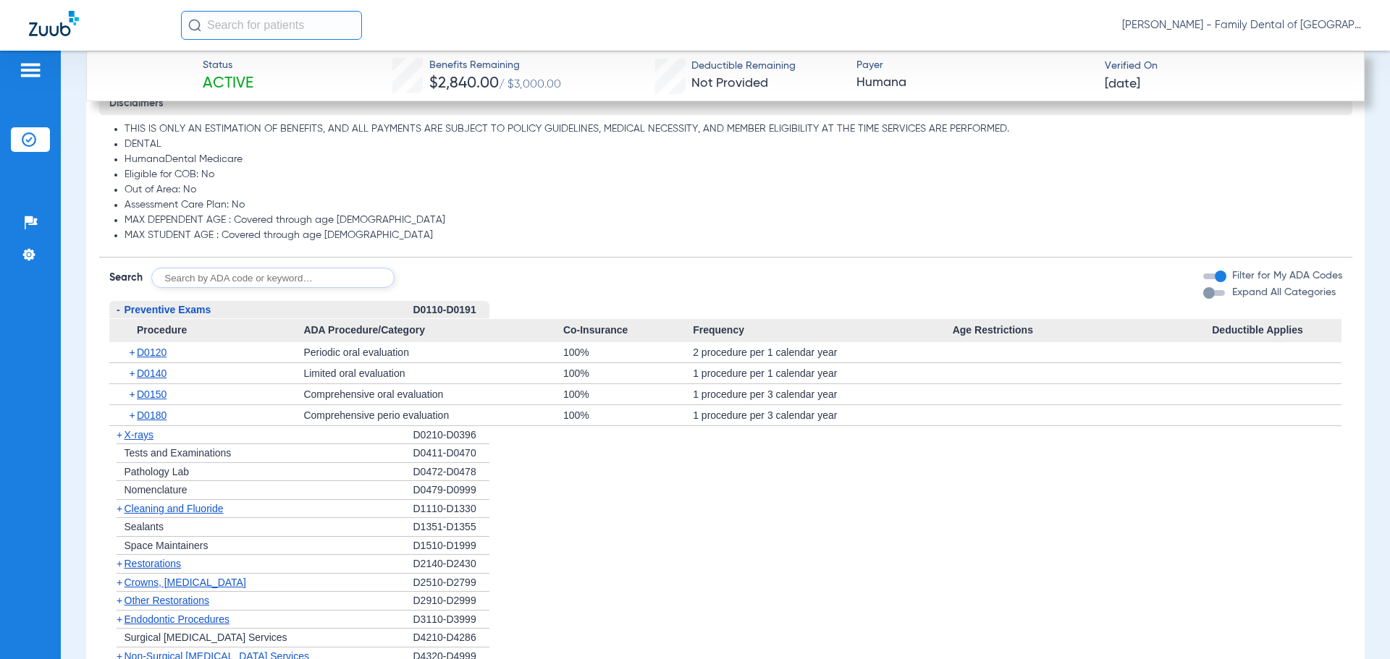
click at [143, 431] on span "X-rays" at bounding box center [138, 435] width 29 height 12
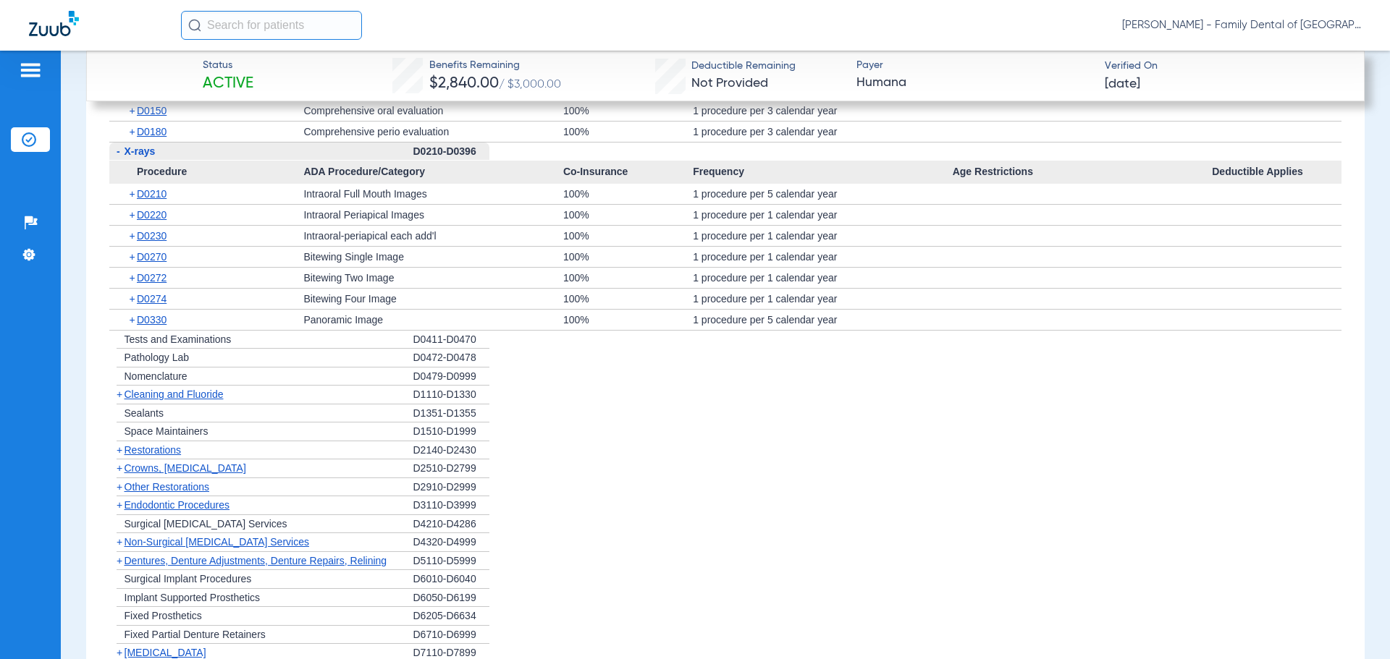
scroll to position [1919, 0]
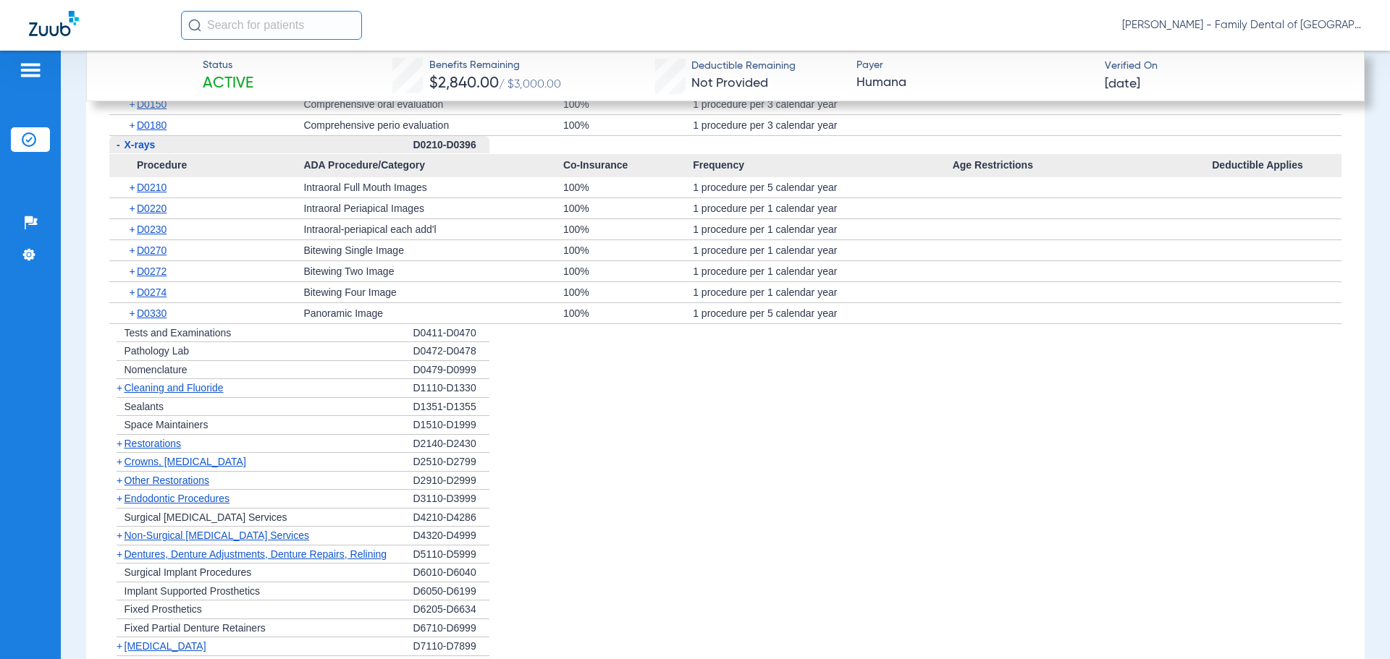
click at [159, 443] on span "Restorations" at bounding box center [152, 444] width 57 height 12
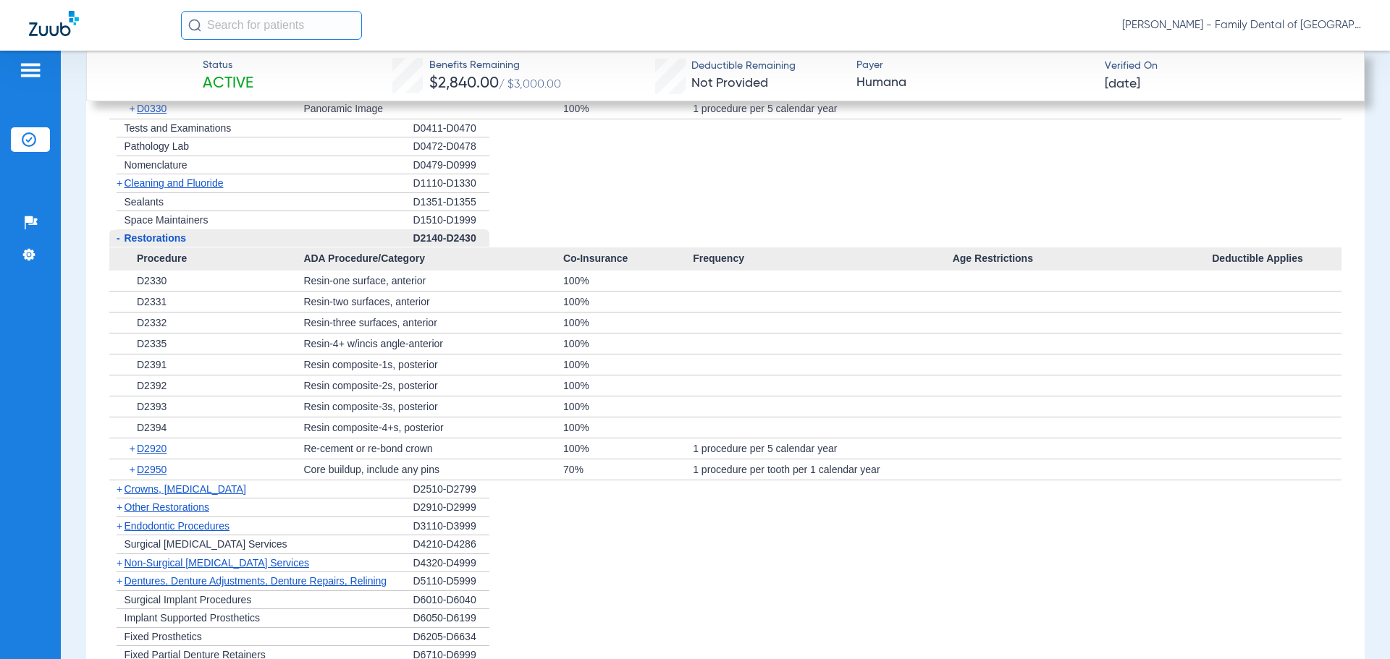
scroll to position [2136, 0]
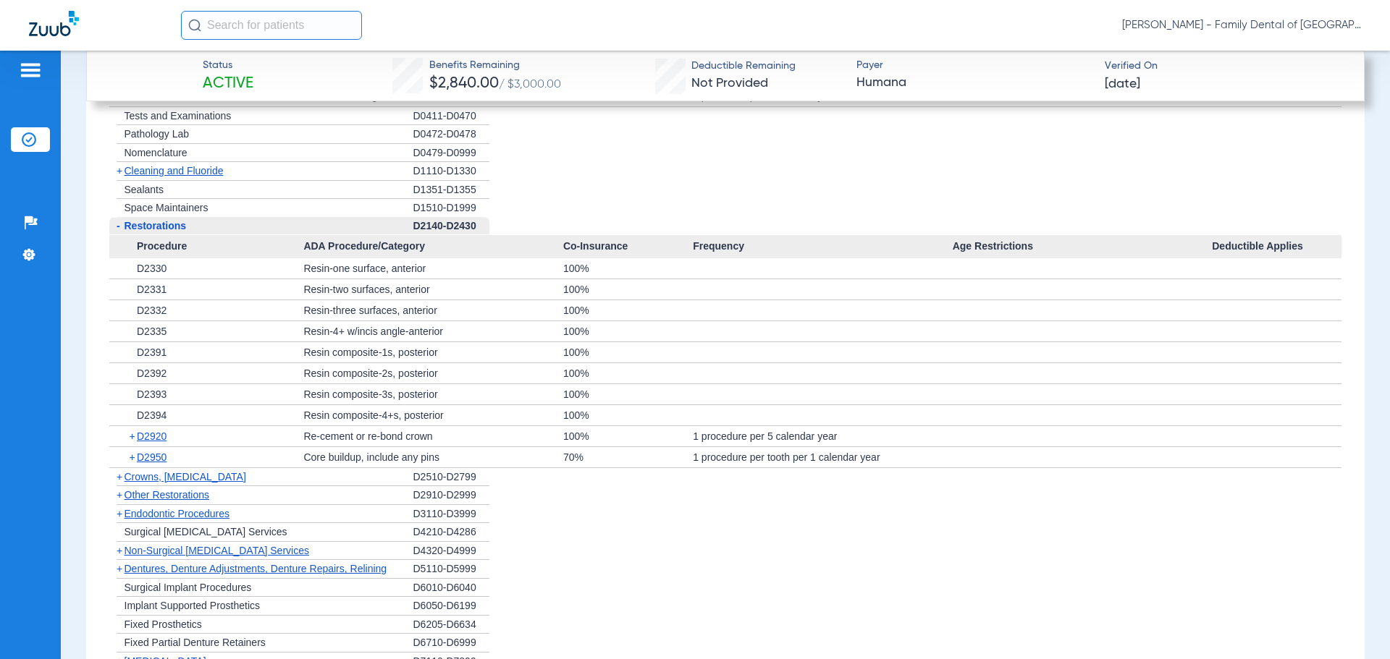
click at [159, 228] on span "Restorations" at bounding box center [155, 226] width 62 height 12
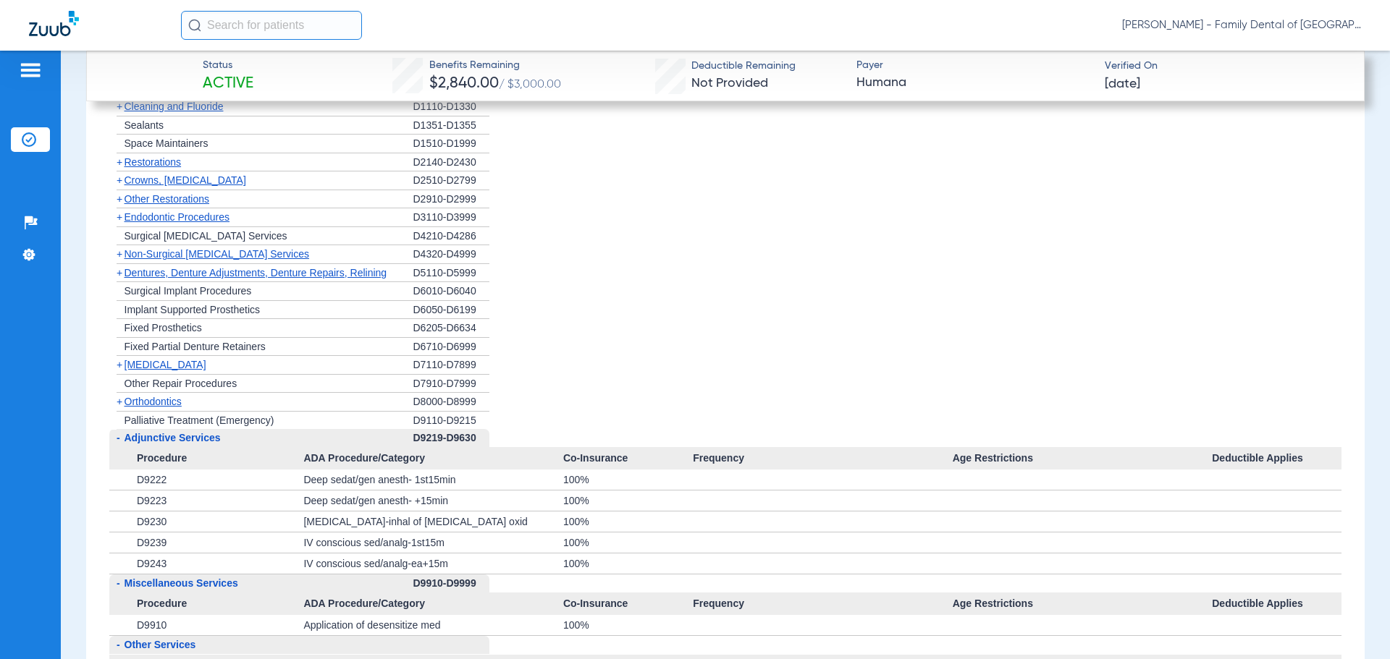
scroll to position [2281, 0]
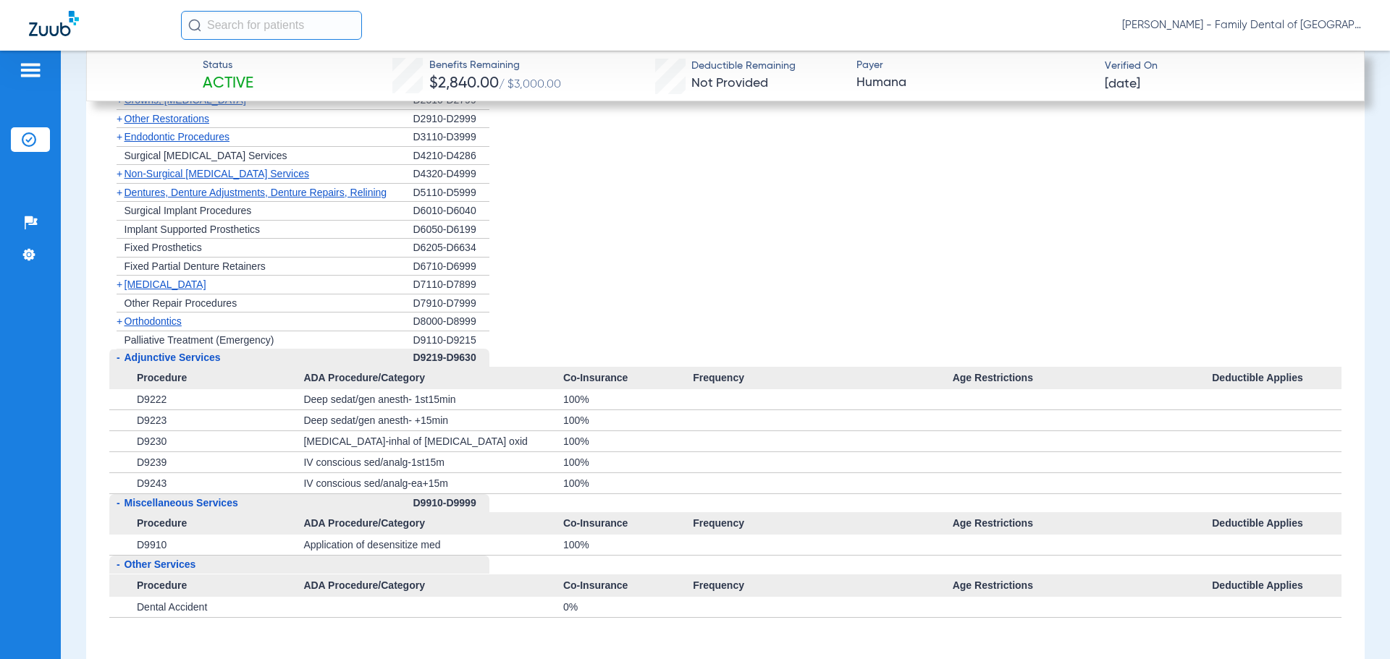
click at [182, 354] on span "Adjunctive Services" at bounding box center [172, 358] width 96 height 12
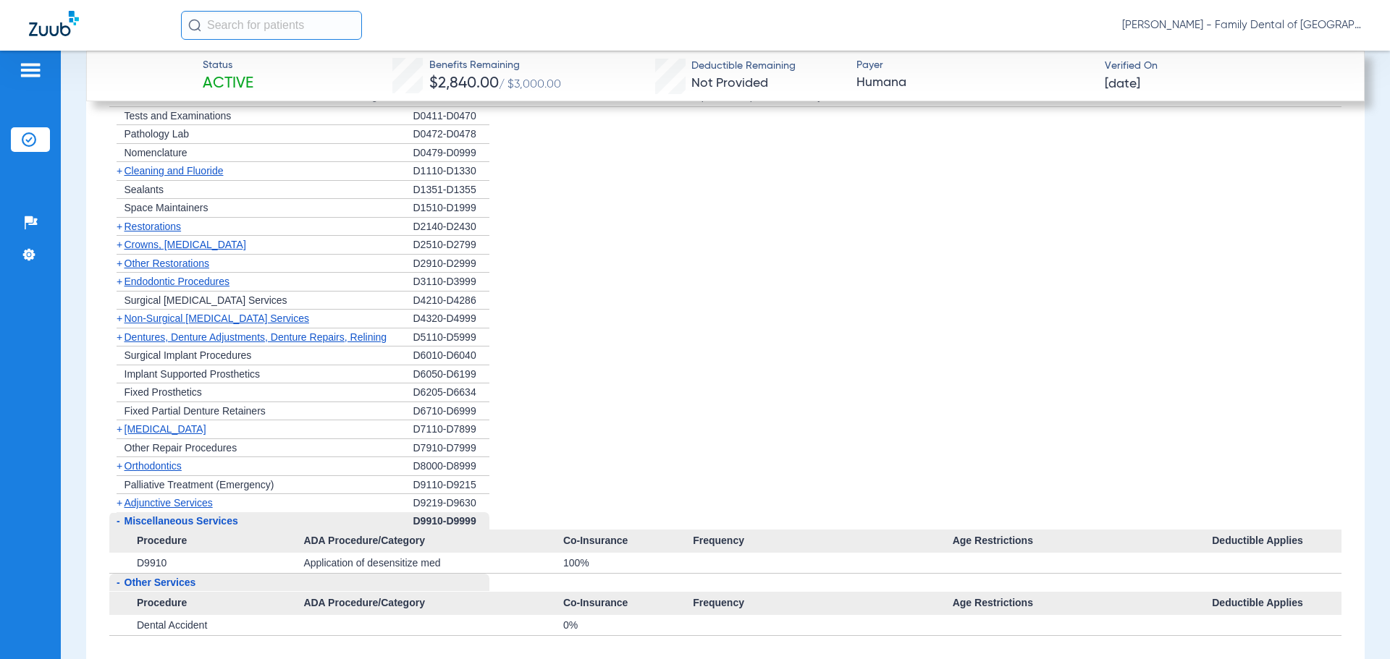
scroll to position [2063, 0]
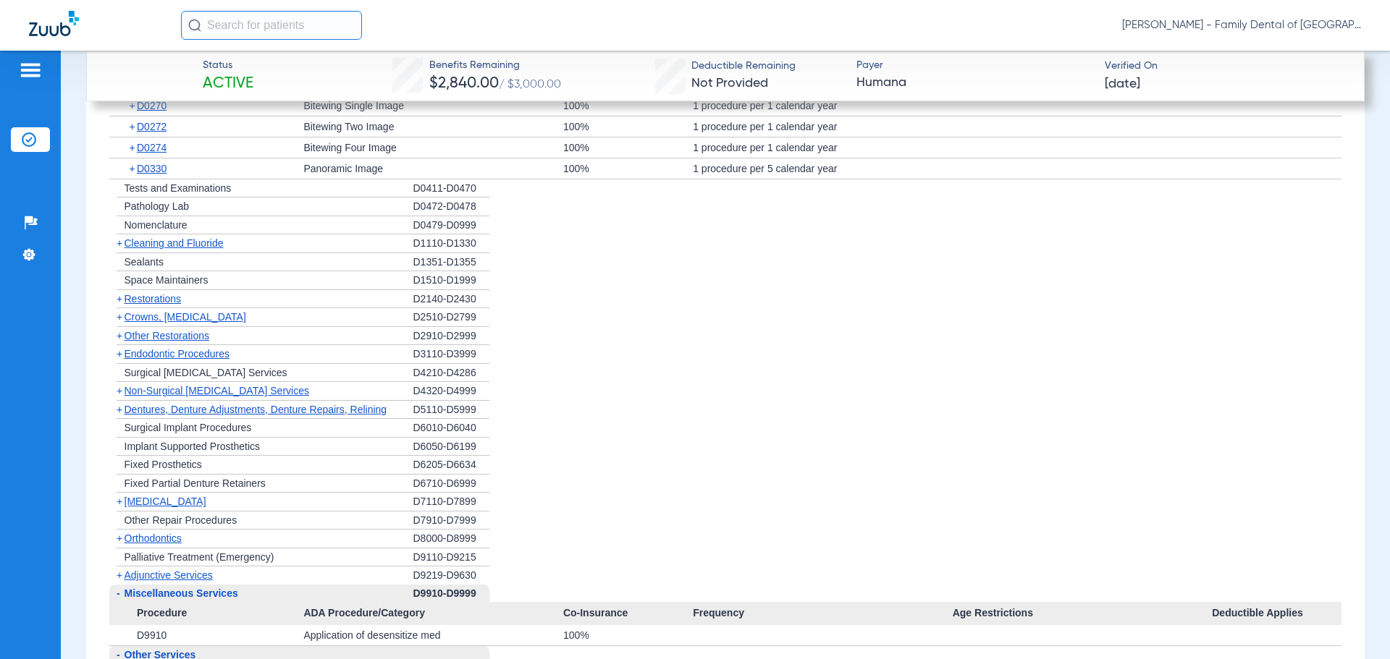
click at [193, 390] on span "Non-Surgical [MEDICAL_DATA] Services" at bounding box center [216, 391] width 185 height 12
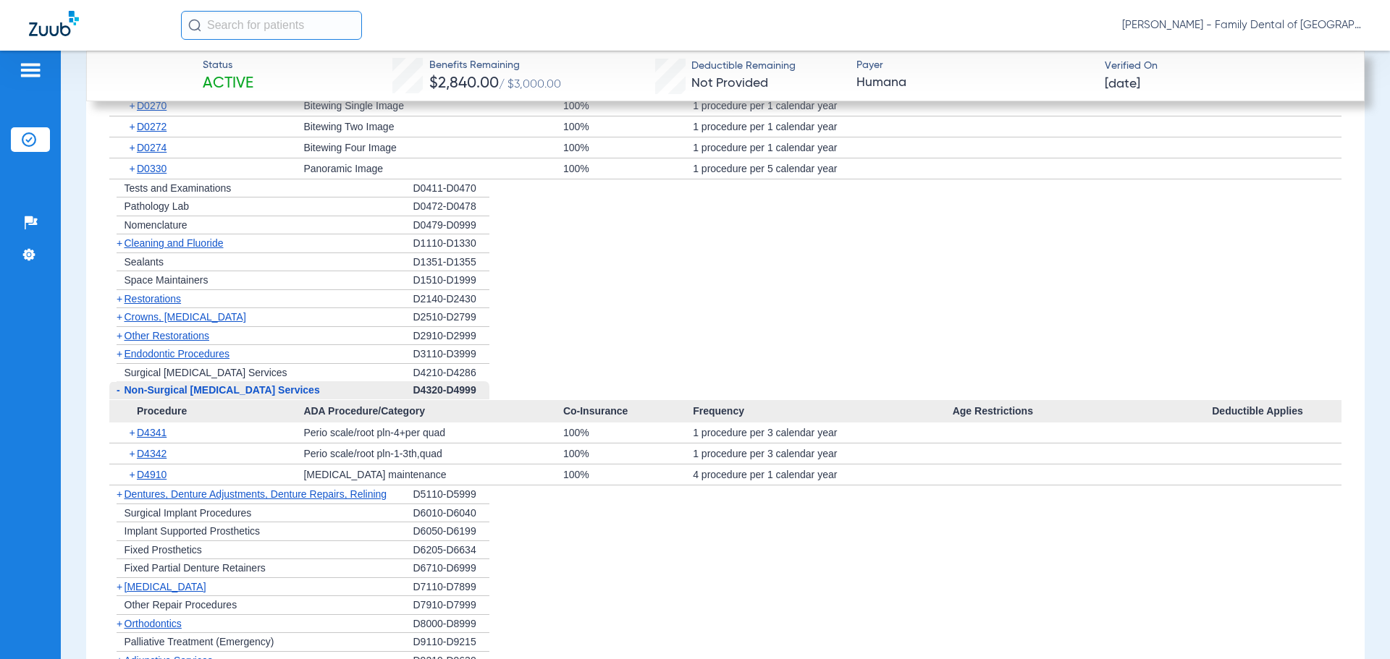
scroll to position [1991, 0]
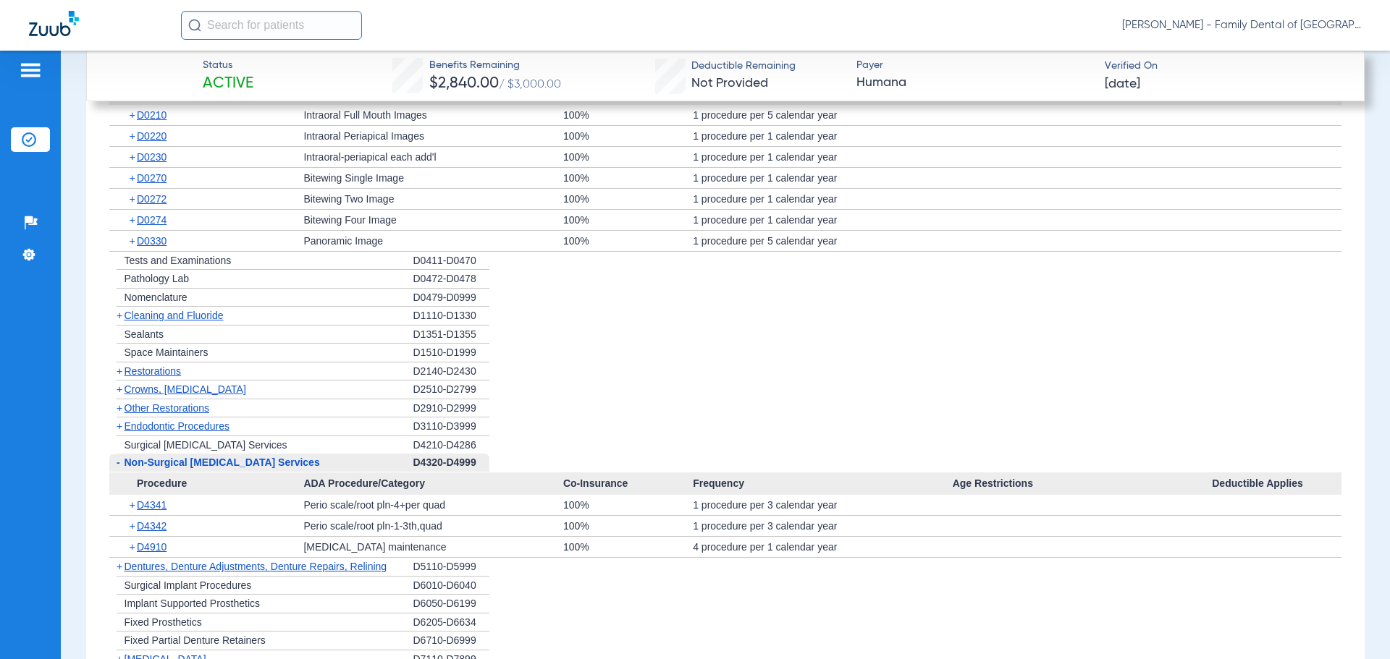
click at [175, 372] on span "Restorations" at bounding box center [152, 371] width 57 height 12
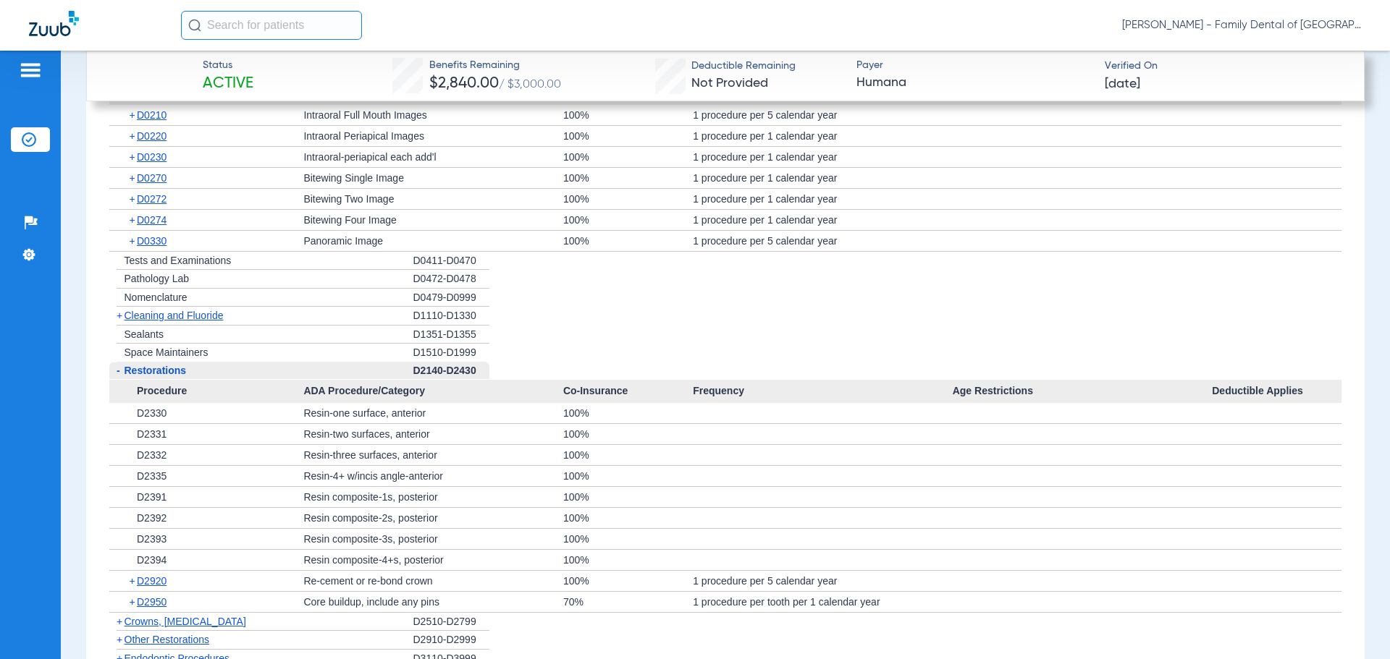
click at [174, 313] on span "Cleaning and Fluoride" at bounding box center [173, 316] width 99 height 12
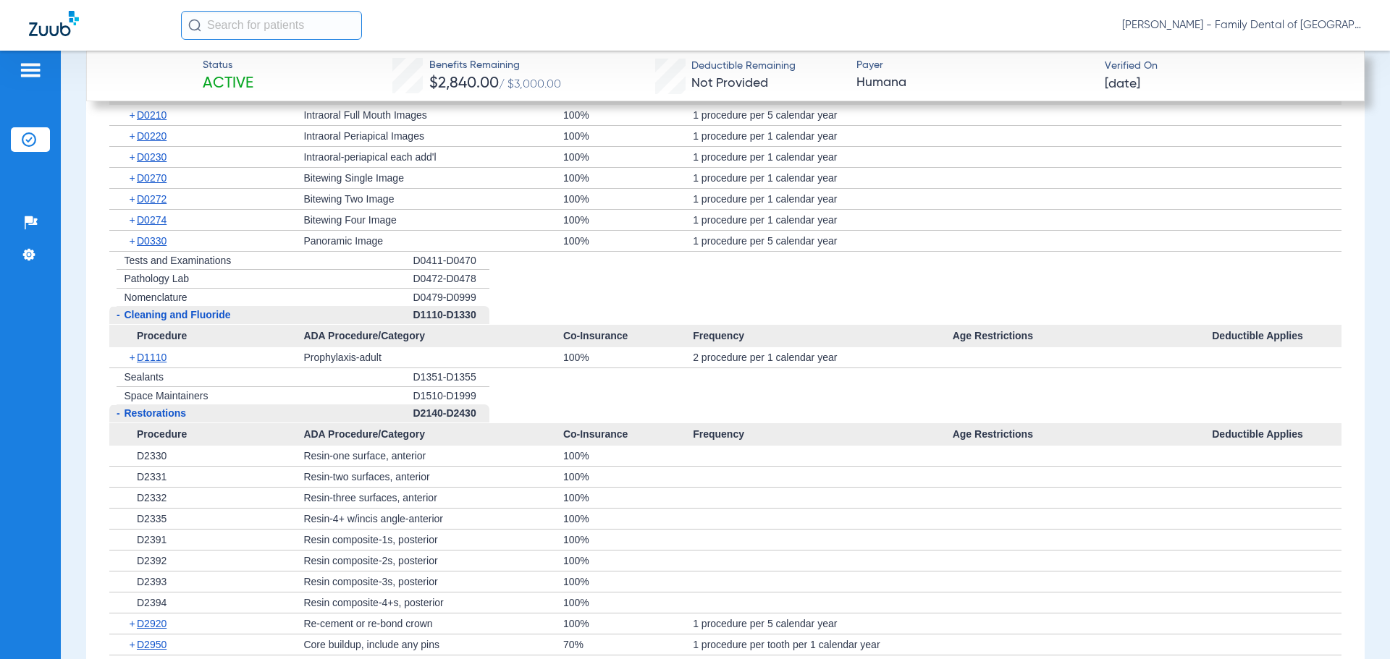
click at [169, 318] on span "Cleaning and Fluoride" at bounding box center [177, 315] width 106 height 12
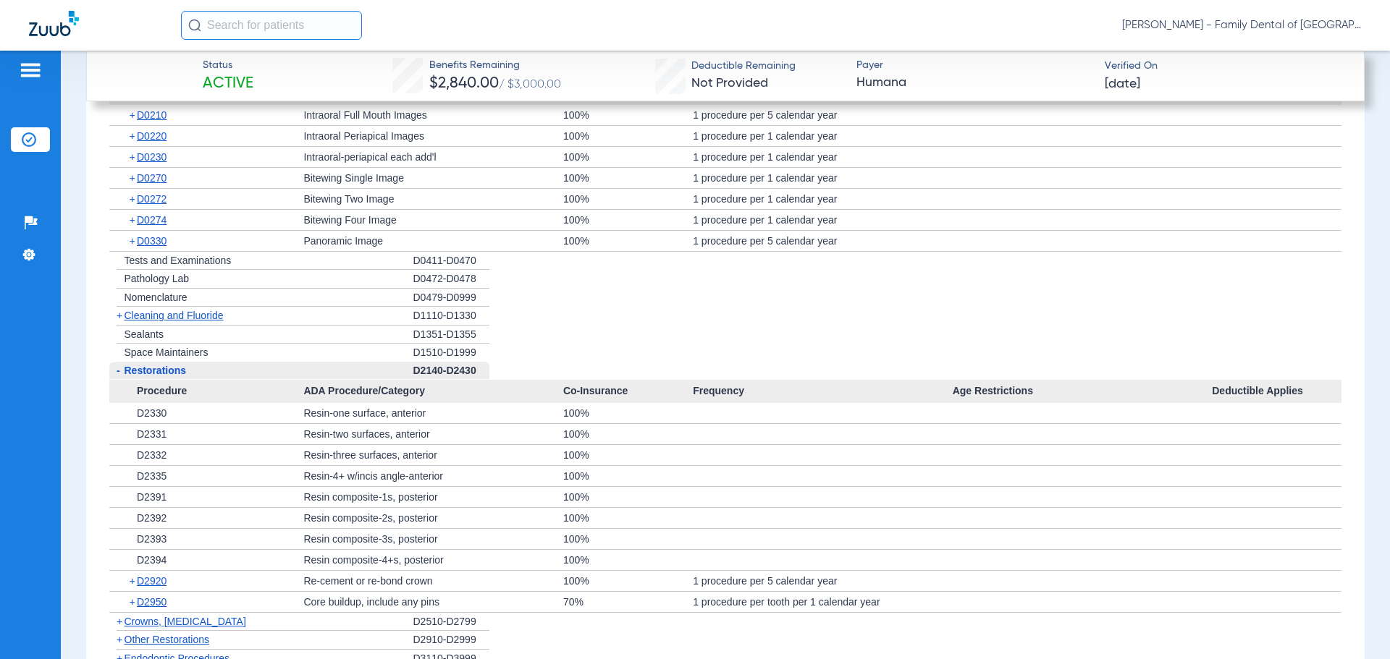
click at [161, 368] on span "Restorations" at bounding box center [155, 371] width 62 height 12
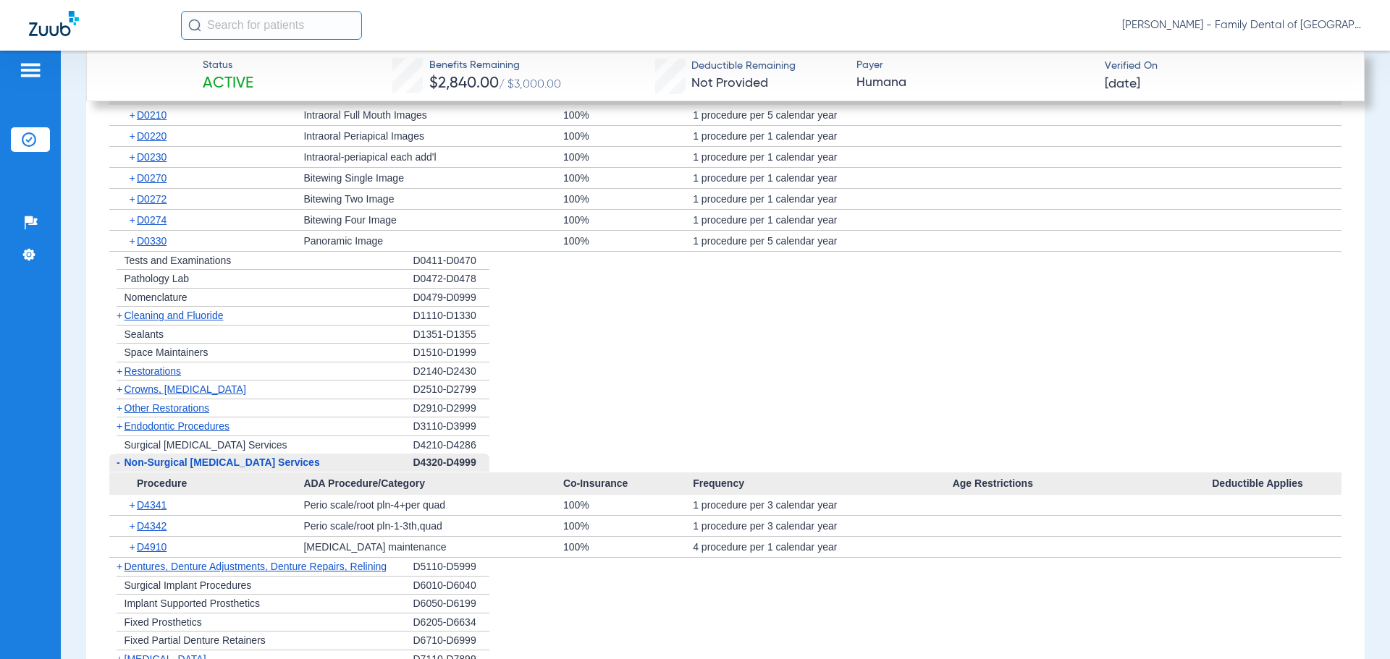
click at [160, 392] on span "Crowns, [MEDICAL_DATA]" at bounding box center [185, 390] width 122 height 12
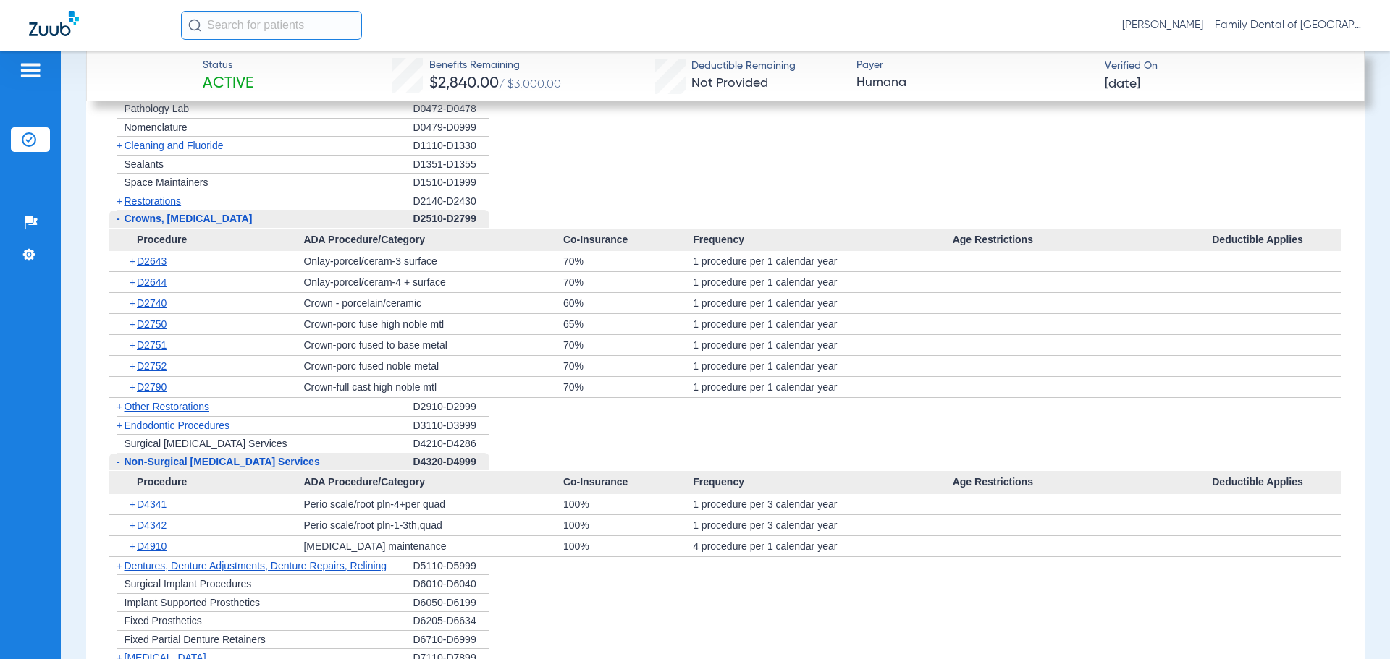
scroll to position [2208, 0]
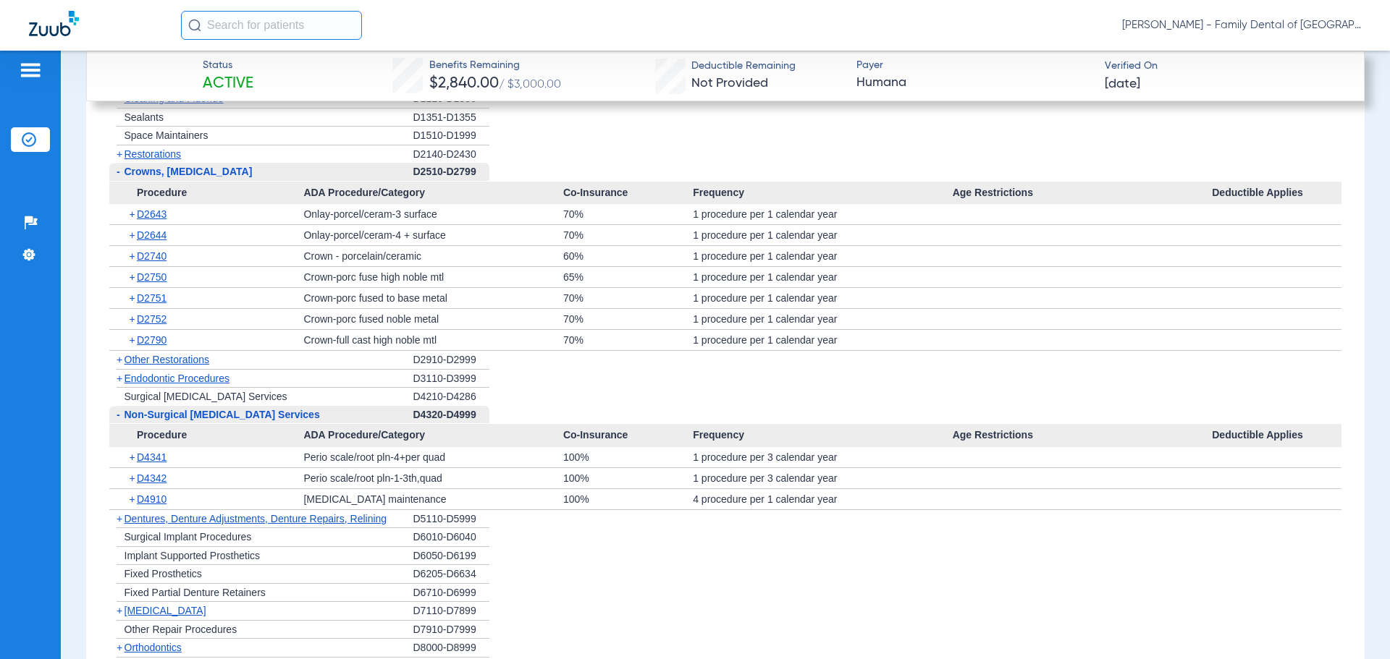
click at [143, 152] on span "Restorations" at bounding box center [152, 154] width 57 height 12
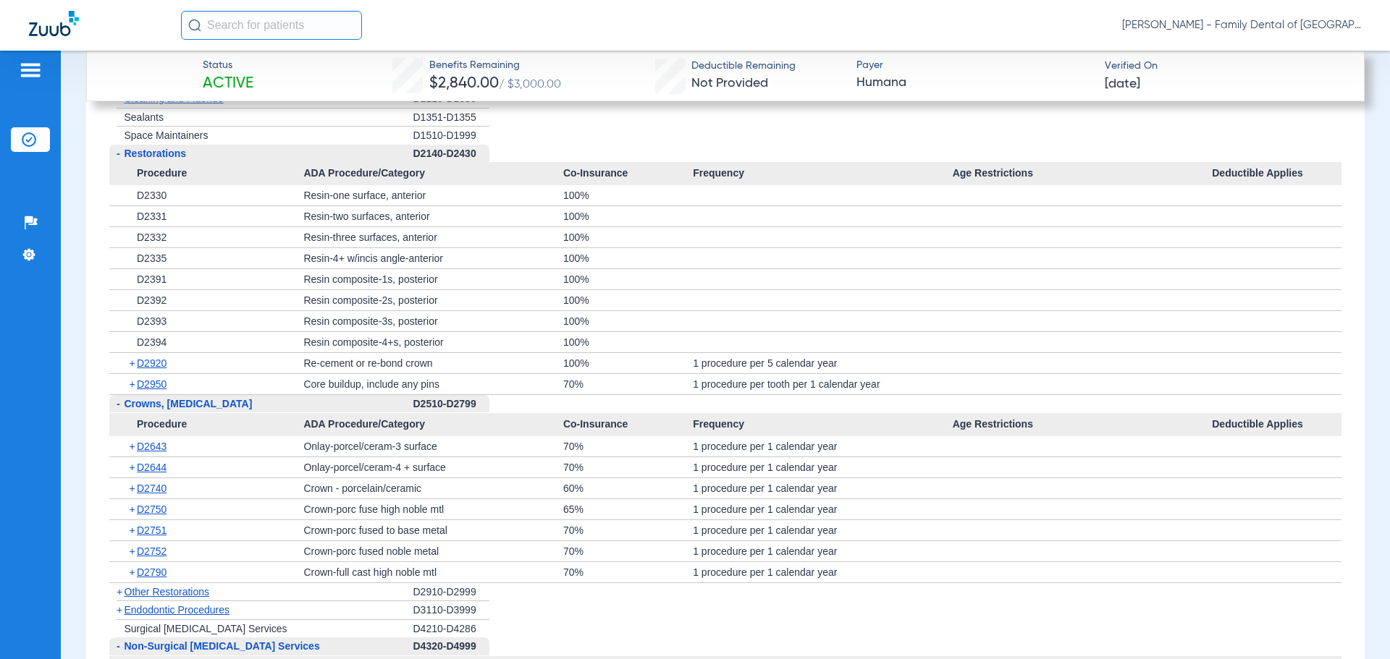
click at [143, 152] on span "Restorations" at bounding box center [155, 154] width 62 height 12
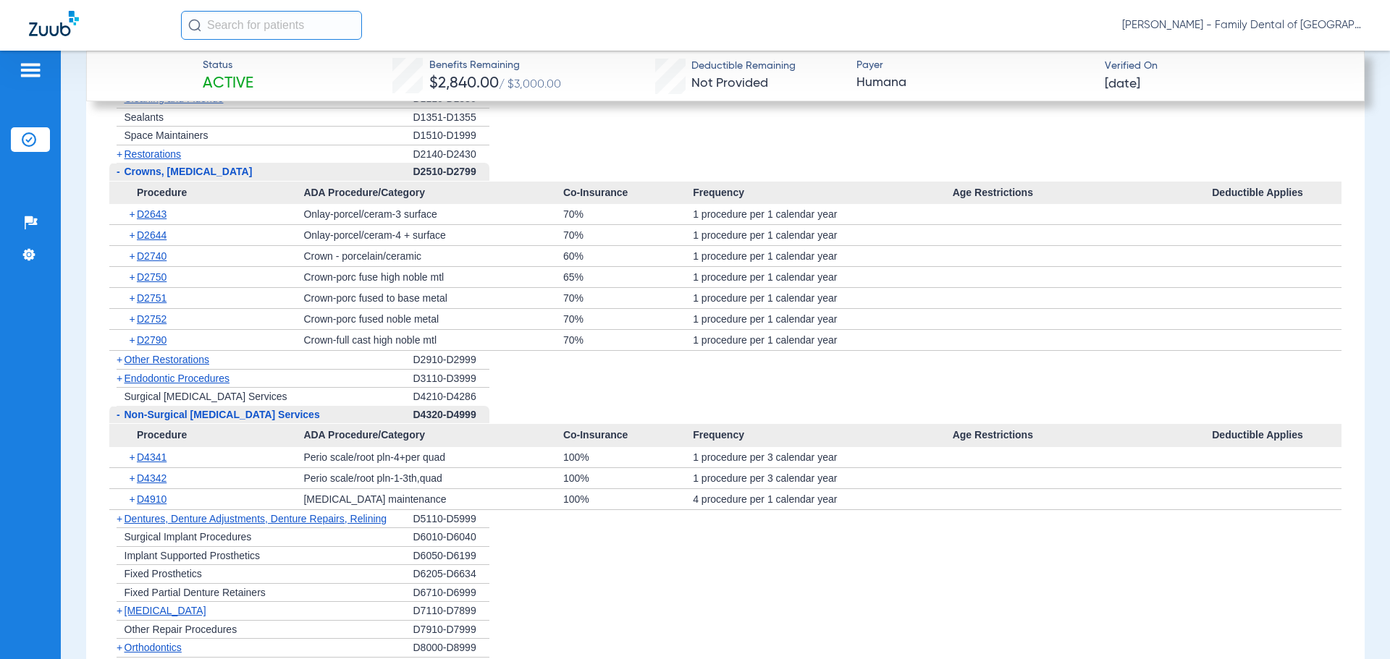
click at [153, 173] on span "Crowns, [MEDICAL_DATA]" at bounding box center [188, 172] width 128 height 12
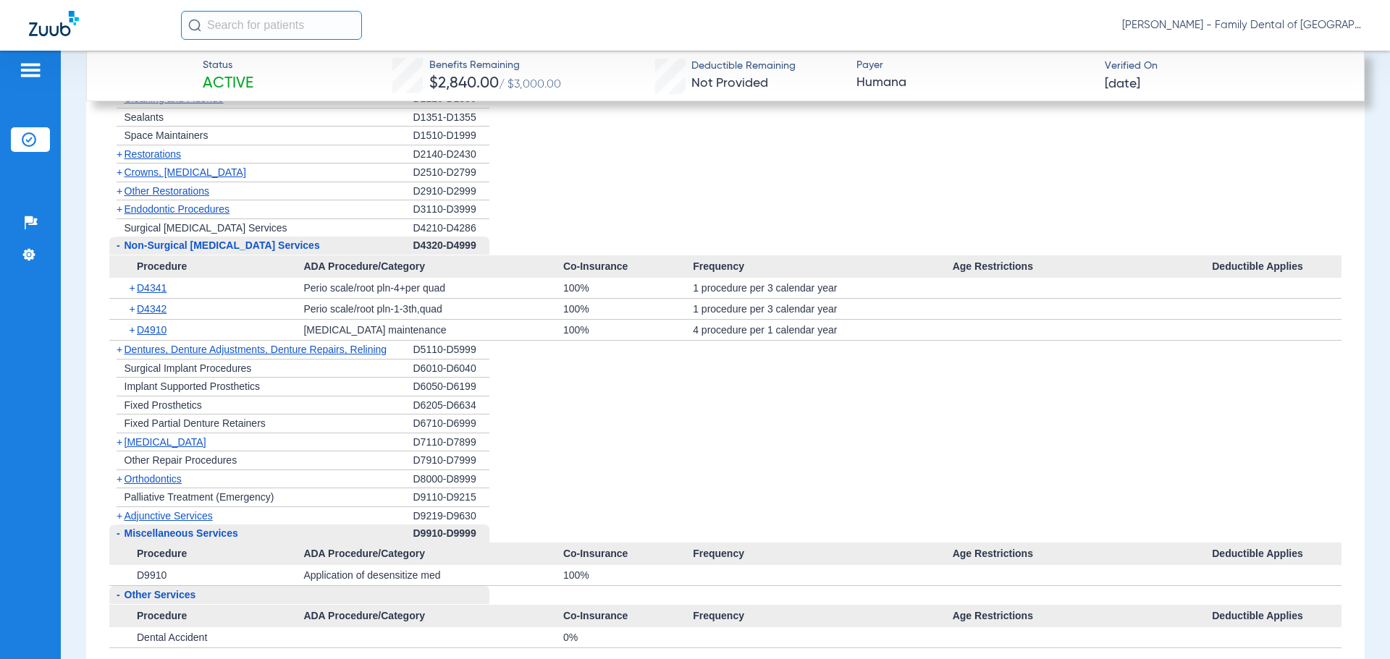
click at [158, 187] on span "Other Restorations" at bounding box center [166, 191] width 85 height 12
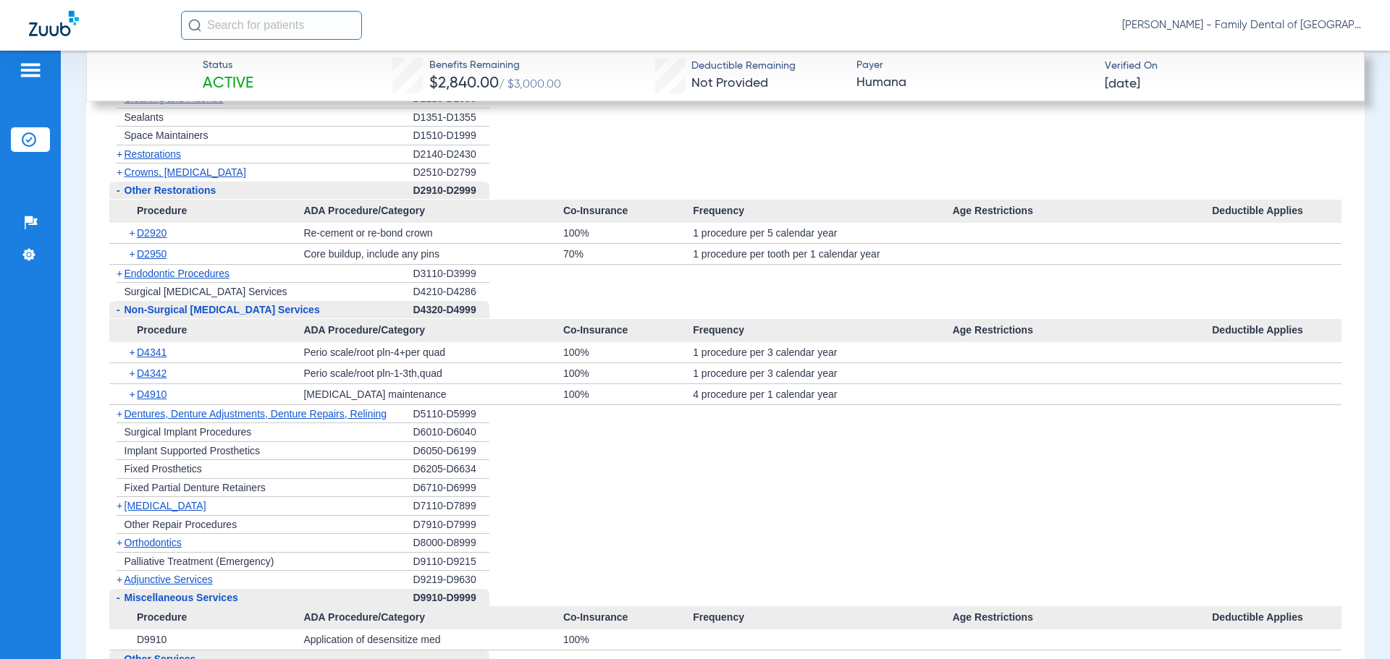
click at [158, 187] on span "Other Restorations" at bounding box center [170, 191] width 92 height 12
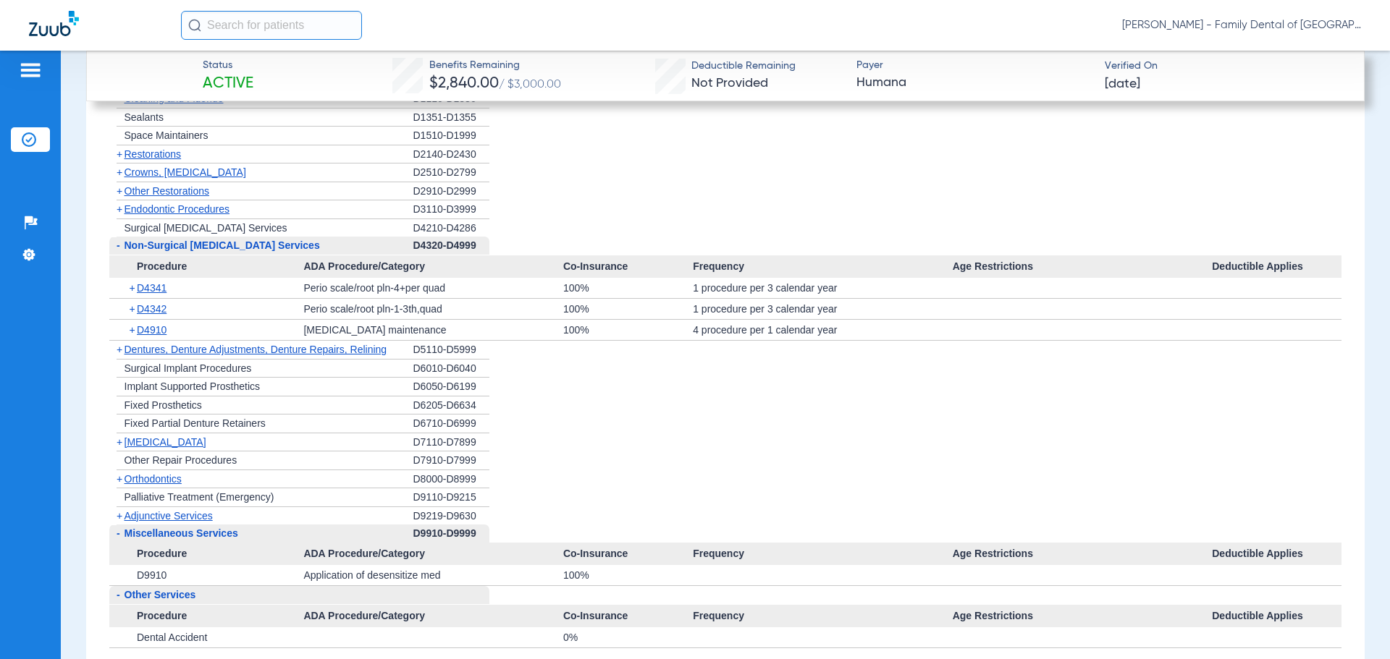
click at [176, 248] on span "Non-Surgical [MEDICAL_DATA] Services" at bounding box center [221, 246] width 195 height 12
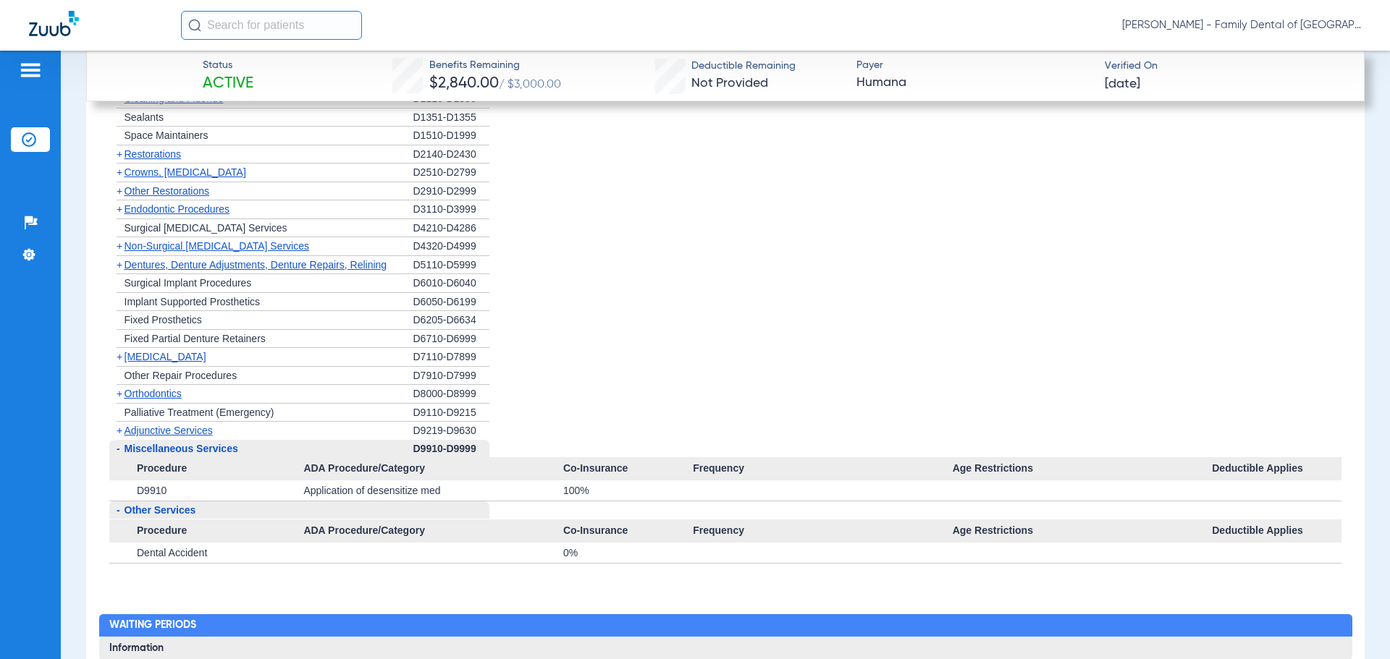
click at [141, 261] on span "Dentures, Denture Adjustments, Denture Repairs, Relining" at bounding box center [255, 265] width 263 height 12
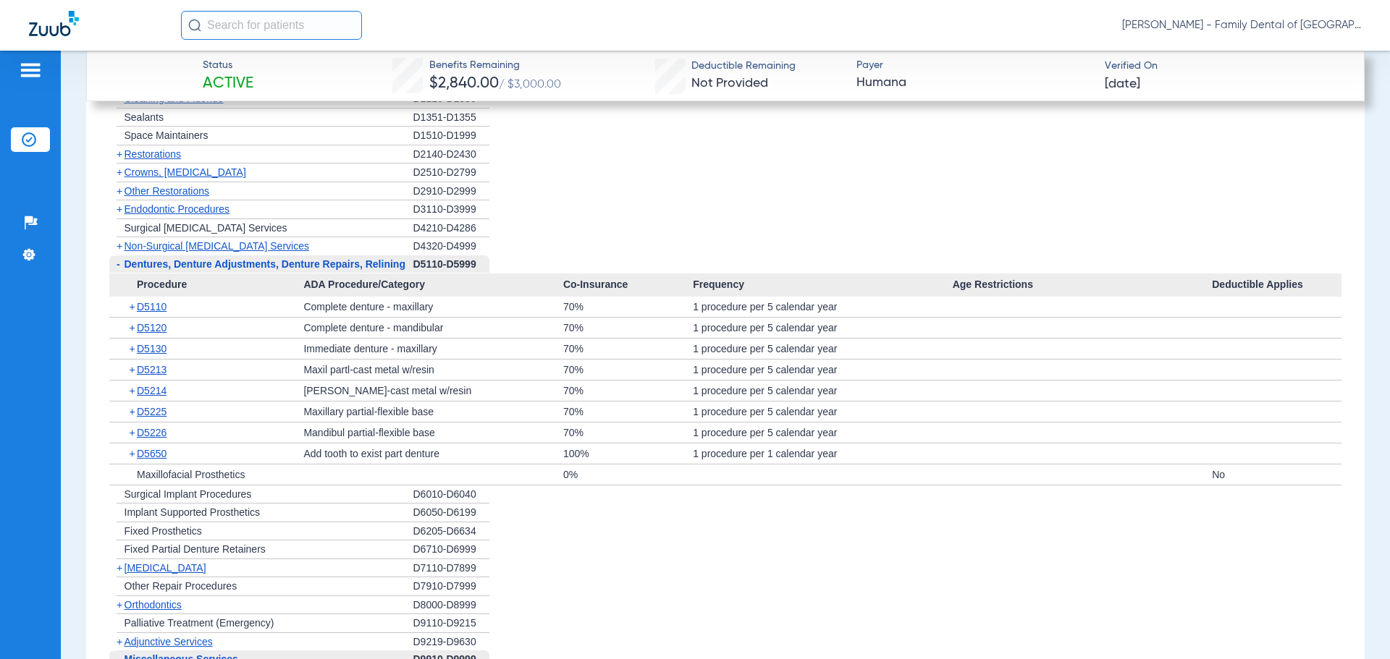
click at [151, 248] on span "Non-Surgical [MEDICAL_DATA] Services" at bounding box center [216, 246] width 185 height 12
